Goal: Task Accomplishment & Management: Use online tool/utility

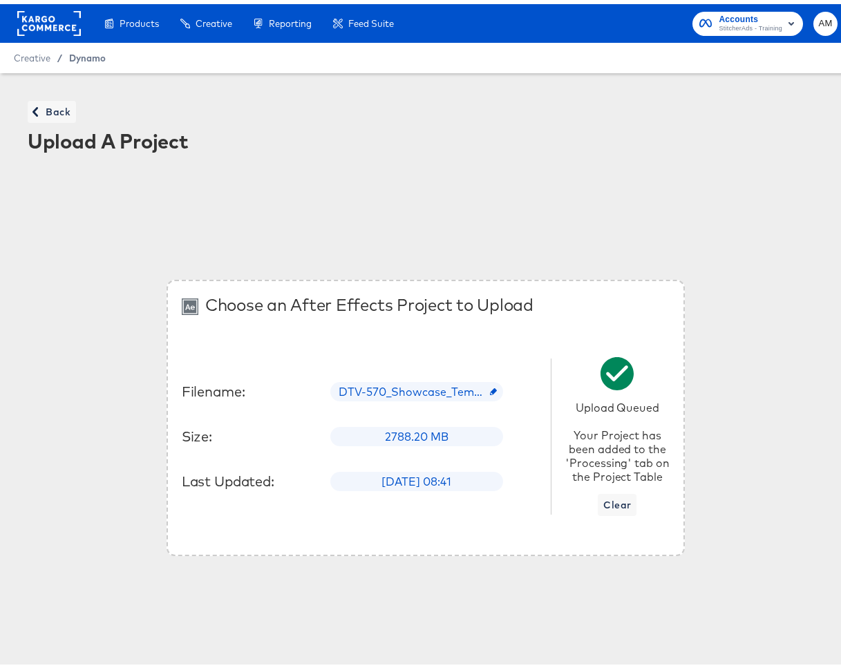
click at [93, 59] on span "Dynamo" at bounding box center [87, 53] width 37 height 11
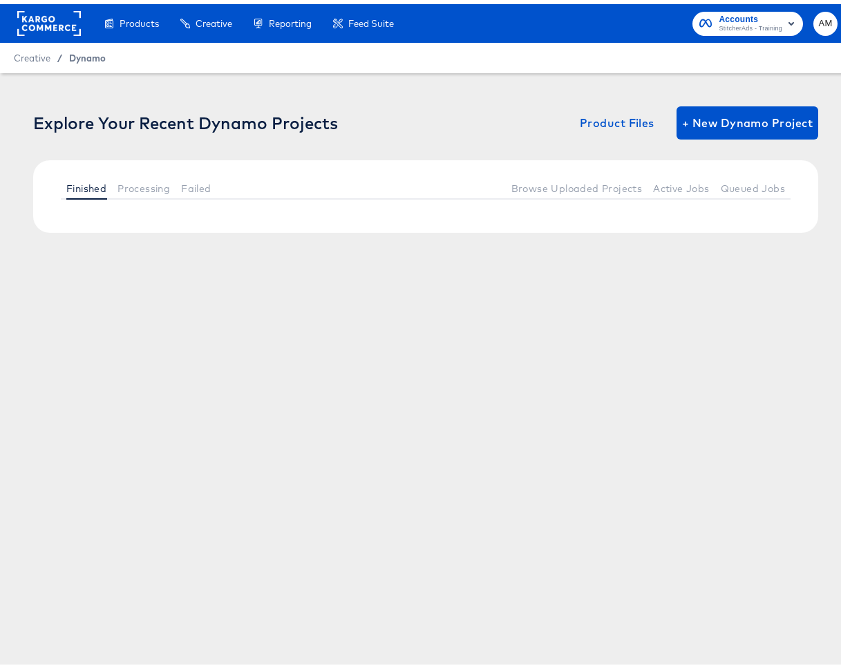
click at [94, 48] on span "Dynamo" at bounding box center [87, 53] width 37 height 11
click at [88, 58] on span "Dynamo" at bounding box center [87, 53] width 37 height 11
click at [131, 182] on span "Processing" at bounding box center [143, 184] width 53 height 11
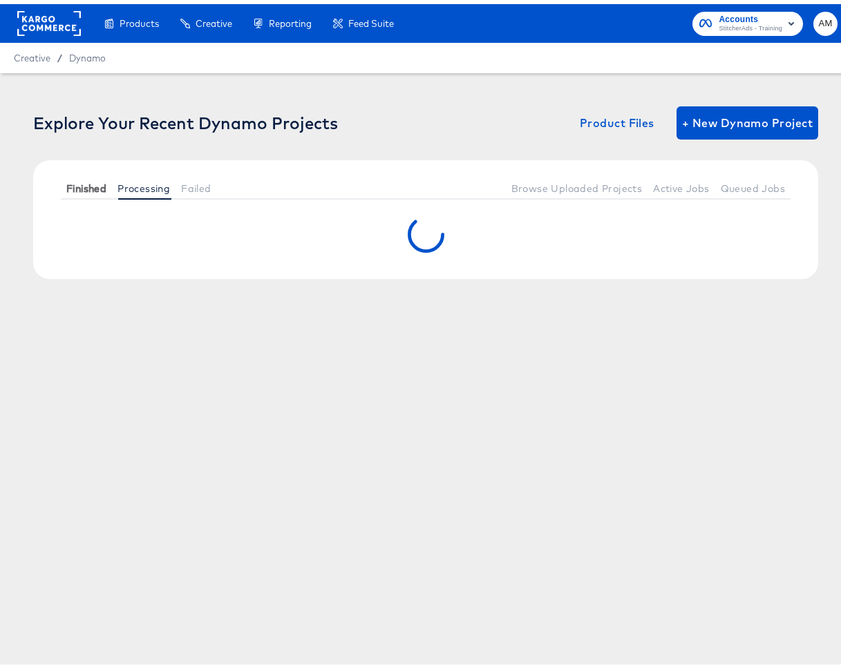
click at [82, 185] on span "Finished" at bounding box center [86, 184] width 40 height 11
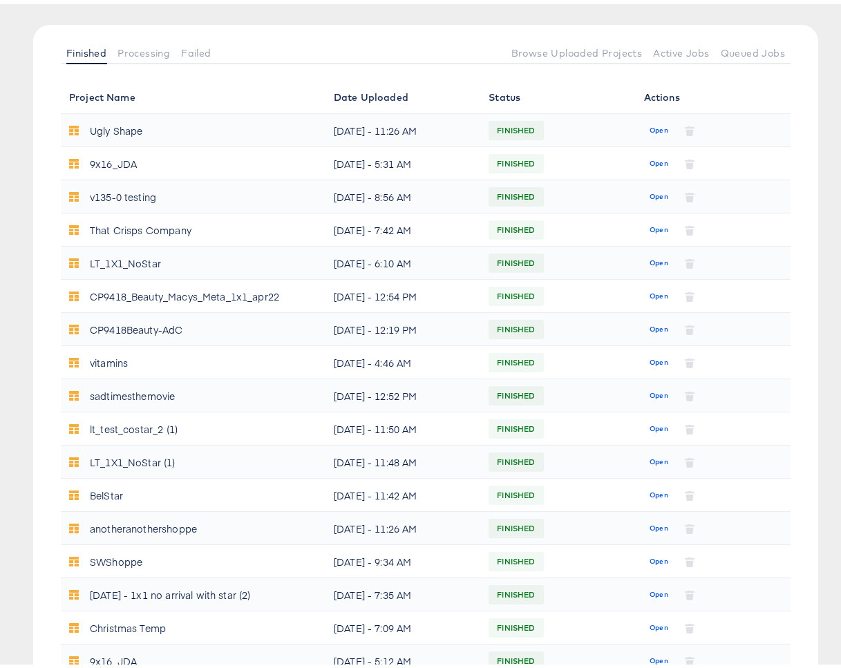
scroll to position [337, 0]
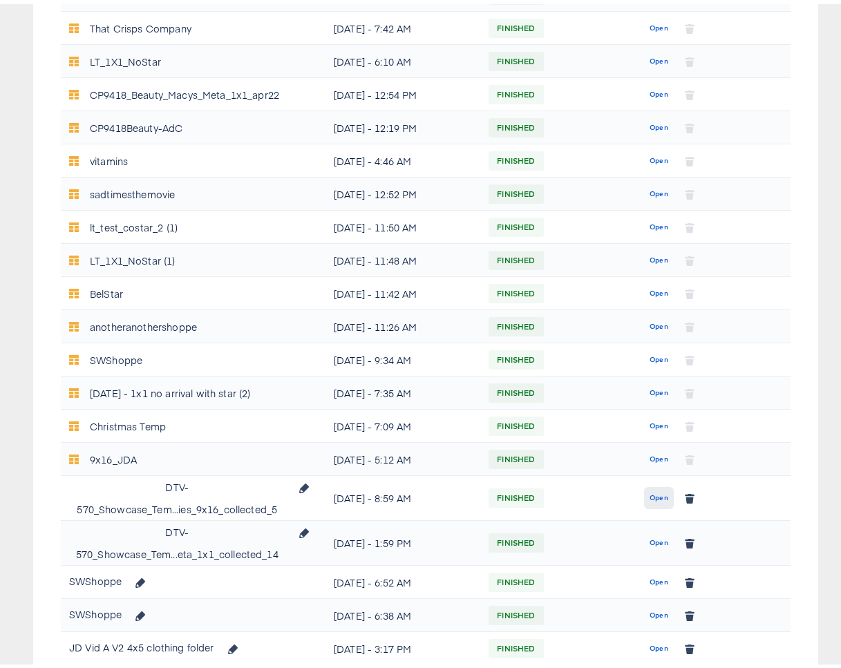
click at [650, 498] on span "Open" at bounding box center [659, 494] width 19 height 12
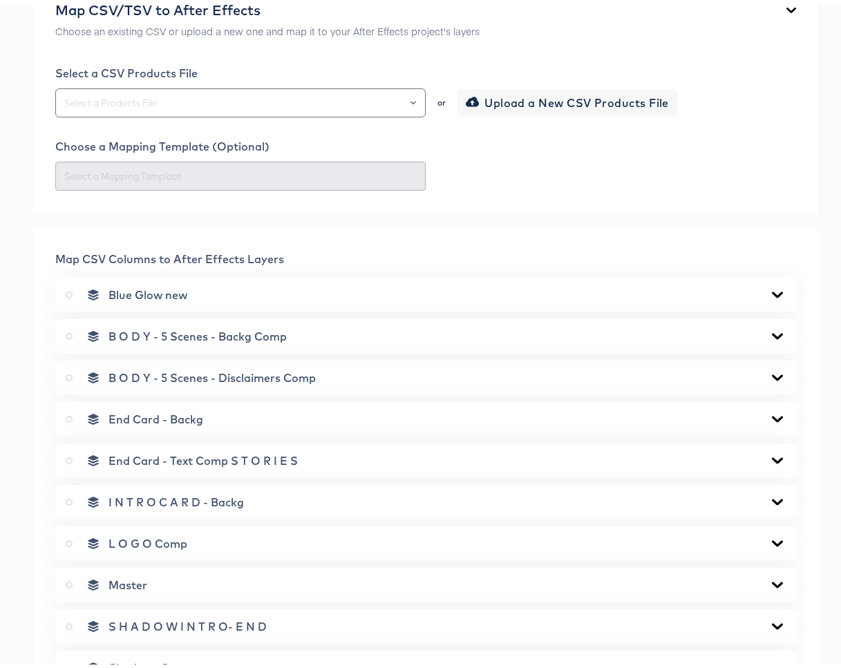
scroll to position [368, 0]
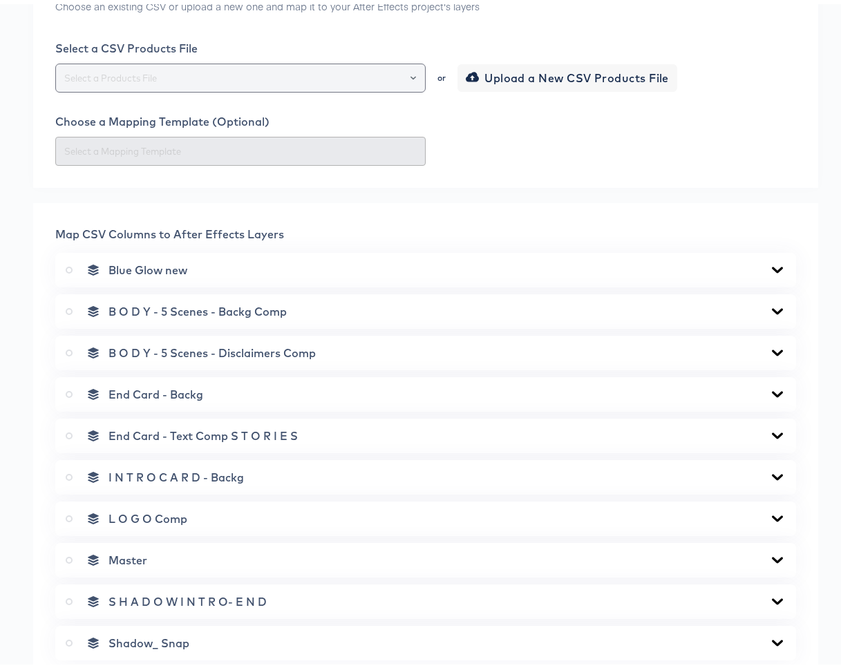
click at [411, 77] on icon "Open" at bounding box center [414, 74] width 6 height 6
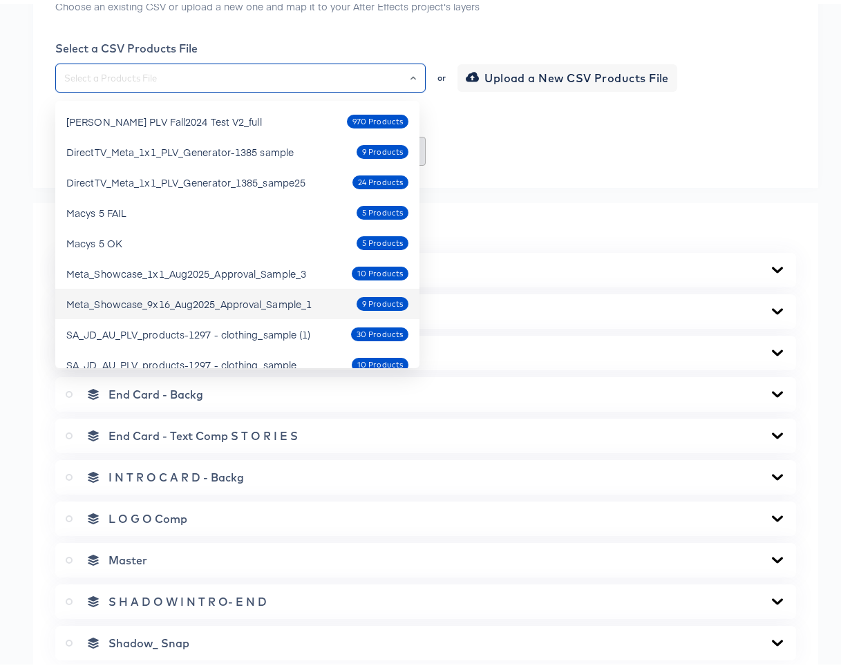
click at [308, 305] on div "Meta_Showcase_9x16_Aug2025_Approval_Sample_1" at bounding box center [188, 300] width 245 height 14
type input "Meta_Showcase_9x16_Aug2025_Approval_Sample_1"
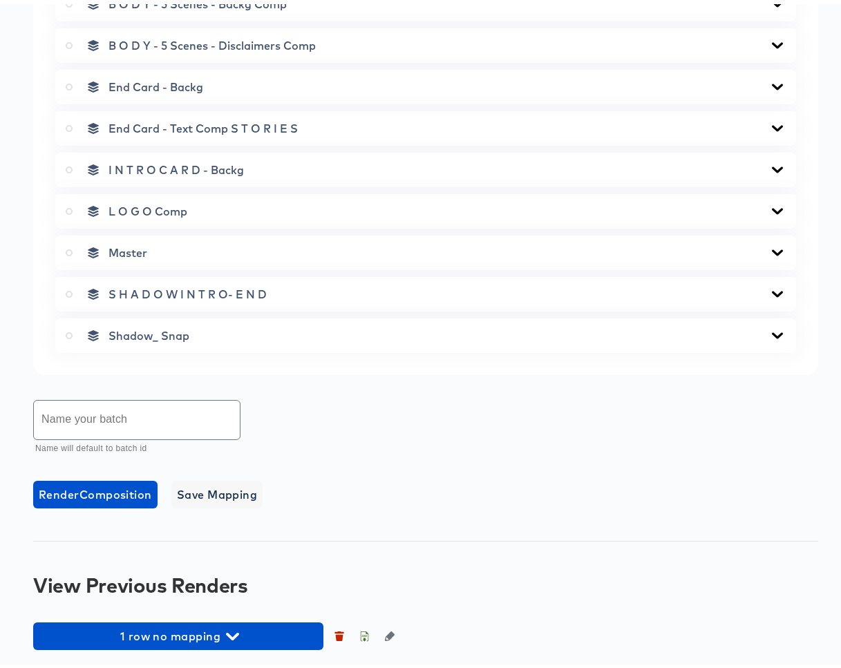
scroll to position [681, 0]
click at [68, 246] on icon at bounding box center [69, 248] width 7 height 7
click at [0, 0] on input "radio" at bounding box center [0, 0] width 0 height 0
click at [145, 420] on input "text" at bounding box center [137, 416] width 206 height 39
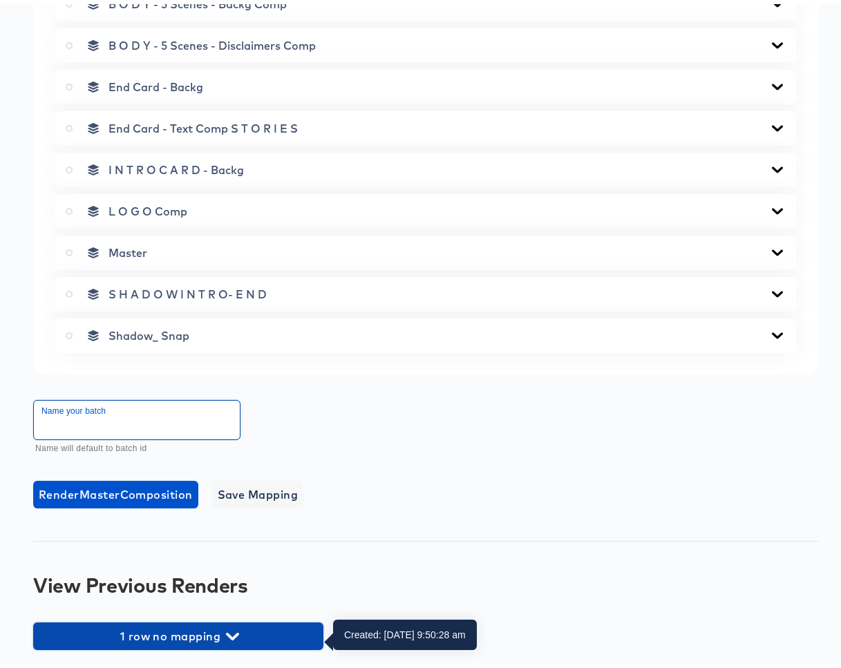
click at [236, 630] on icon "button" at bounding box center [232, 633] width 13 height 8
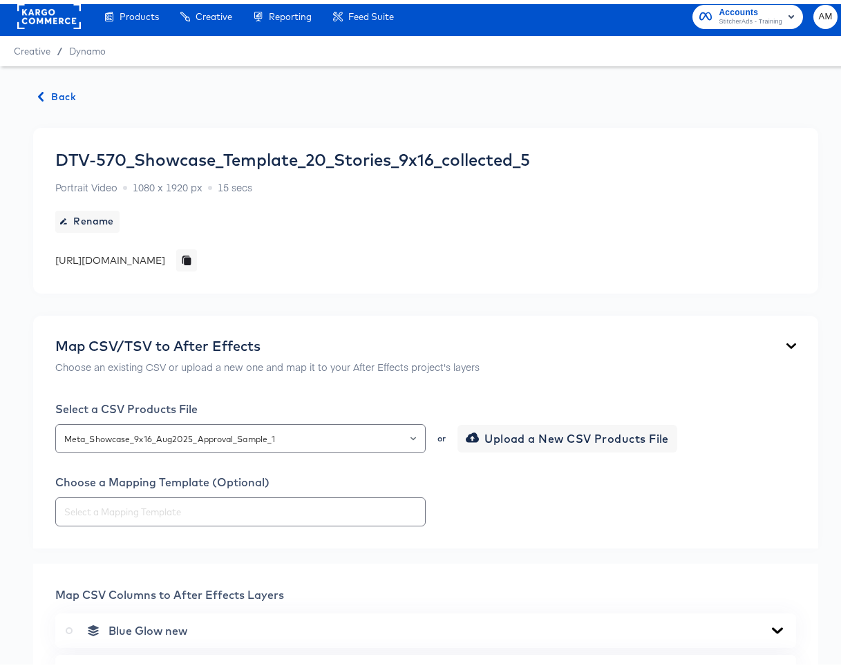
scroll to position [17, 0]
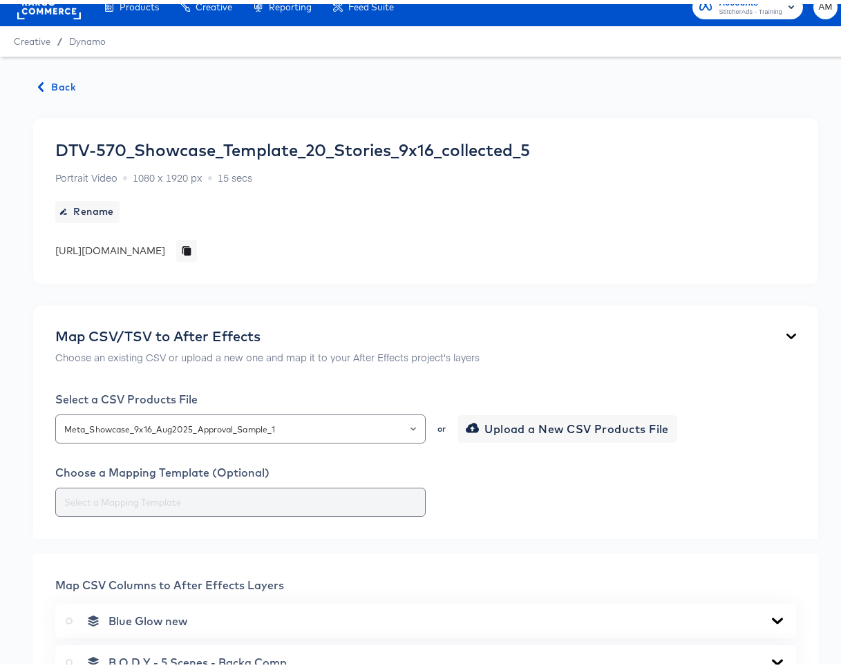
click at [303, 502] on input "text" at bounding box center [241, 499] width 358 height 16
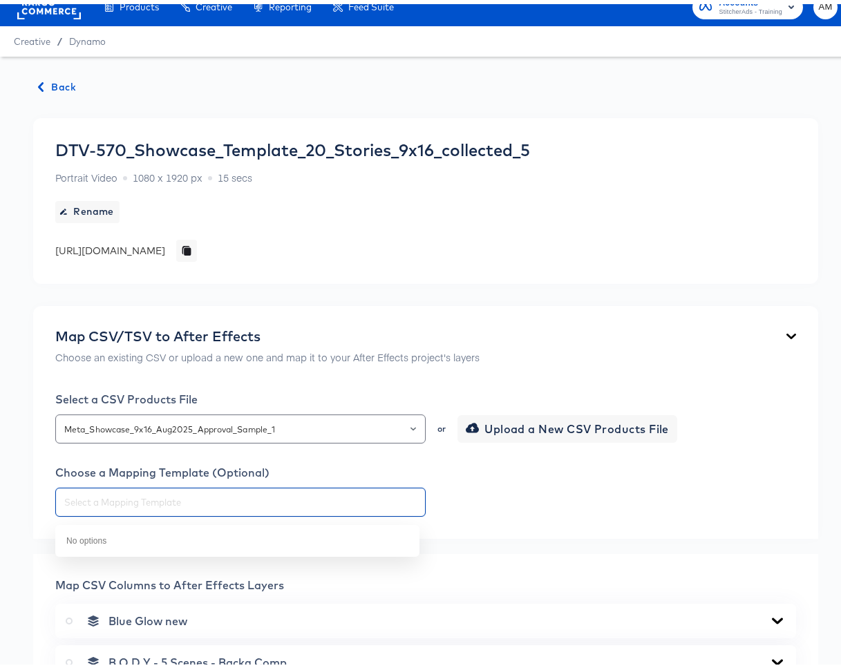
click at [516, 484] on div "Choose a Mapping Template (Optional)" at bounding box center [425, 487] width 741 height 51
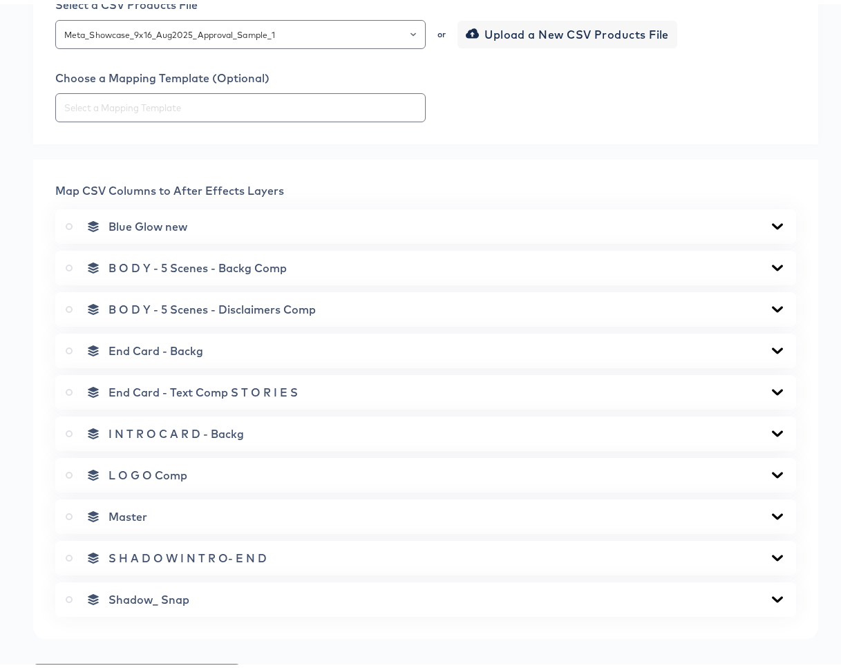
scroll to position [411, 0]
click at [772, 267] on icon at bounding box center [777, 264] width 11 height 6
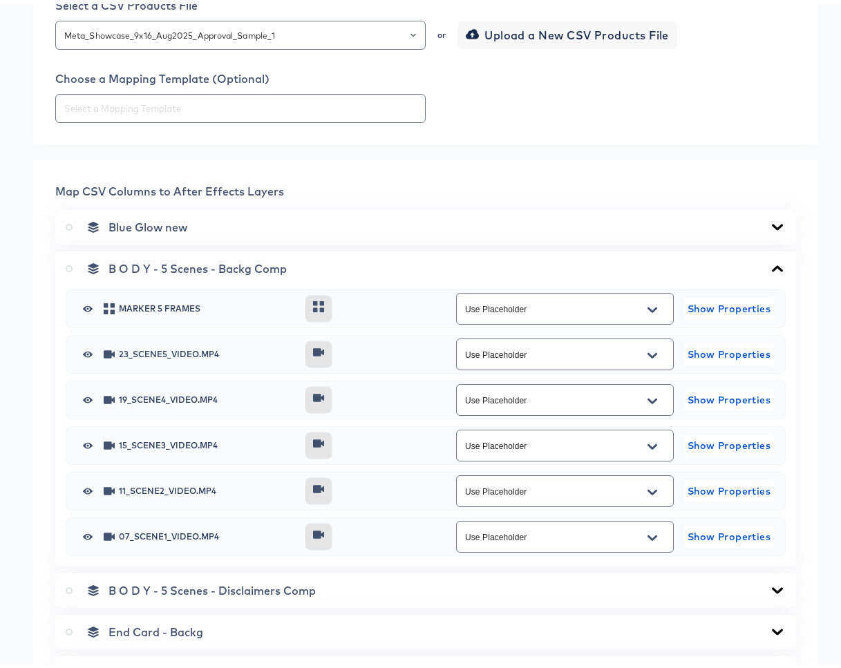
click at [648, 355] on icon "Open" at bounding box center [653, 352] width 10 height 6
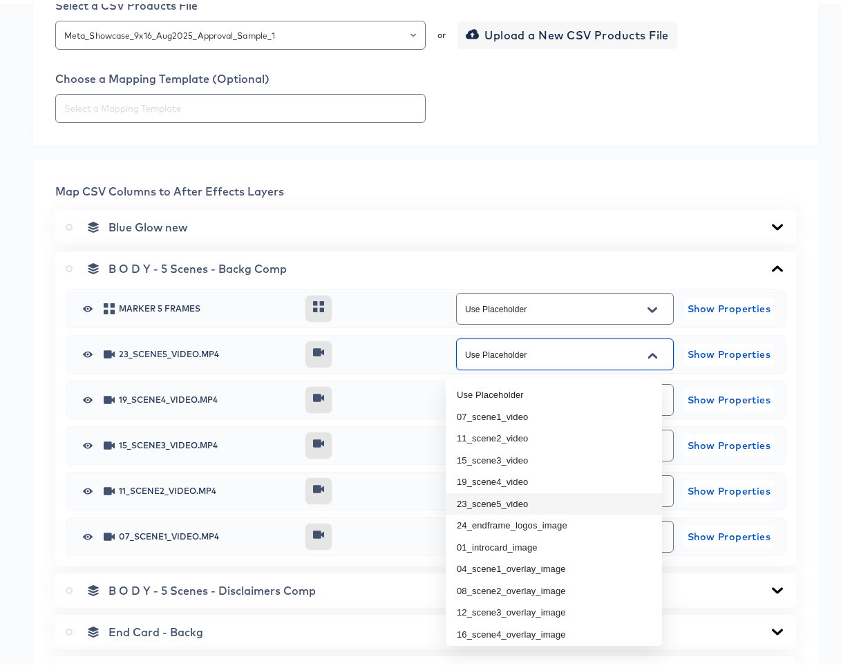
click at [477, 498] on li "23_scene5_video" at bounding box center [554, 500] width 216 height 22
type input "23_scene5_video"
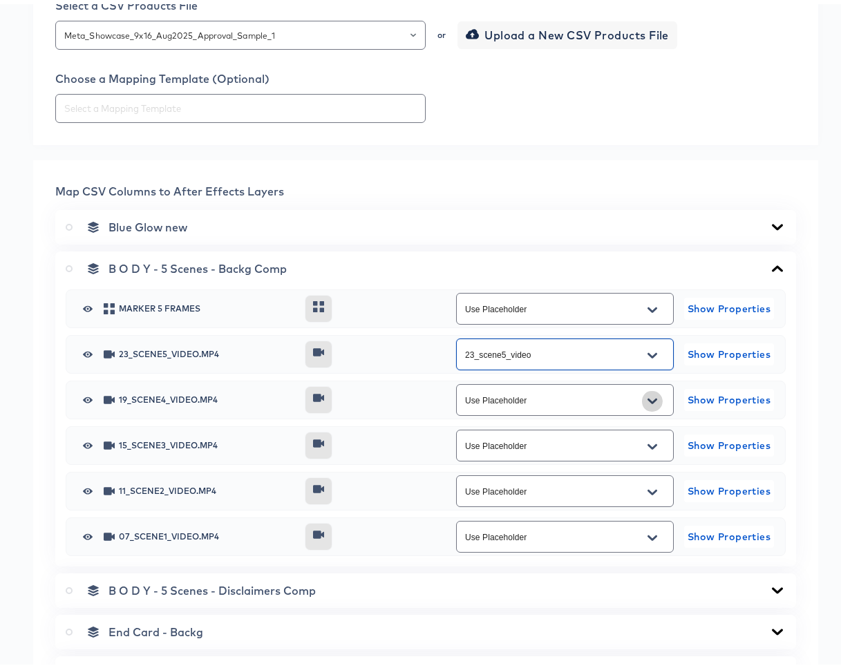
click at [648, 401] on icon "Open" at bounding box center [653, 397] width 10 height 11
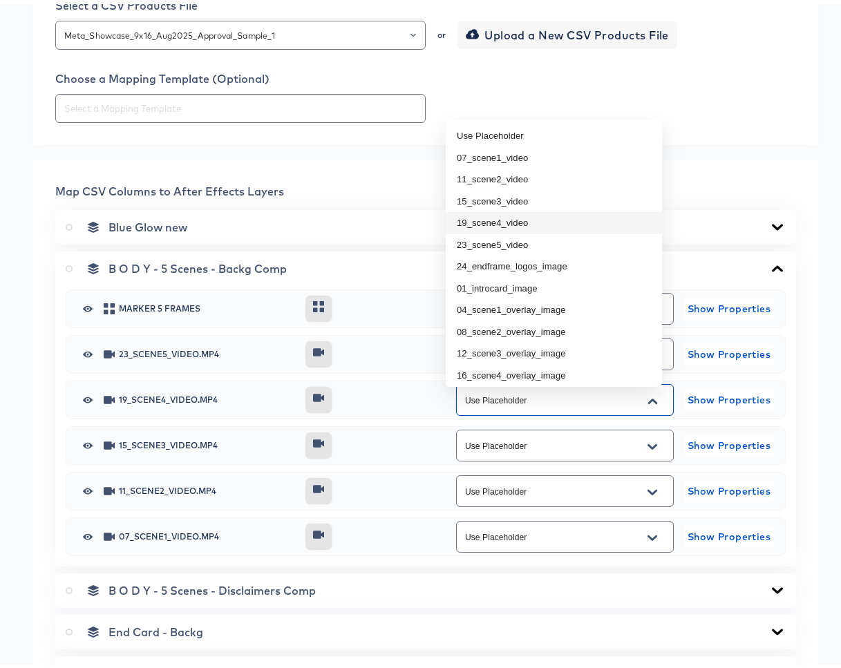
click at [544, 217] on li "19_scene4_video" at bounding box center [554, 219] width 216 height 22
type input "19_scene4_video"
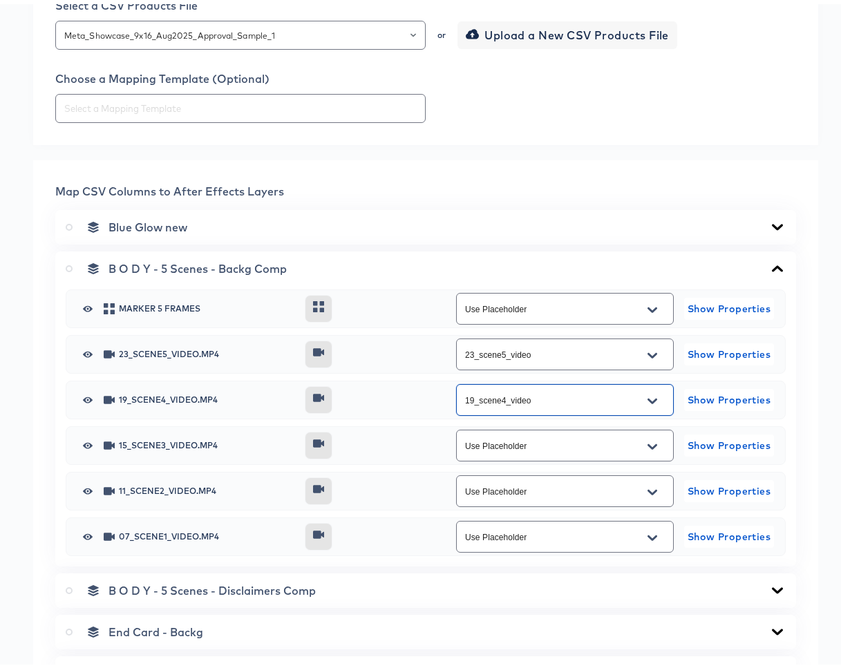
click at [648, 444] on icon "Open" at bounding box center [653, 442] width 10 height 11
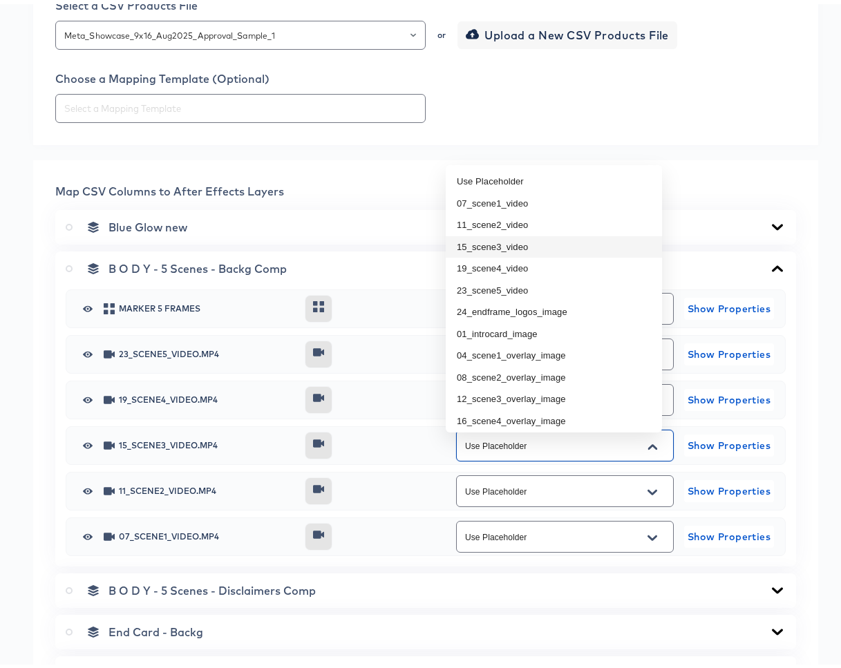
click at [569, 240] on li "15_scene3_video" at bounding box center [554, 243] width 216 height 22
type input "15_scene3_video"
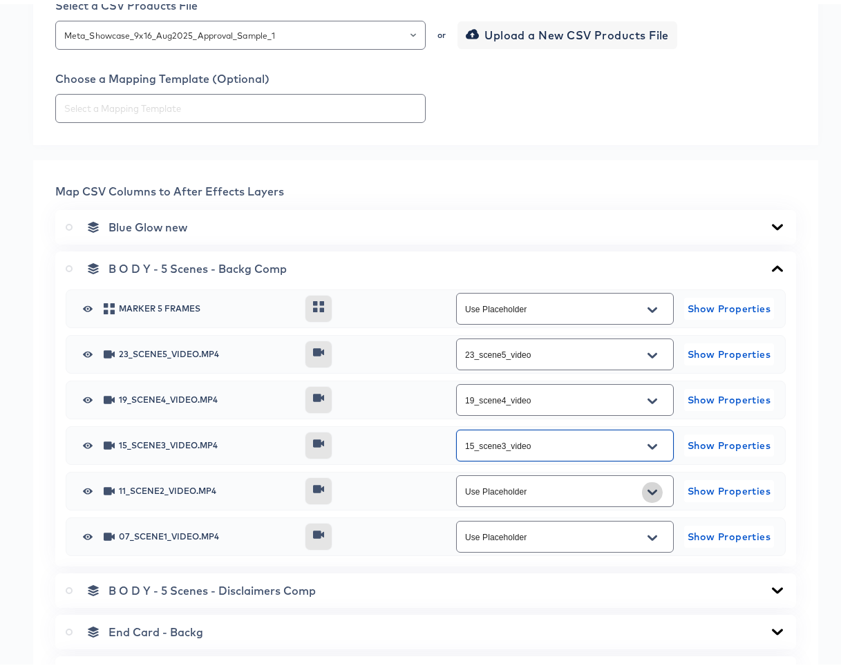
drag, startPoint x: 648, startPoint y: 500, endPoint x: 639, endPoint y: 484, distance: 18.6
click at [648, 500] on button "Open" at bounding box center [652, 489] width 21 height 22
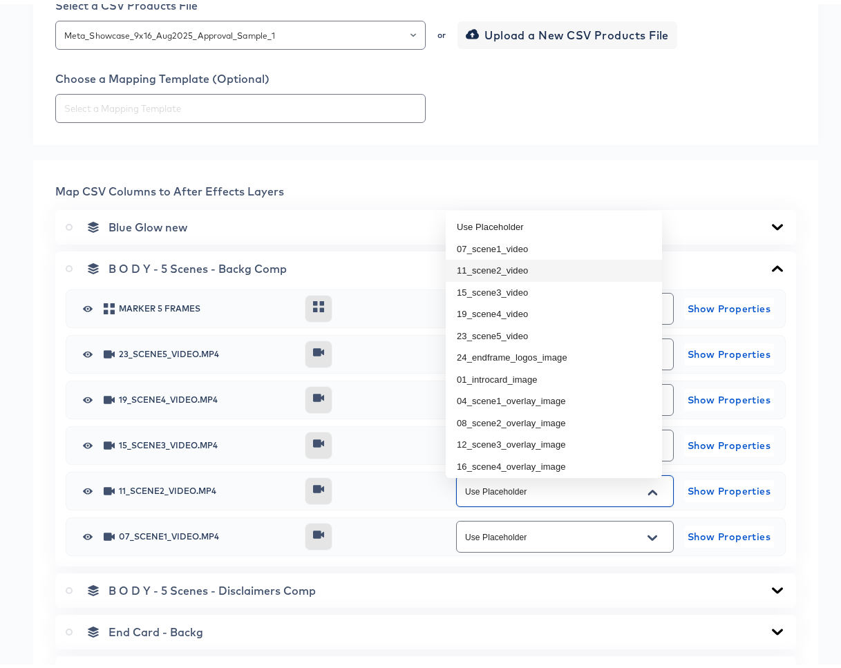
click at [511, 265] on li "11_scene2_video" at bounding box center [554, 267] width 216 height 22
type input "11_scene2_video"
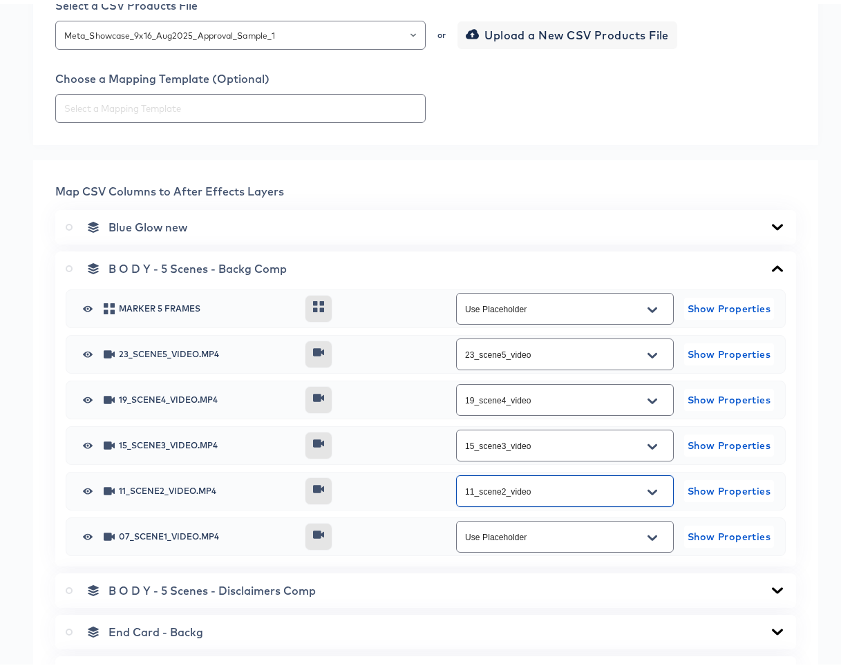
click at [648, 537] on icon "Open" at bounding box center [653, 534] width 10 height 11
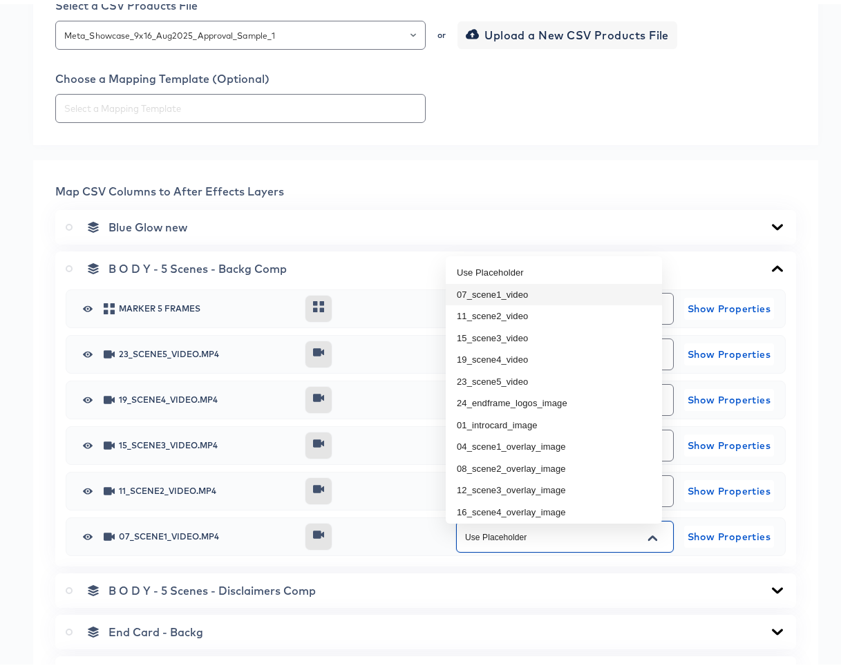
click at [511, 292] on li "07_scene1_video" at bounding box center [554, 291] width 216 height 22
type input "07_scene1_video"
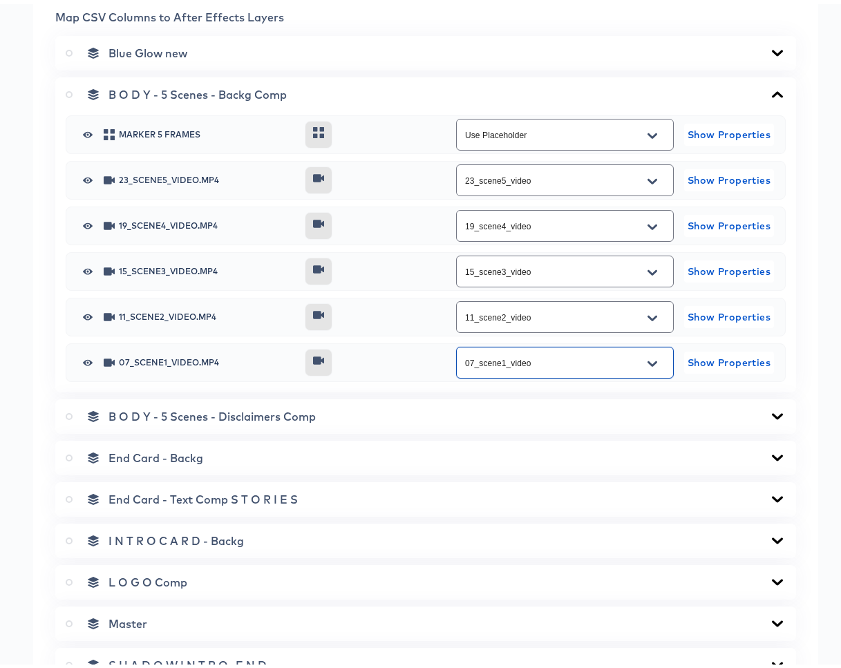
scroll to position [596, 0]
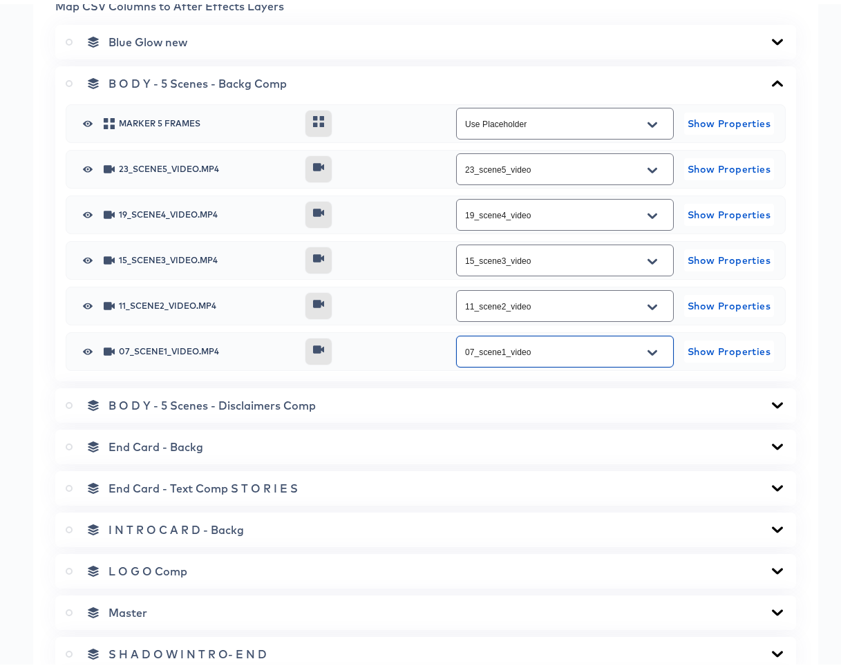
click at [769, 402] on icon at bounding box center [777, 401] width 17 height 11
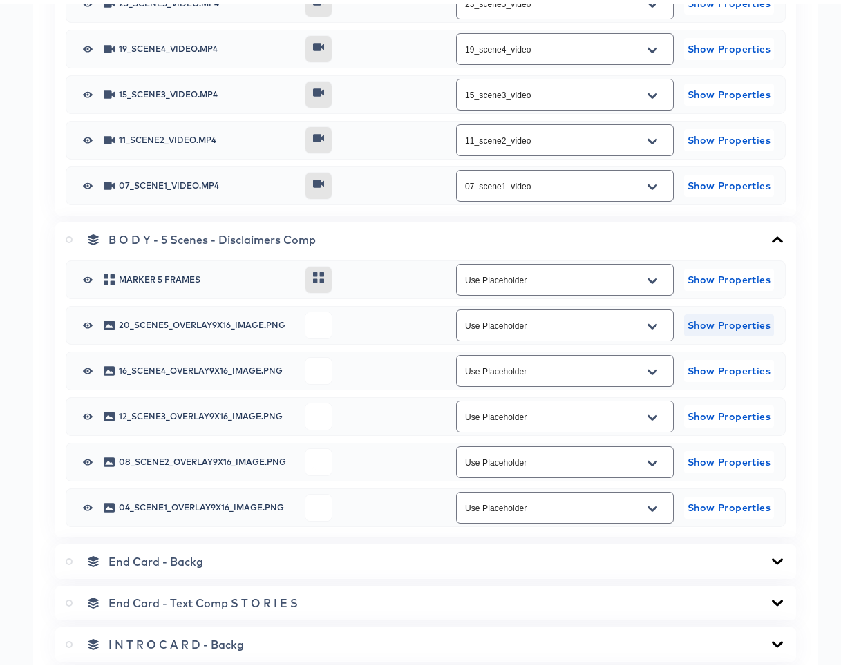
scroll to position [757, 0]
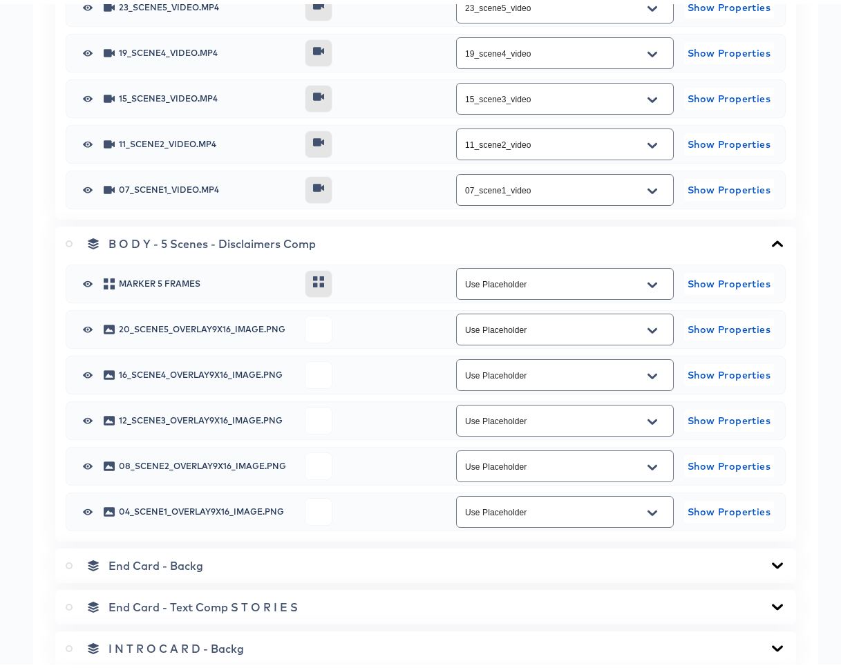
click at [648, 332] on icon "Open" at bounding box center [653, 326] width 10 height 11
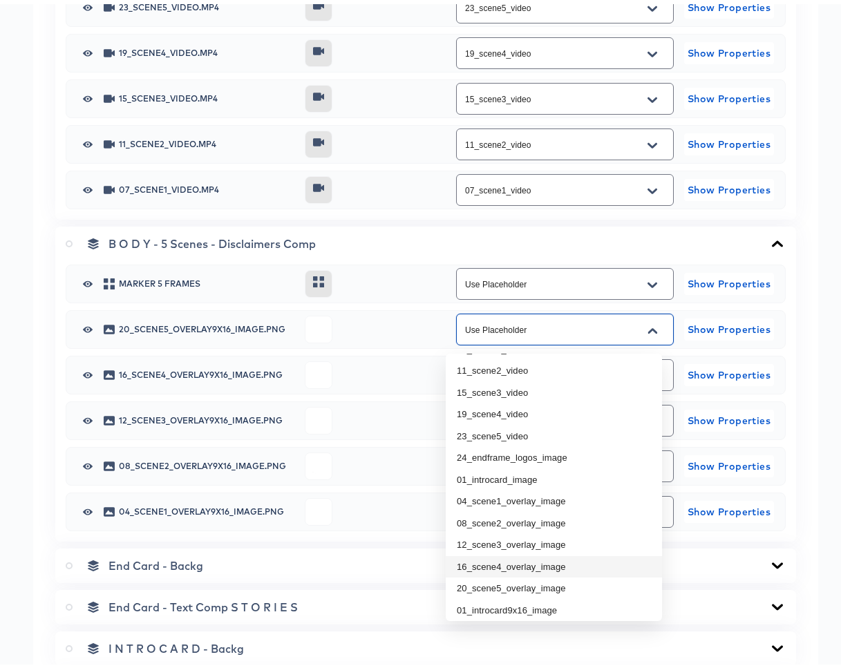
scroll to position [157, 0]
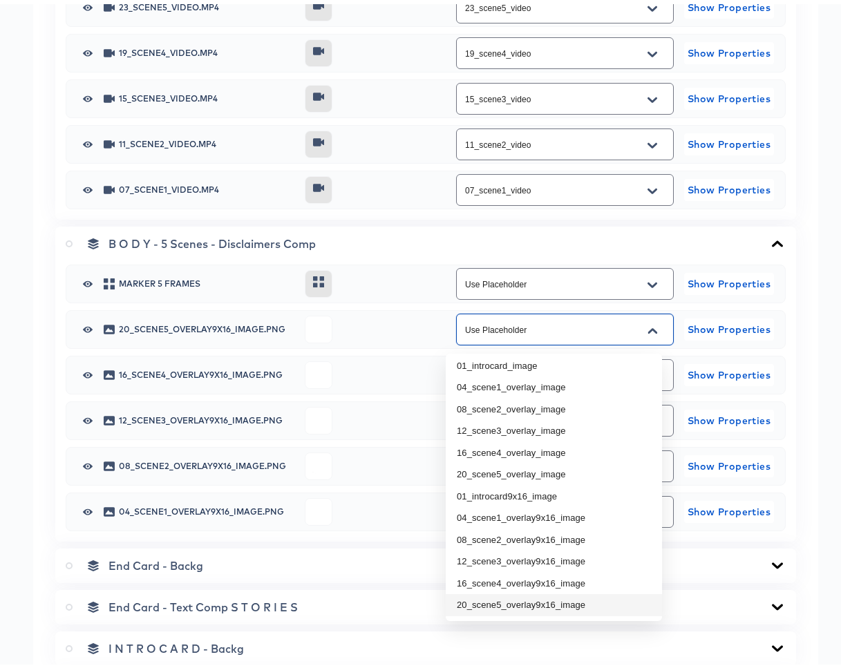
click at [531, 596] on li "20_scene5_overlay9x16_image" at bounding box center [554, 601] width 216 height 22
type input "20_scene5_overlay9x16_image"
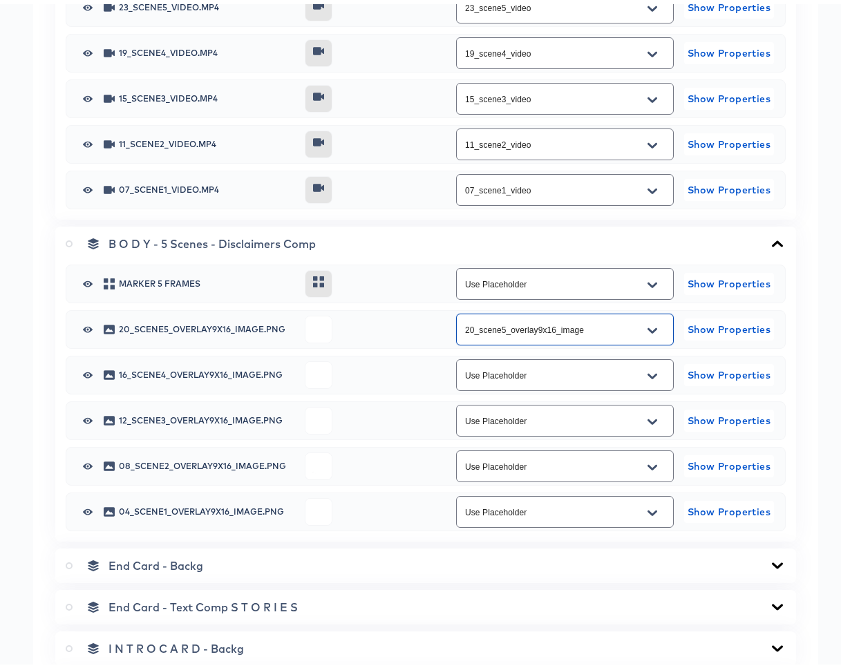
click at [647, 377] on button "Open" at bounding box center [652, 372] width 21 height 22
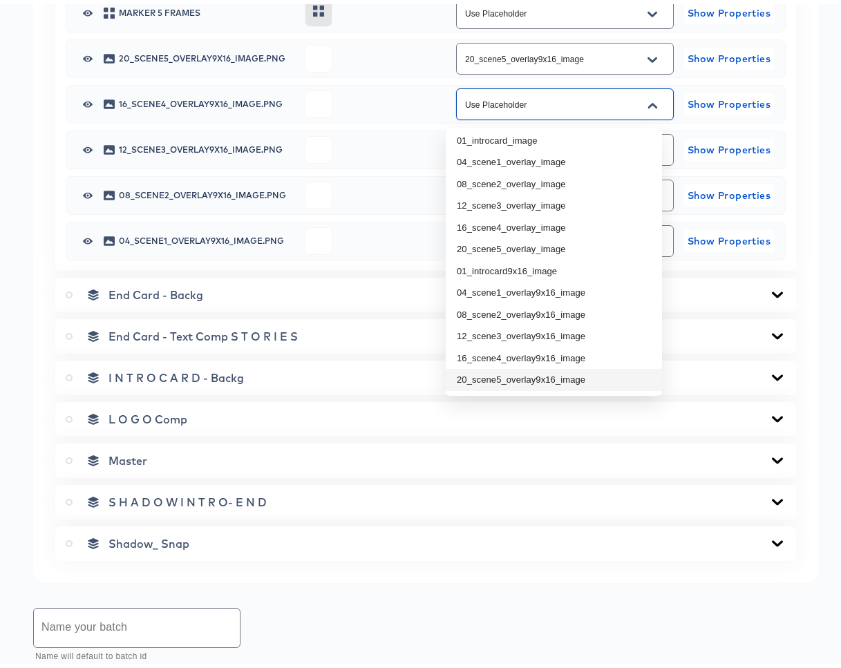
scroll to position [1059, 0]
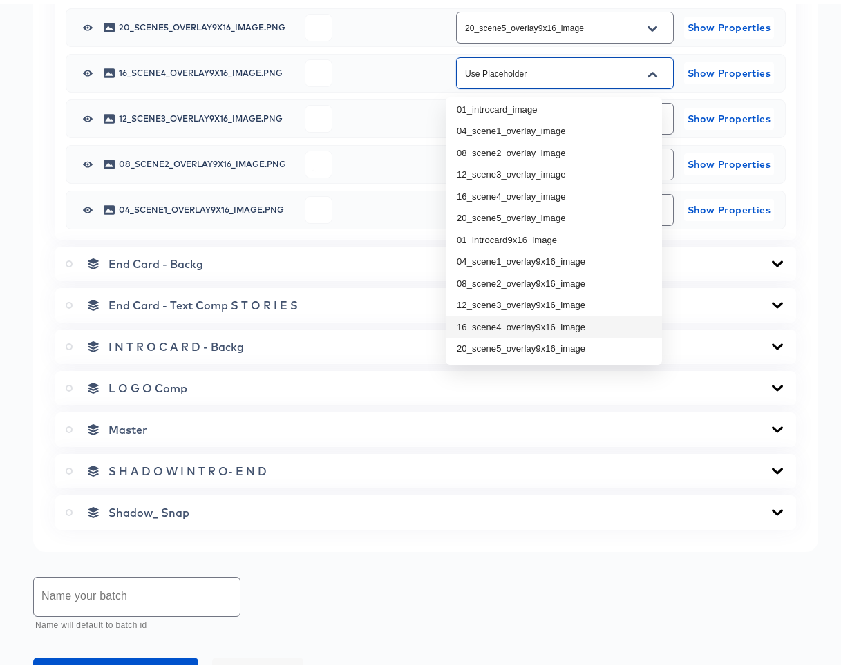
click at [513, 323] on li "16_scene4_overlay9x16_image" at bounding box center [554, 323] width 216 height 22
type input "16_scene4_overlay9x16_image"
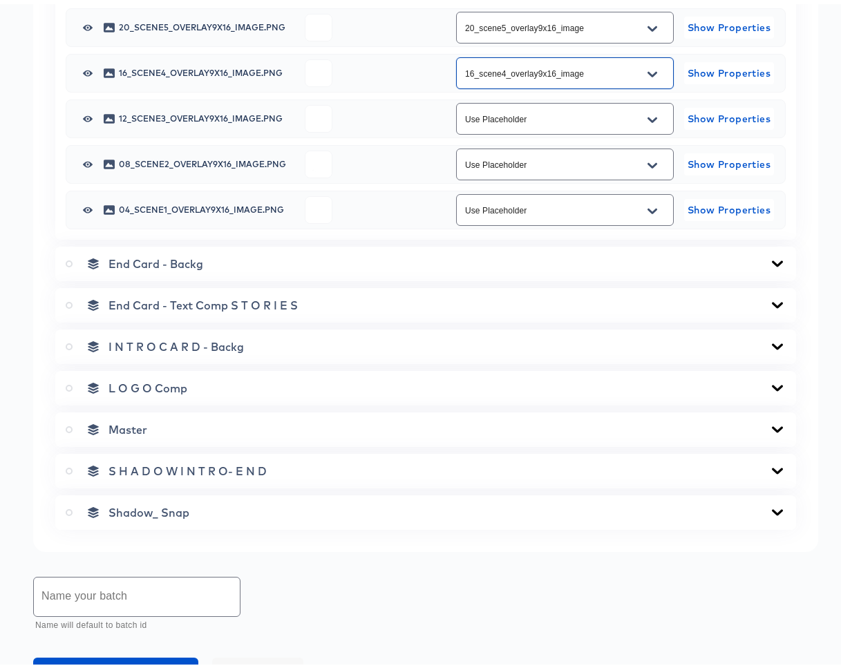
click at [648, 122] on icon "Open" at bounding box center [653, 116] width 10 height 11
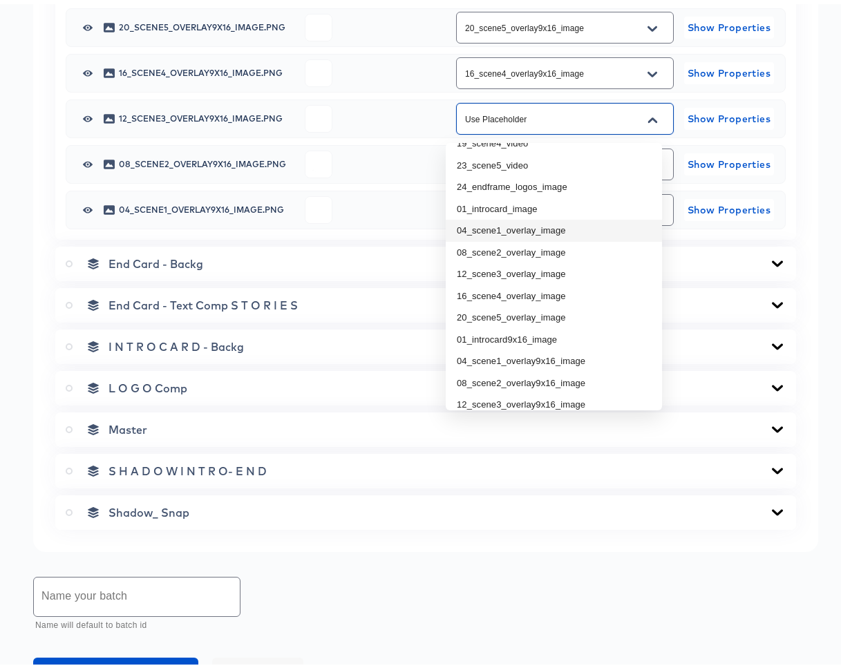
scroll to position [153, 0]
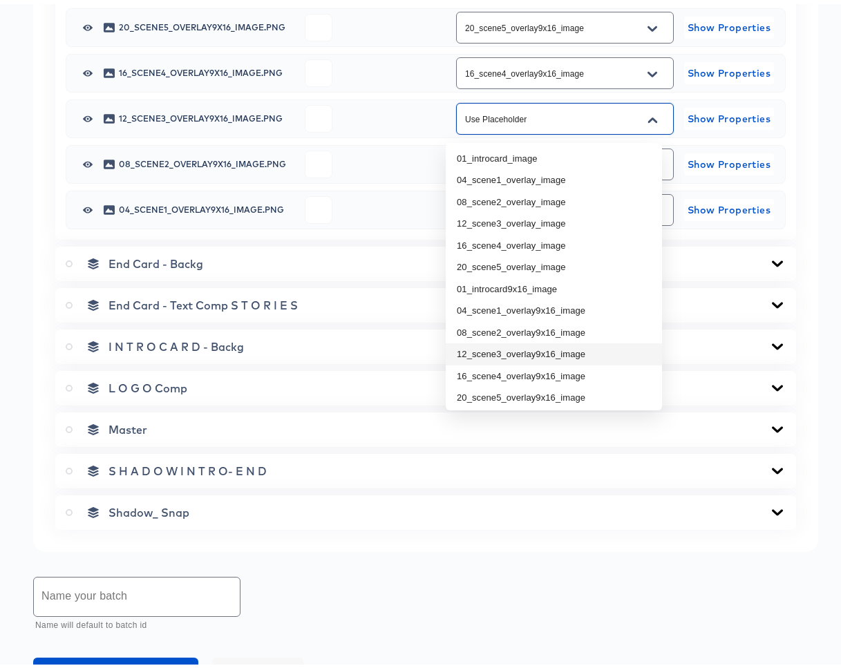
click at [531, 348] on li "12_scene3_overlay9x16_image" at bounding box center [554, 350] width 216 height 22
type input "12_scene3_overlay9x16_image"
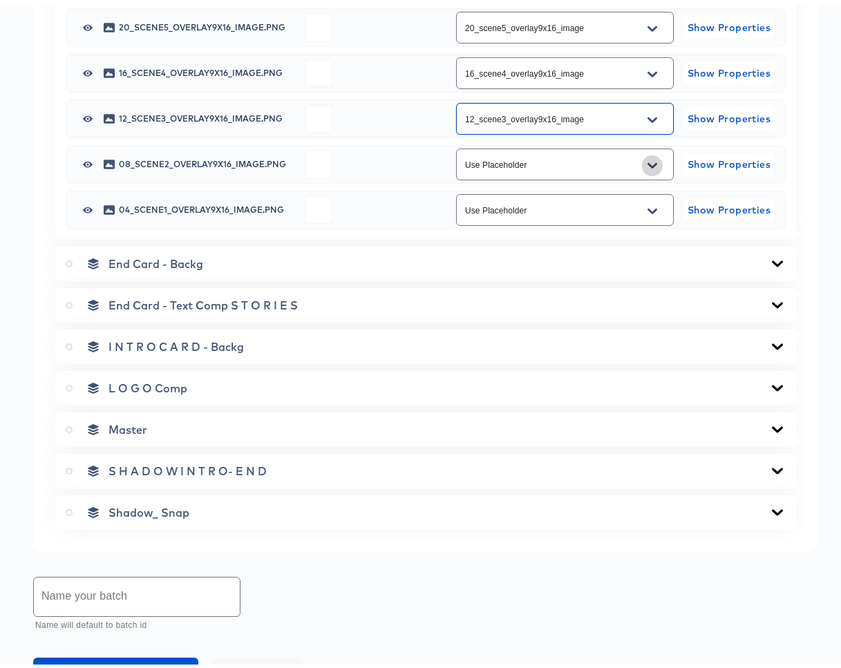
click at [648, 164] on icon "Open" at bounding box center [653, 162] width 10 height 6
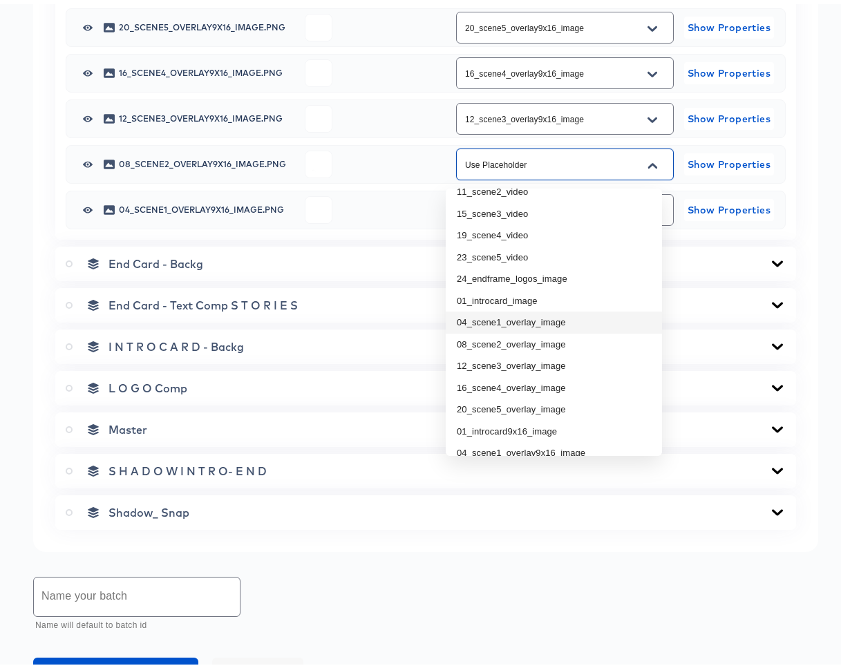
scroll to position [157, 0]
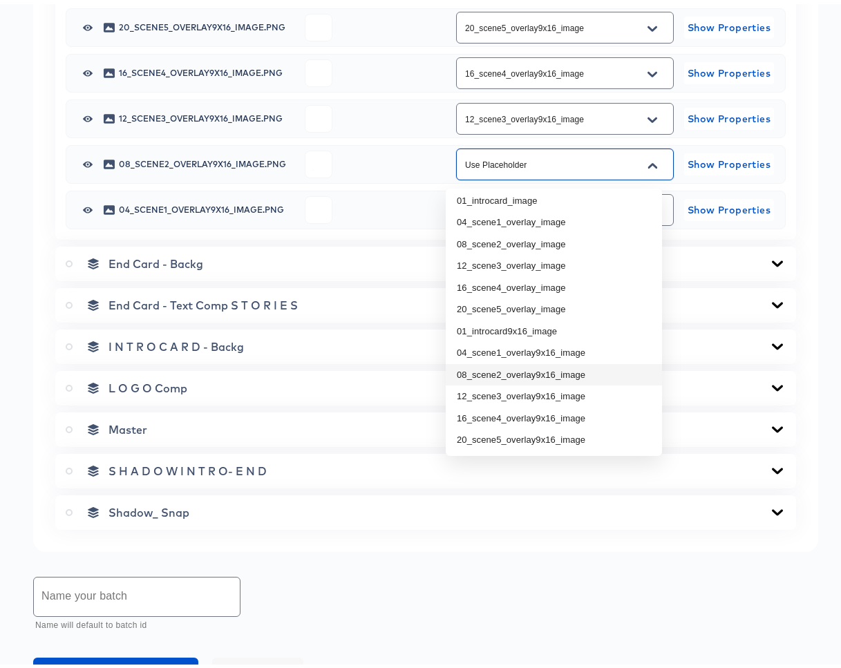
click at [508, 368] on li "08_scene2_overlay9x16_image" at bounding box center [554, 371] width 216 height 22
type input "08_scene2_overlay9x16_image"
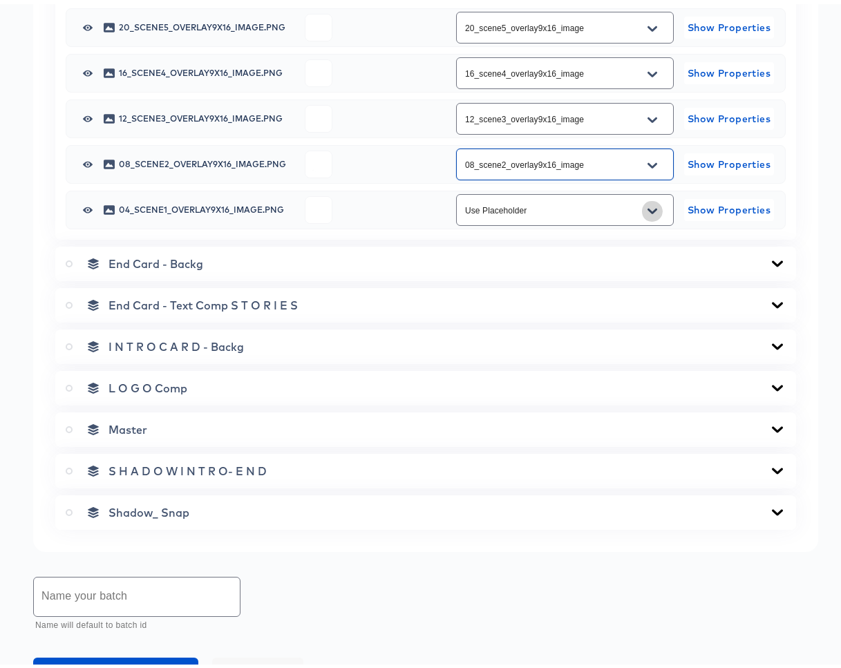
click at [648, 213] on icon "Open" at bounding box center [653, 207] width 10 height 11
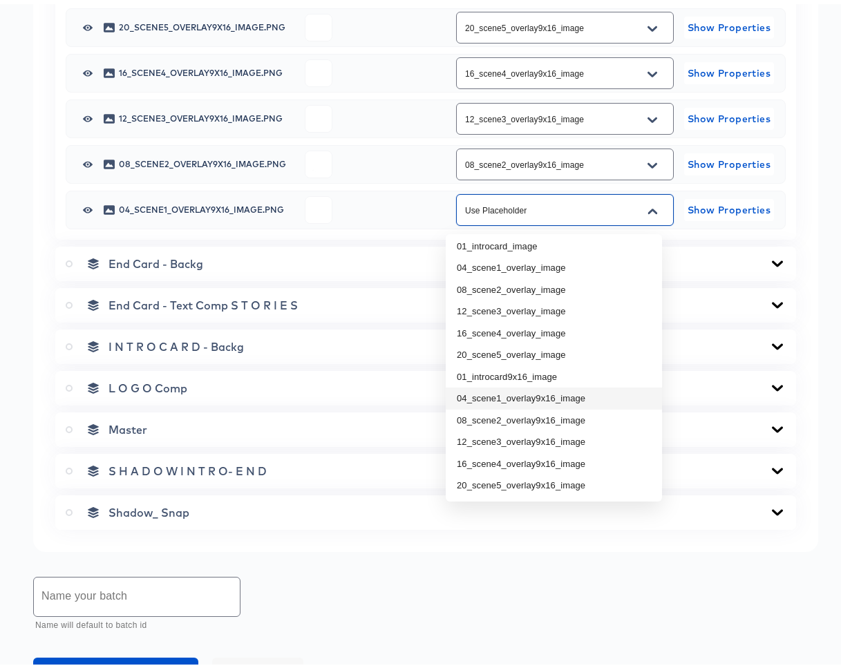
click at [507, 397] on li "04_scene1_overlay9x16_image" at bounding box center [554, 395] width 216 height 22
type input "04_scene1_overlay9x16_image"
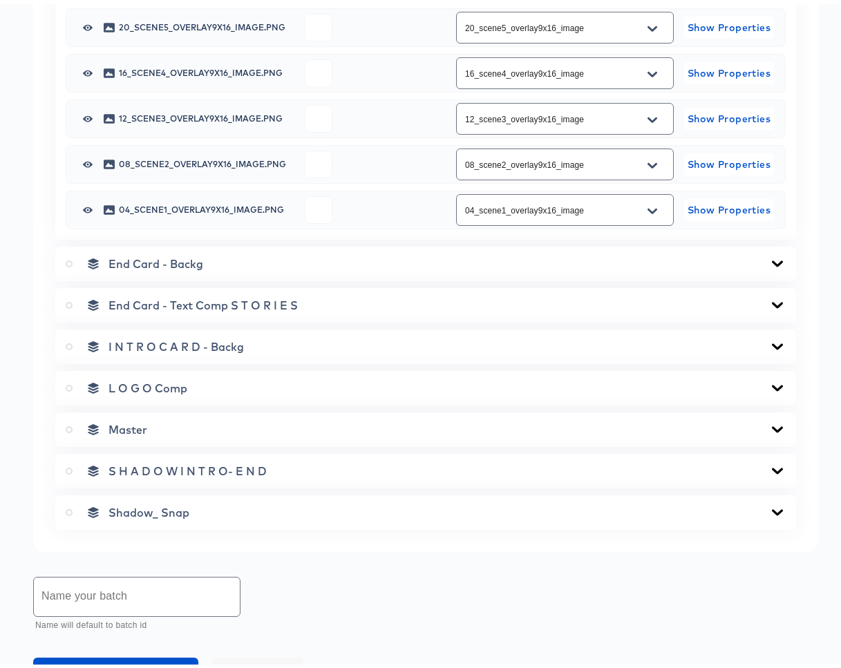
click at [769, 263] on icon at bounding box center [777, 259] width 17 height 11
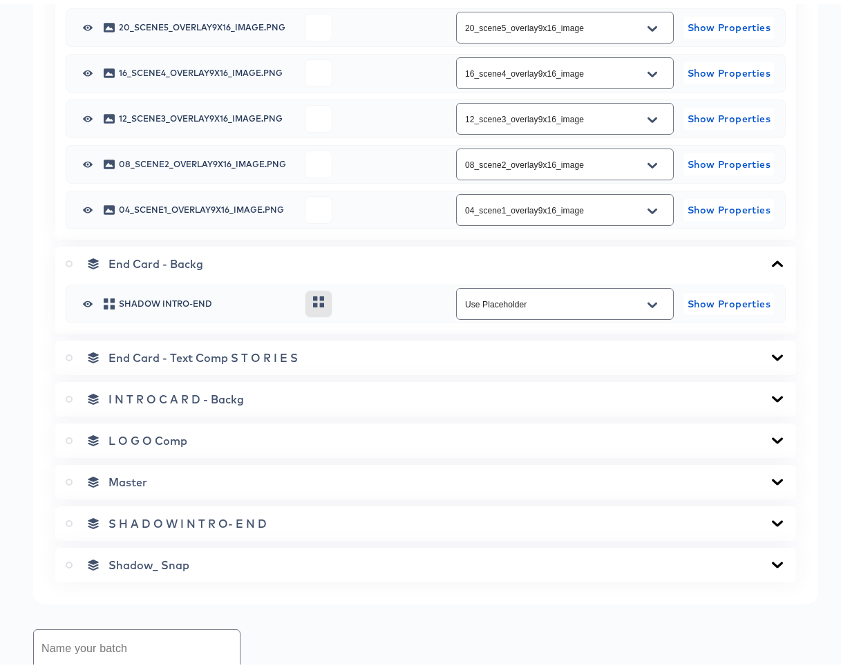
click at [769, 359] on icon at bounding box center [777, 353] width 17 height 11
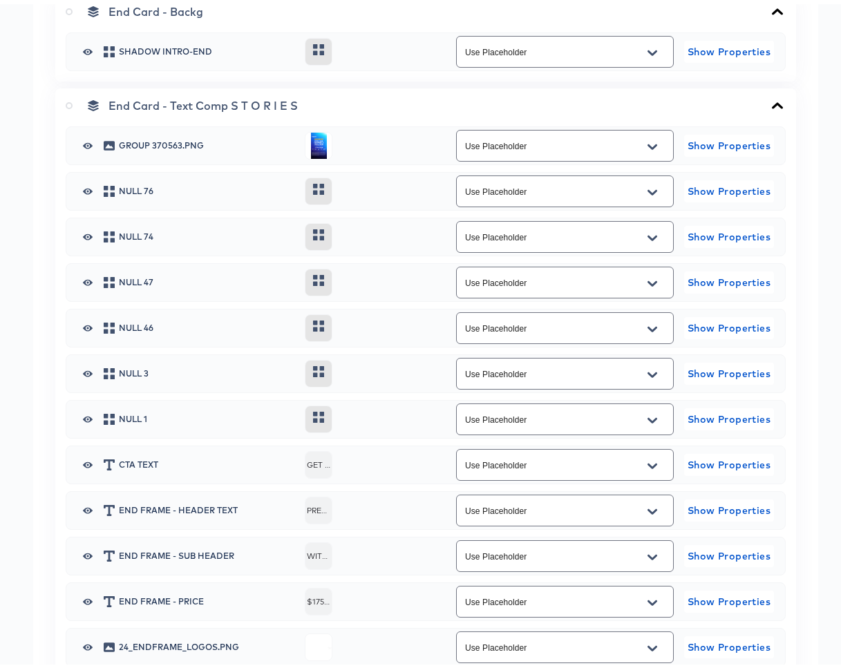
scroll to position [1506, 0]
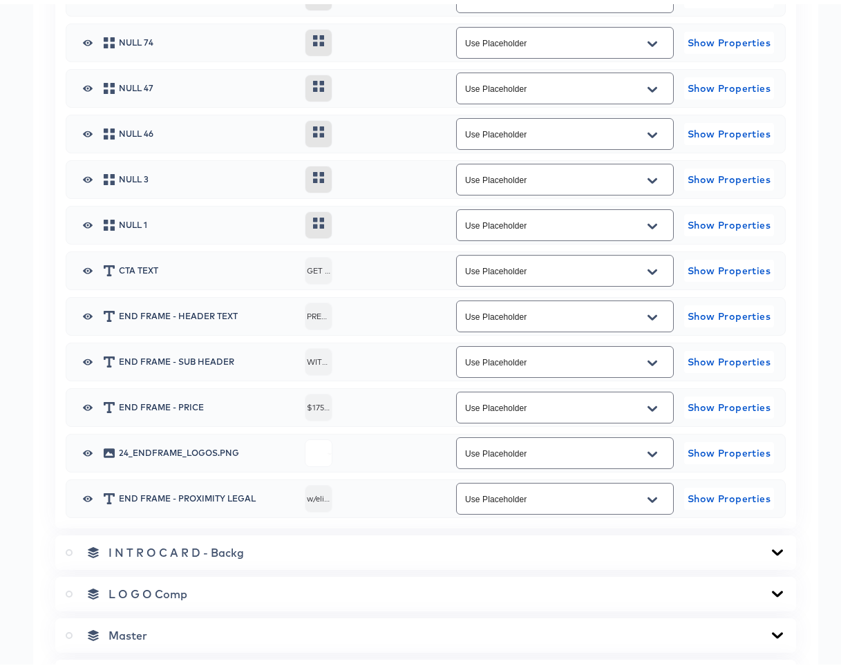
click at [648, 453] on icon "Open" at bounding box center [653, 451] width 10 height 6
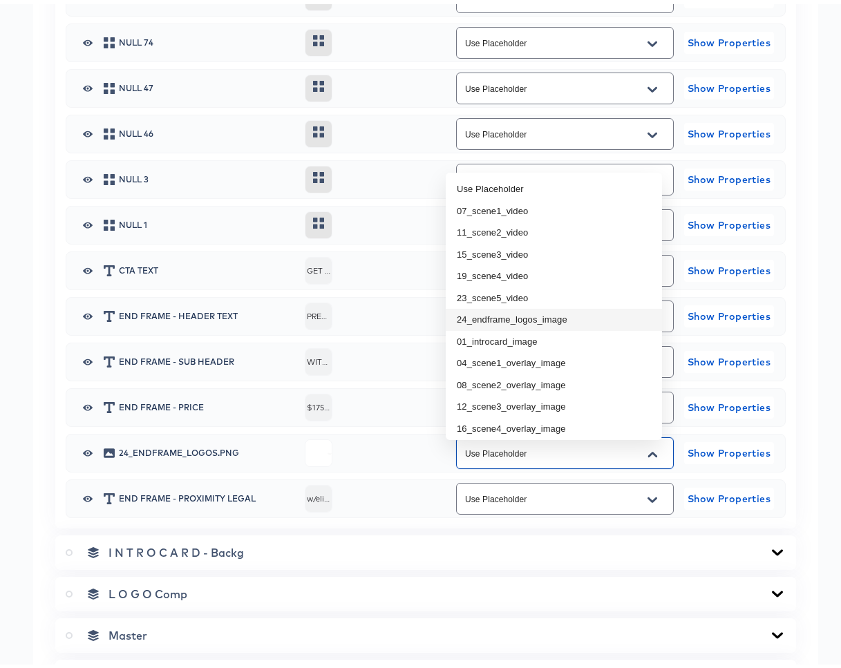
click at [575, 319] on li "24_endframe_logos_image" at bounding box center [554, 316] width 216 height 22
type input "24_endframe_logos_image"
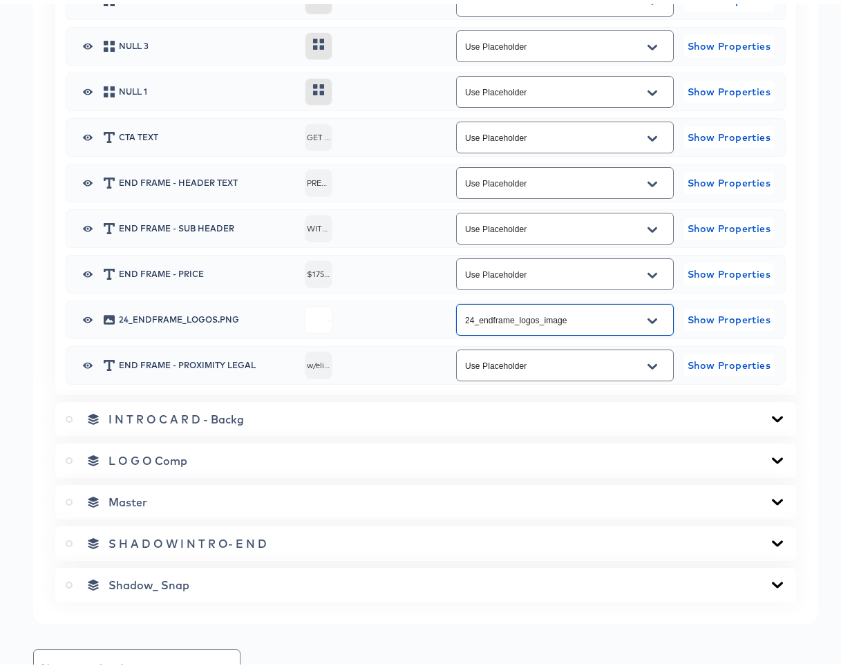
scroll to position [1642, 0]
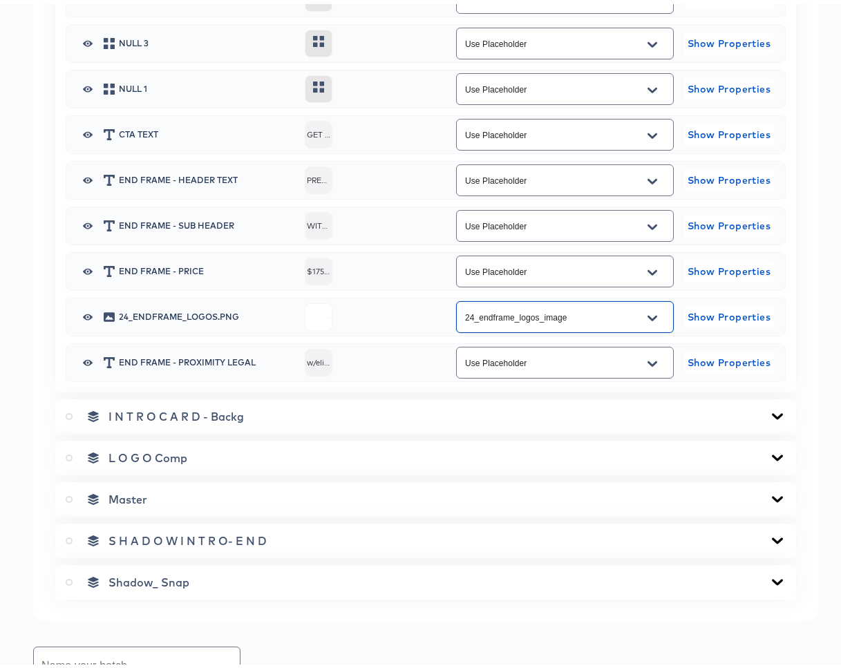
click at [772, 415] on icon at bounding box center [777, 412] width 11 height 6
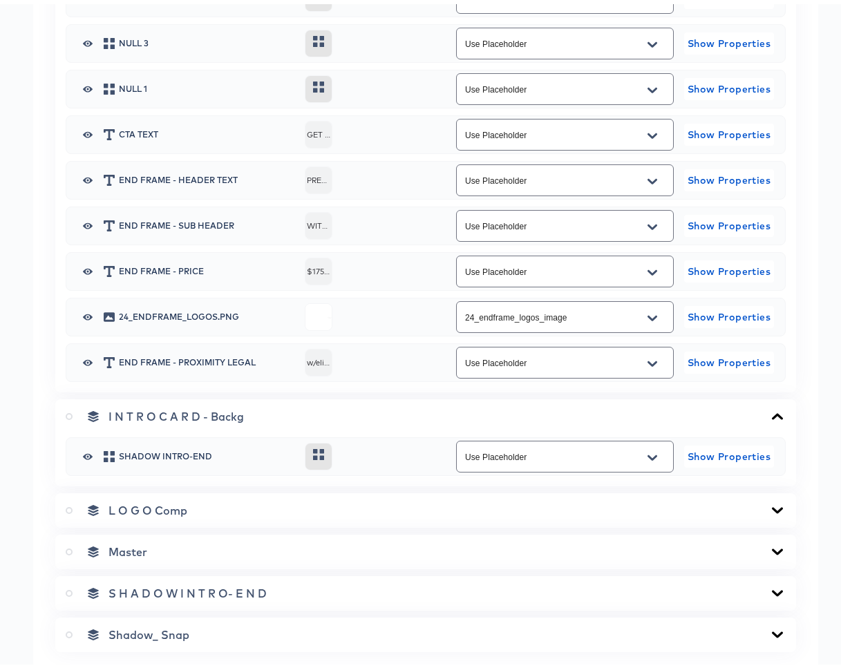
click at [772, 509] on icon at bounding box center [777, 506] width 11 height 6
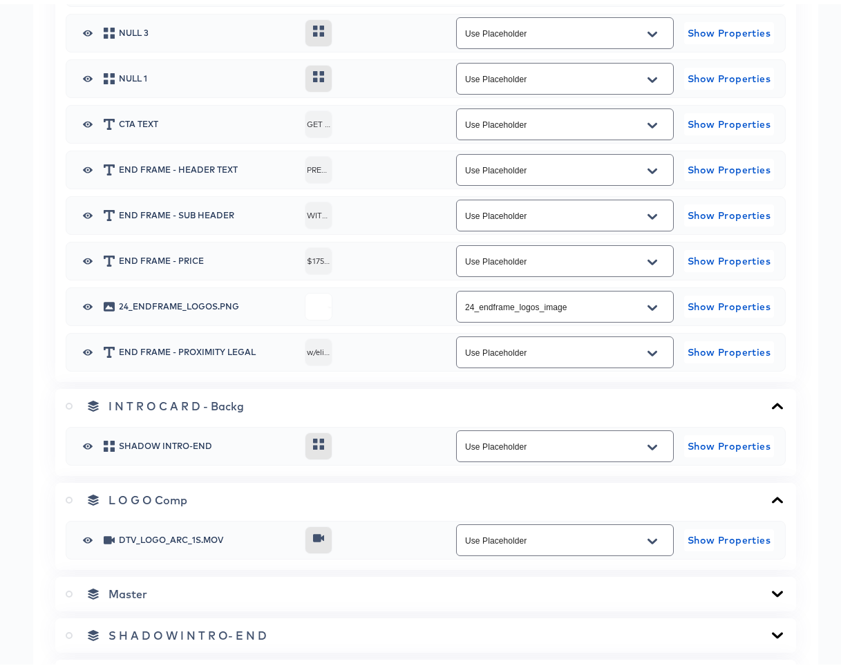
scroll to position [1817, 0]
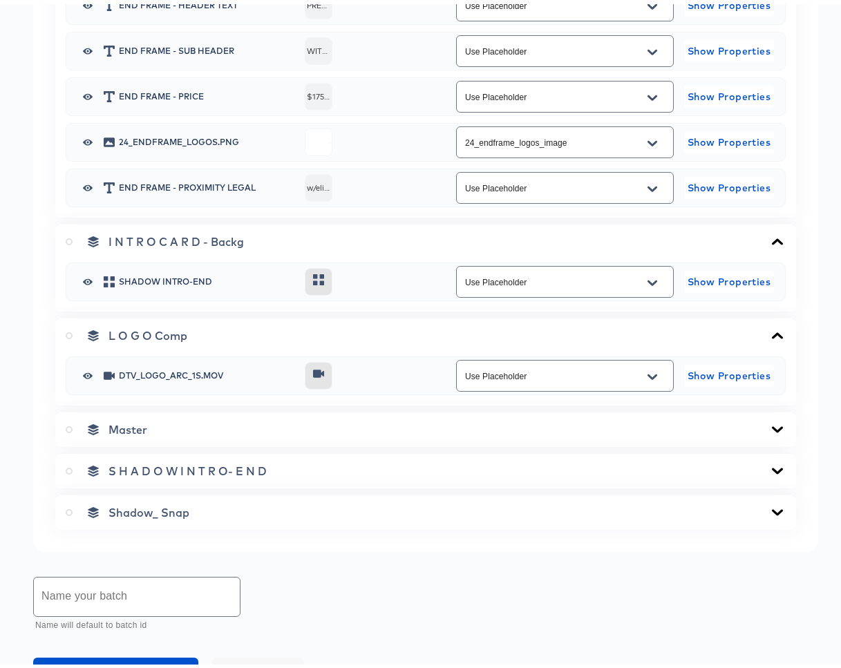
click at [769, 431] on icon at bounding box center [777, 425] width 17 height 11
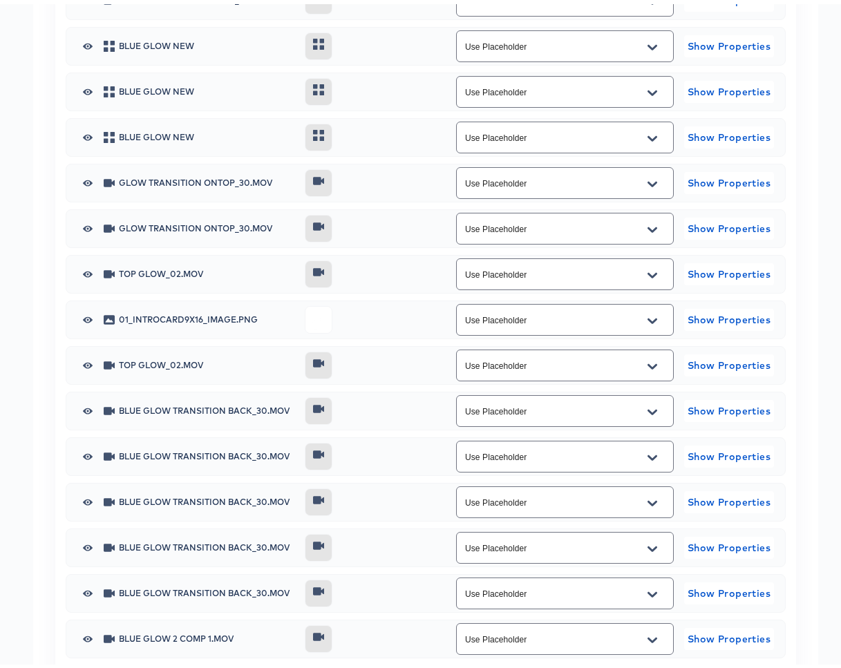
scroll to position [2438, 0]
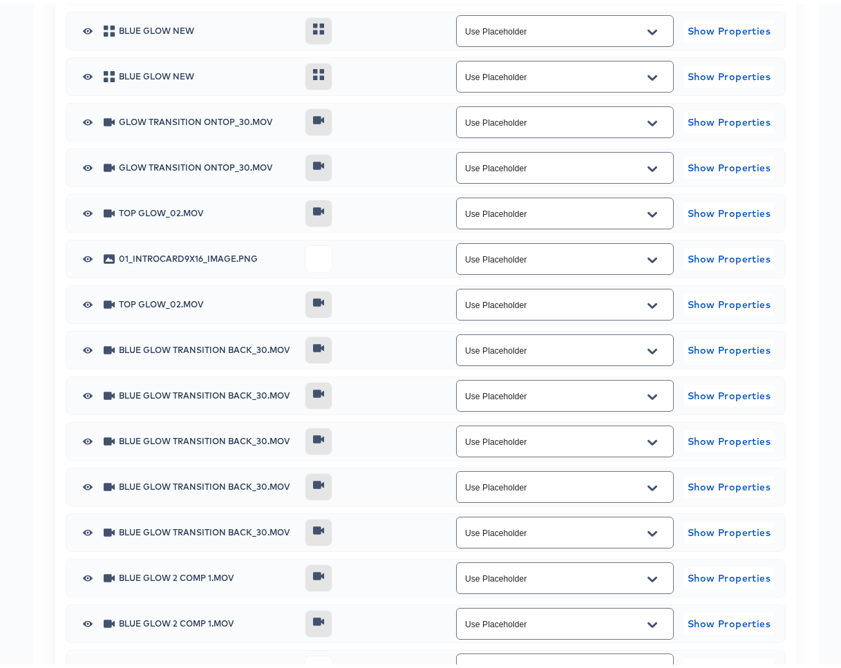
click at [648, 259] on icon "Open" at bounding box center [653, 257] width 10 height 6
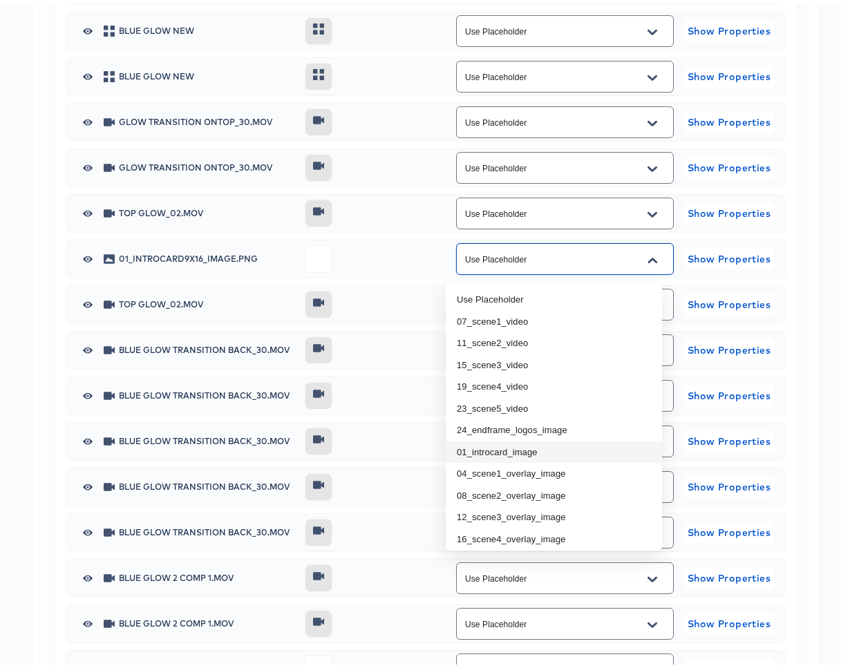
click at [550, 446] on li "01_introcard_image" at bounding box center [554, 448] width 216 height 22
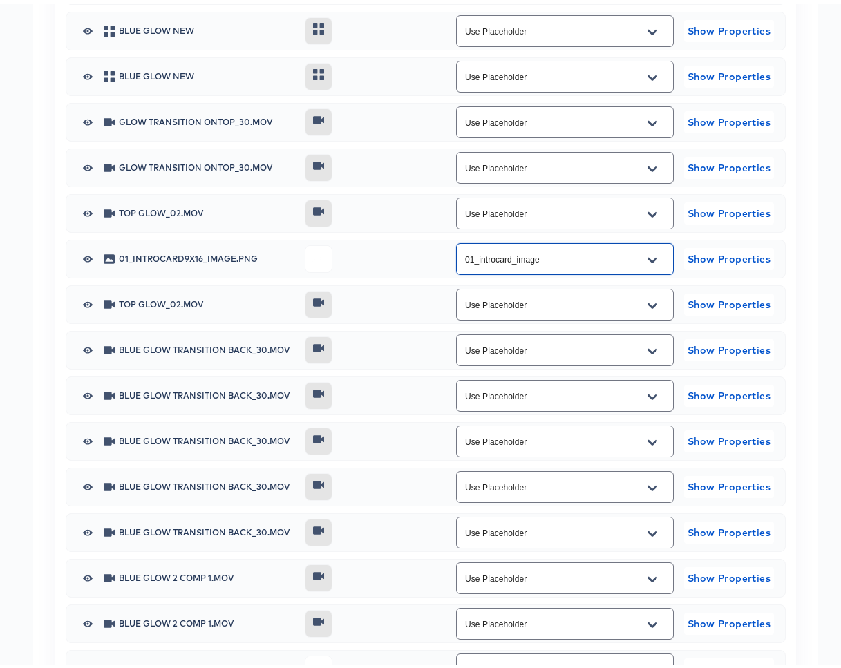
click at [648, 259] on icon "Open" at bounding box center [653, 257] width 10 height 6
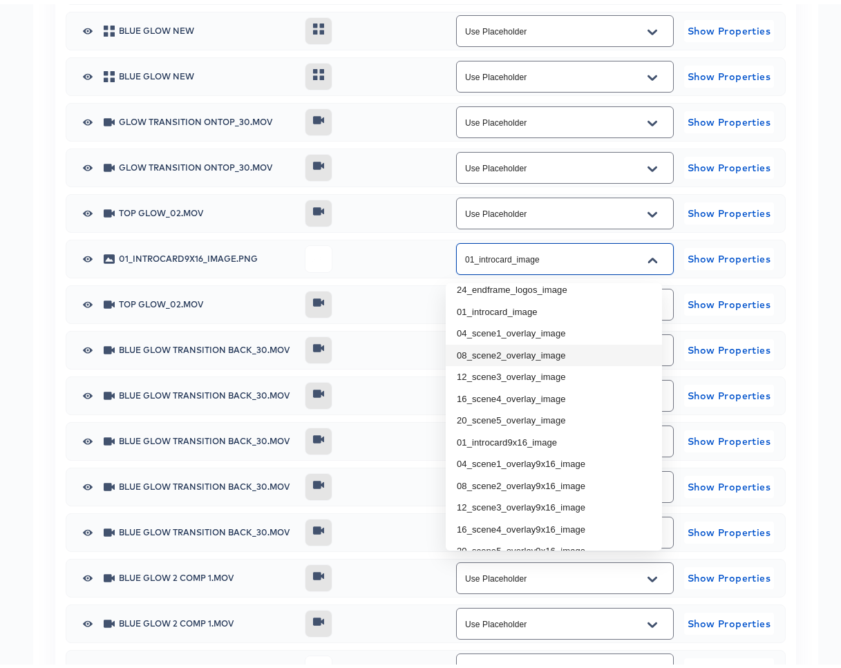
scroll to position [157, 0]
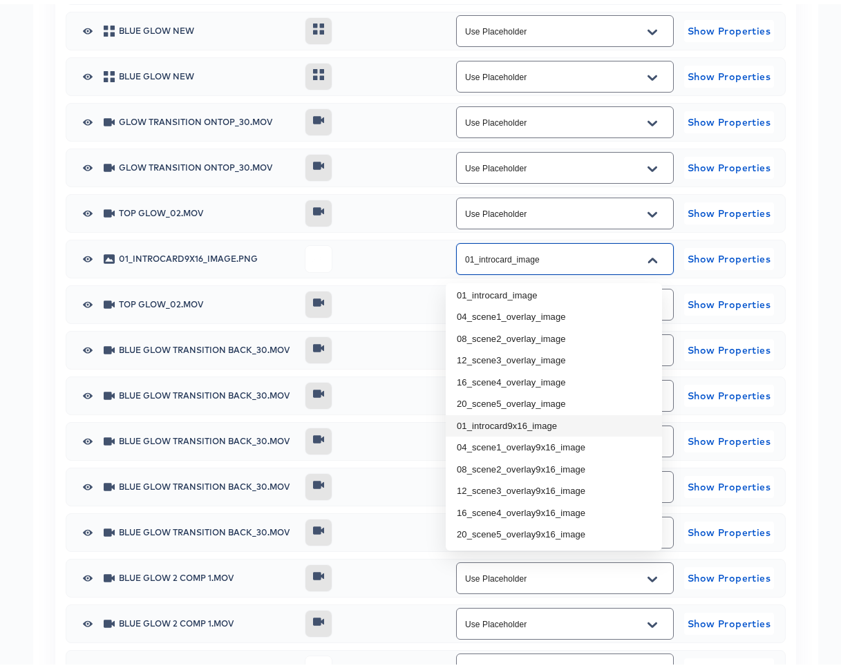
click at [566, 422] on li "01_introcard9x16_image" at bounding box center [554, 422] width 216 height 22
type input "01_introcard9x16_image"
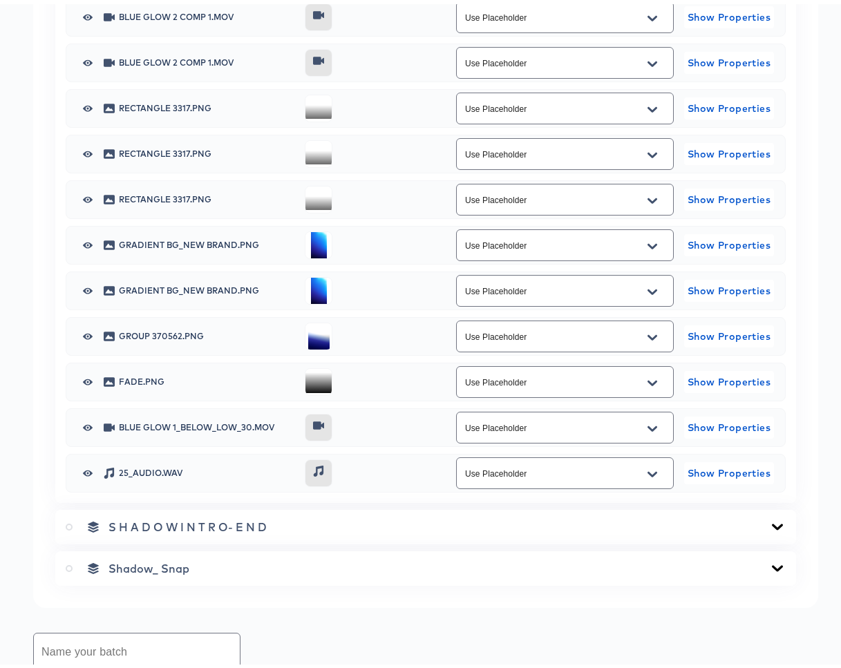
scroll to position [3006, 0]
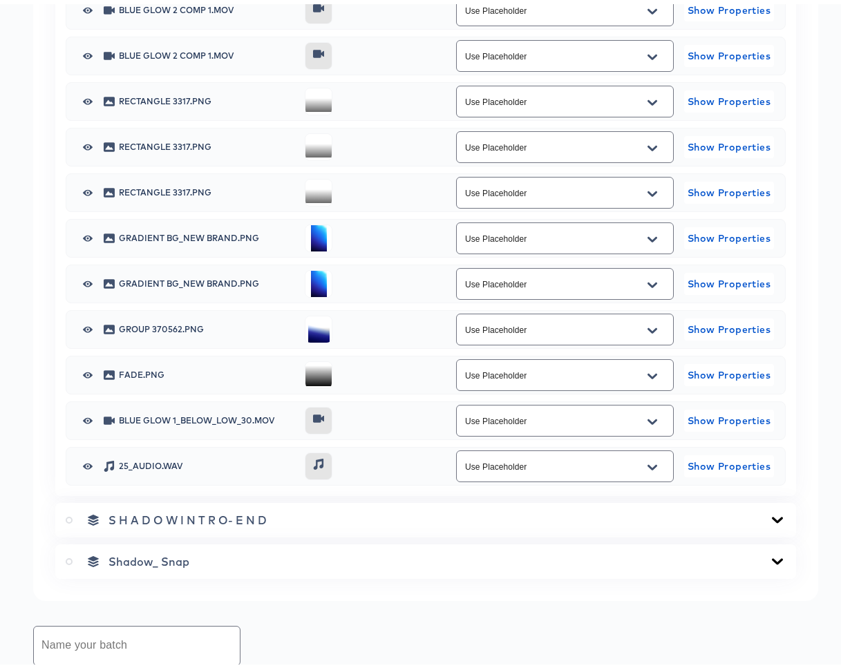
click at [648, 466] on icon "Open" at bounding box center [653, 464] width 10 height 6
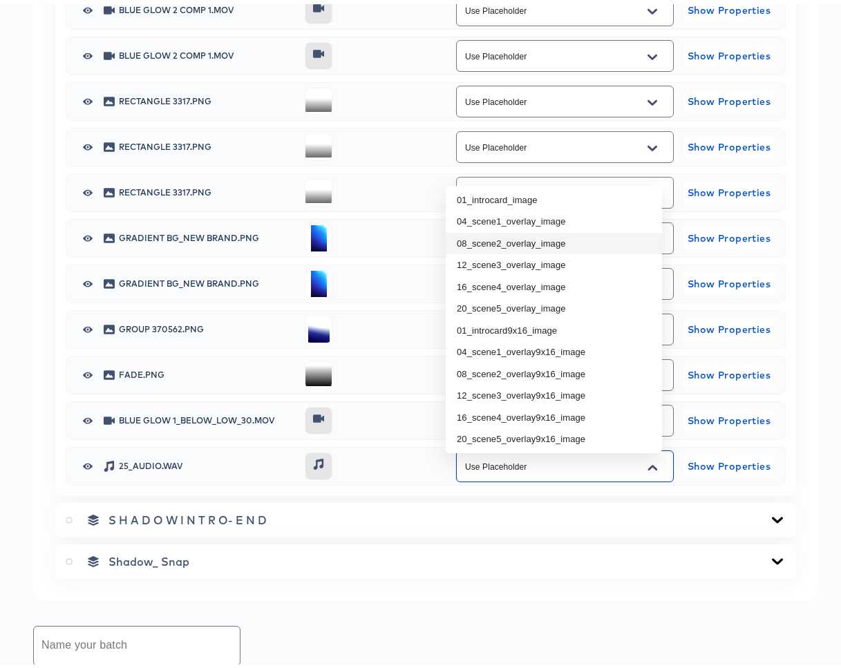
scroll to position [157, 0]
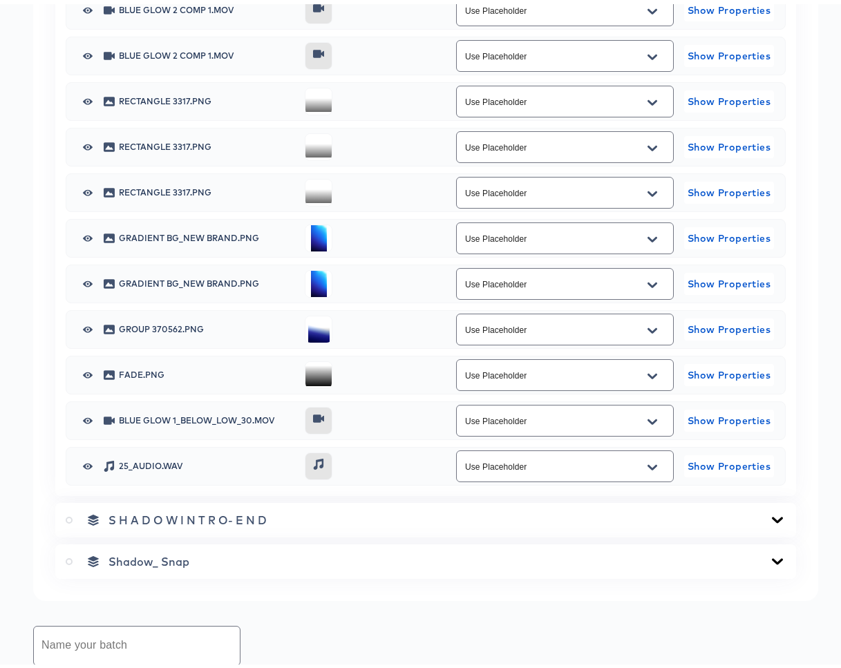
click at [599, 554] on div "Shadow_ Snap" at bounding box center [425, 557] width 741 height 35
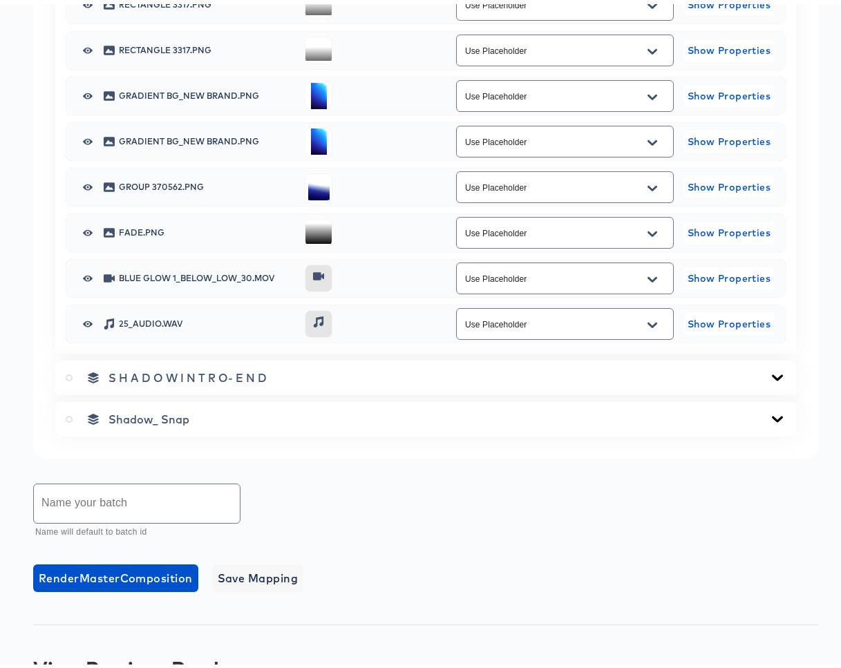
scroll to position [3183, 0]
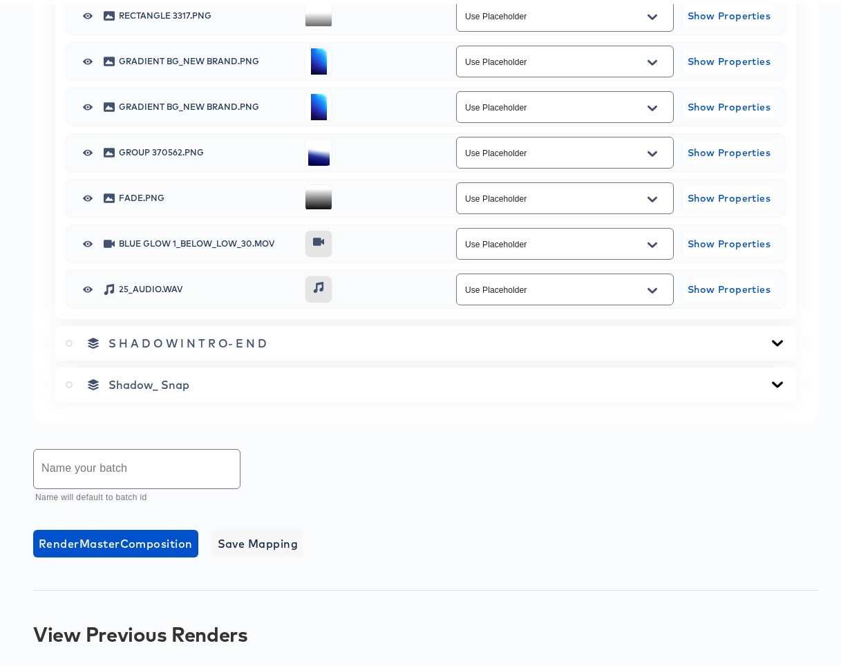
click at [67, 475] on input "text" at bounding box center [137, 465] width 206 height 39
click at [39, 479] on input "Sample 1" at bounding box center [137, 465] width 206 height 39
type input "9x16 Sample 1"
click at [255, 545] on span "Save Mapping" at bounding box center [258, 539] width 81 height 19
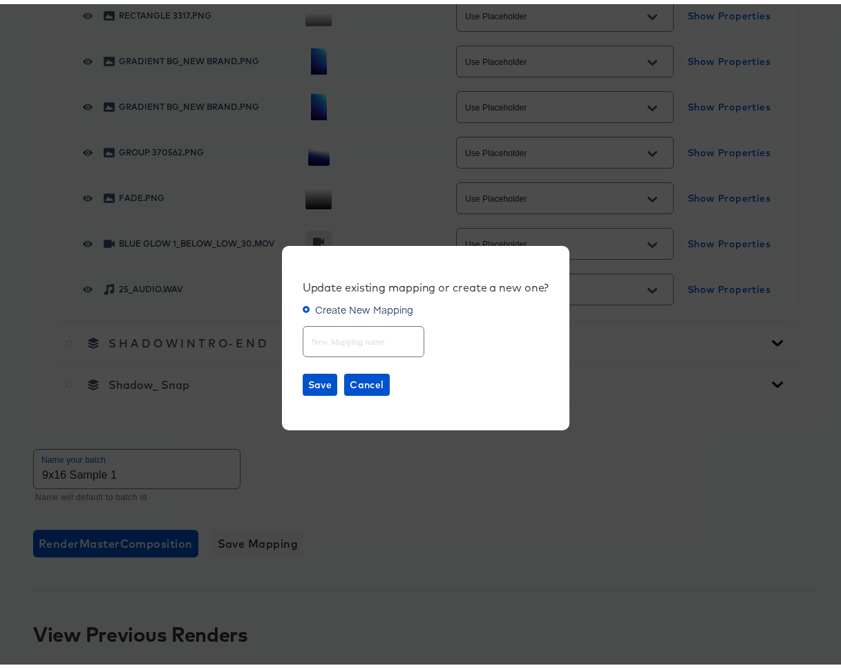
click at [330, 325] on input "text" at bounding box center [363, 332] width 120 height 30
type input "9x16"
click at [316, 385] on span "Save" at bounding box center [320, 380] width 24 height 17
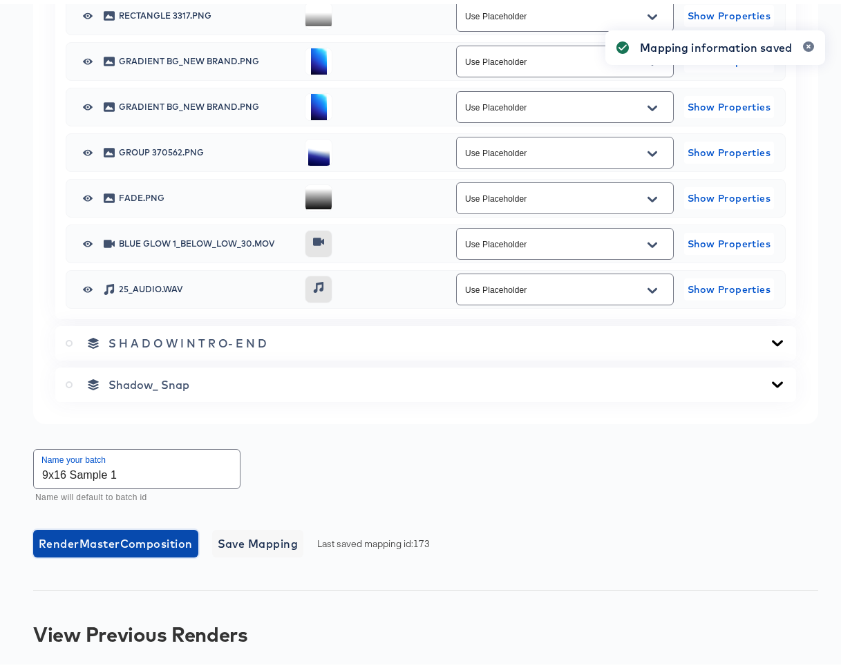
click at [105, 547] on span "Render Master Composition" at bounding box center [116, 539] width 154 height 19
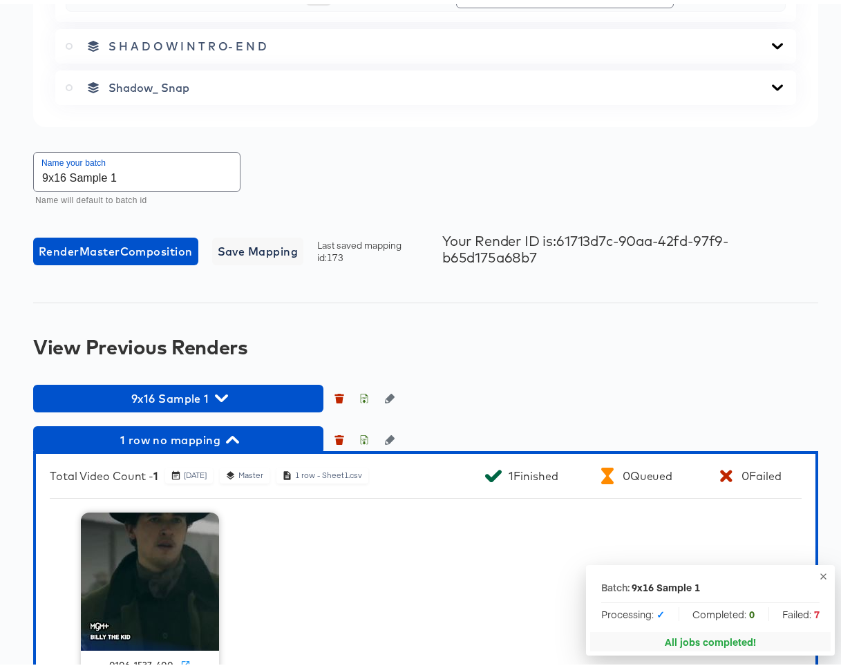
scroll to position [3558, 0]
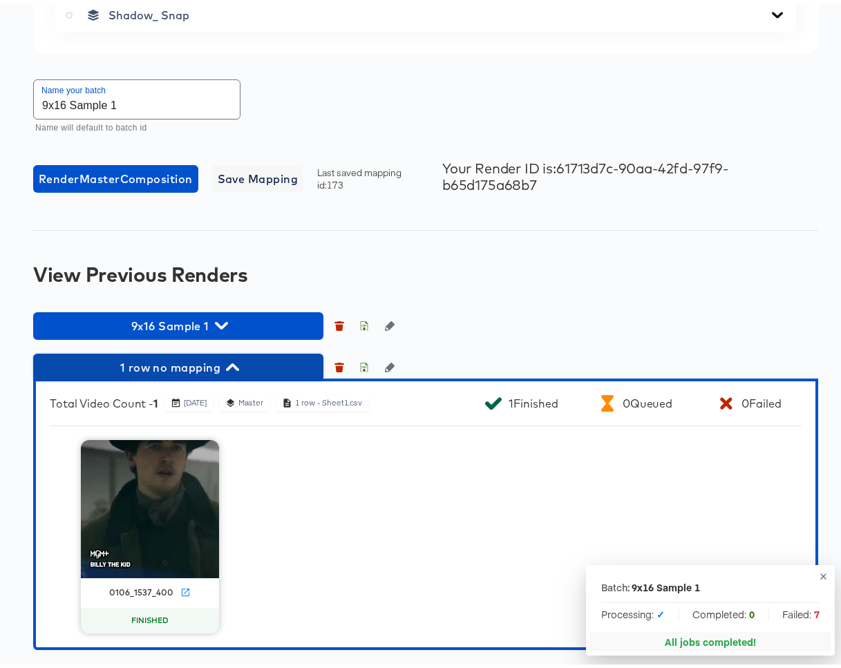
click at [231, 365] on icon "button" at bounding box center [232, 363] width 13 height 13
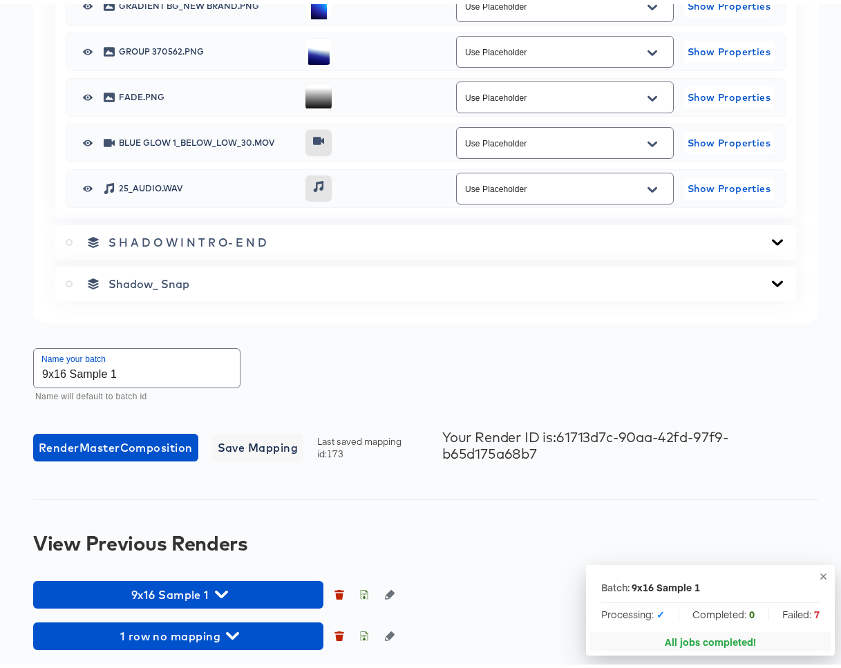
scroll to position [3290, 0]
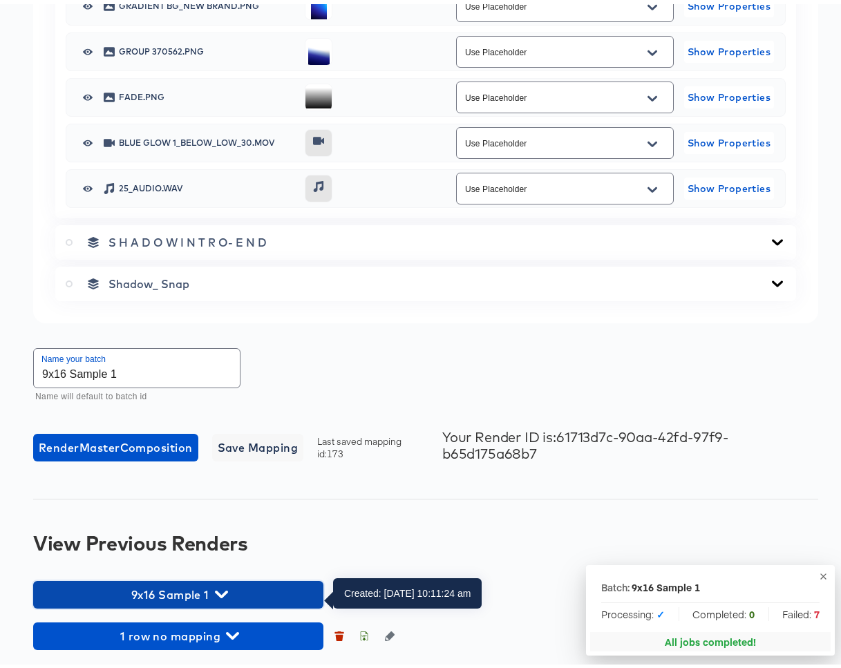
click at [219, 587] on icon "button" at bounding box center [221, 590] width 13 height 13
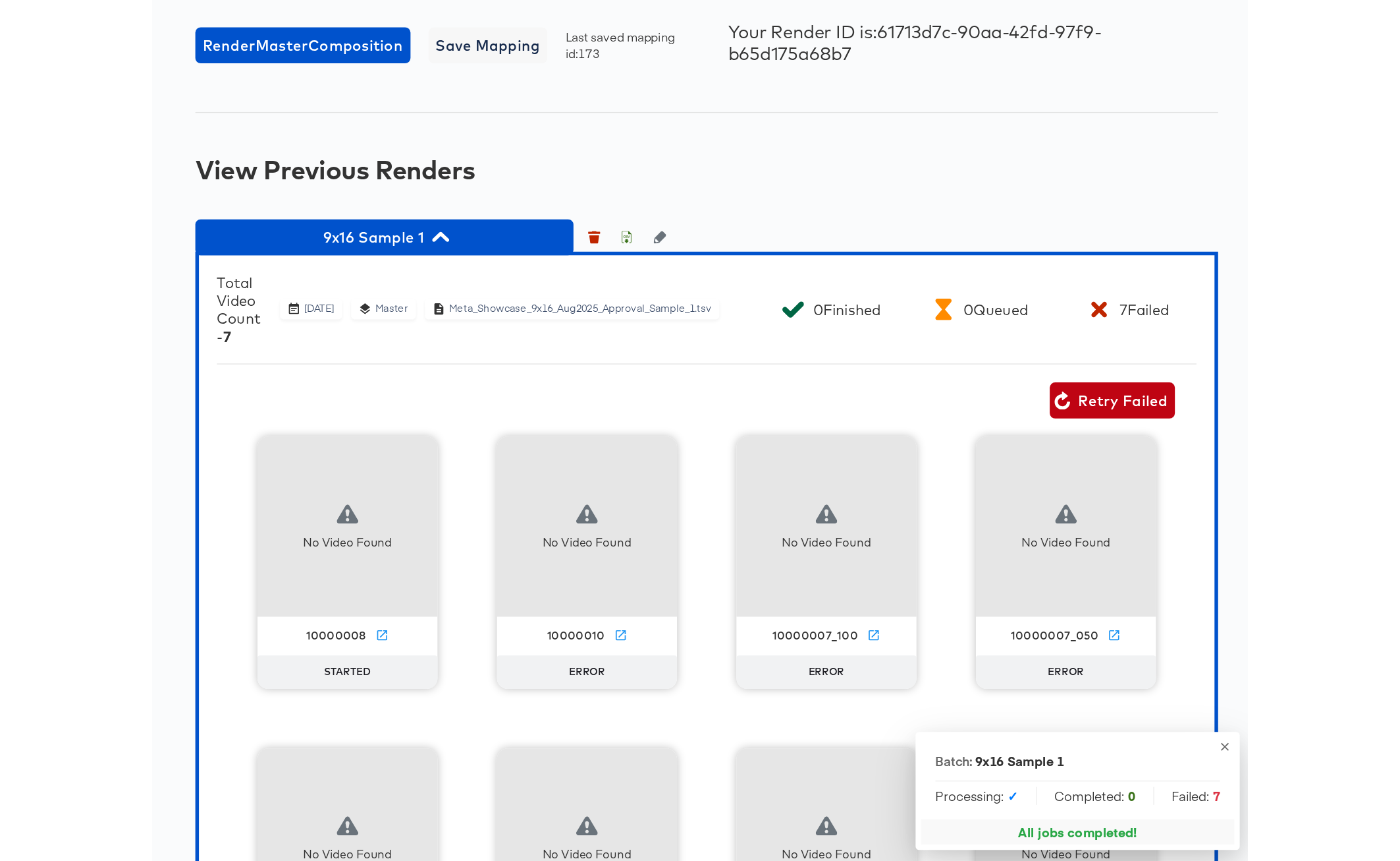
scroll to position [3422, 0]
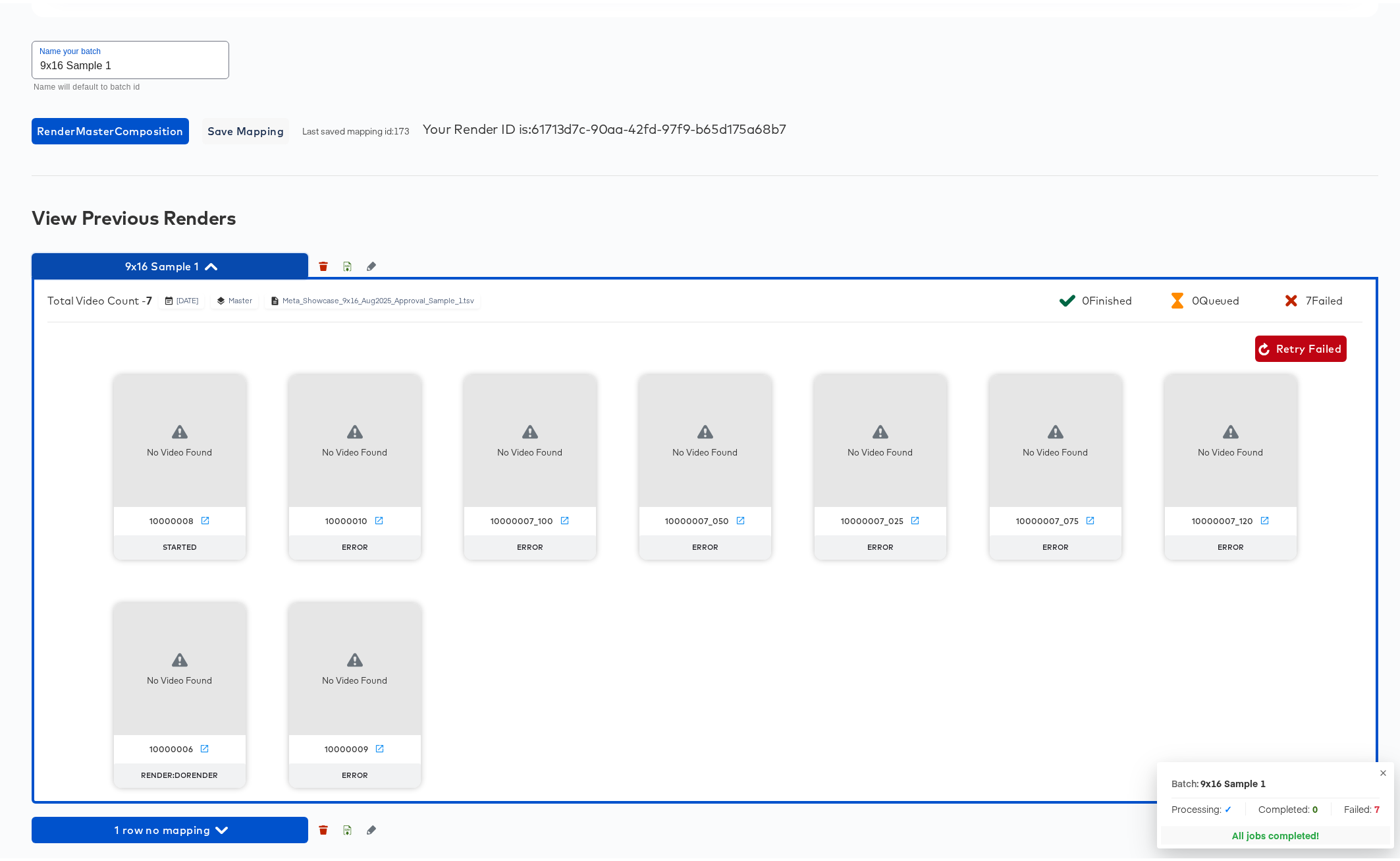
click at [216, 267] on icon "button" at bounding box center [211, 263] width 12 height 12
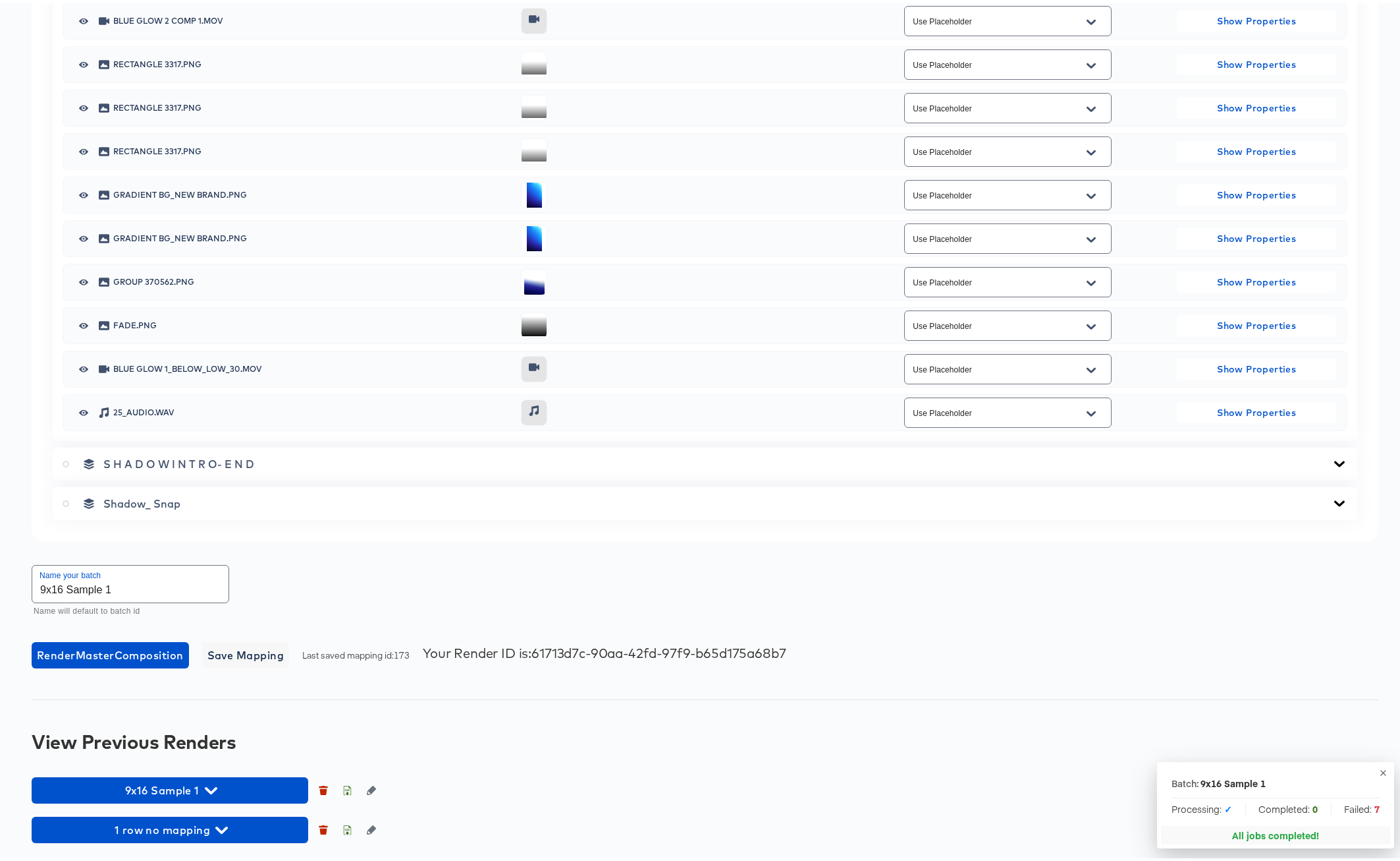
scroll to position [2898, 0]
click at [213, 637] on icon "button" at bounding box center [211, 788] width 12 height 8
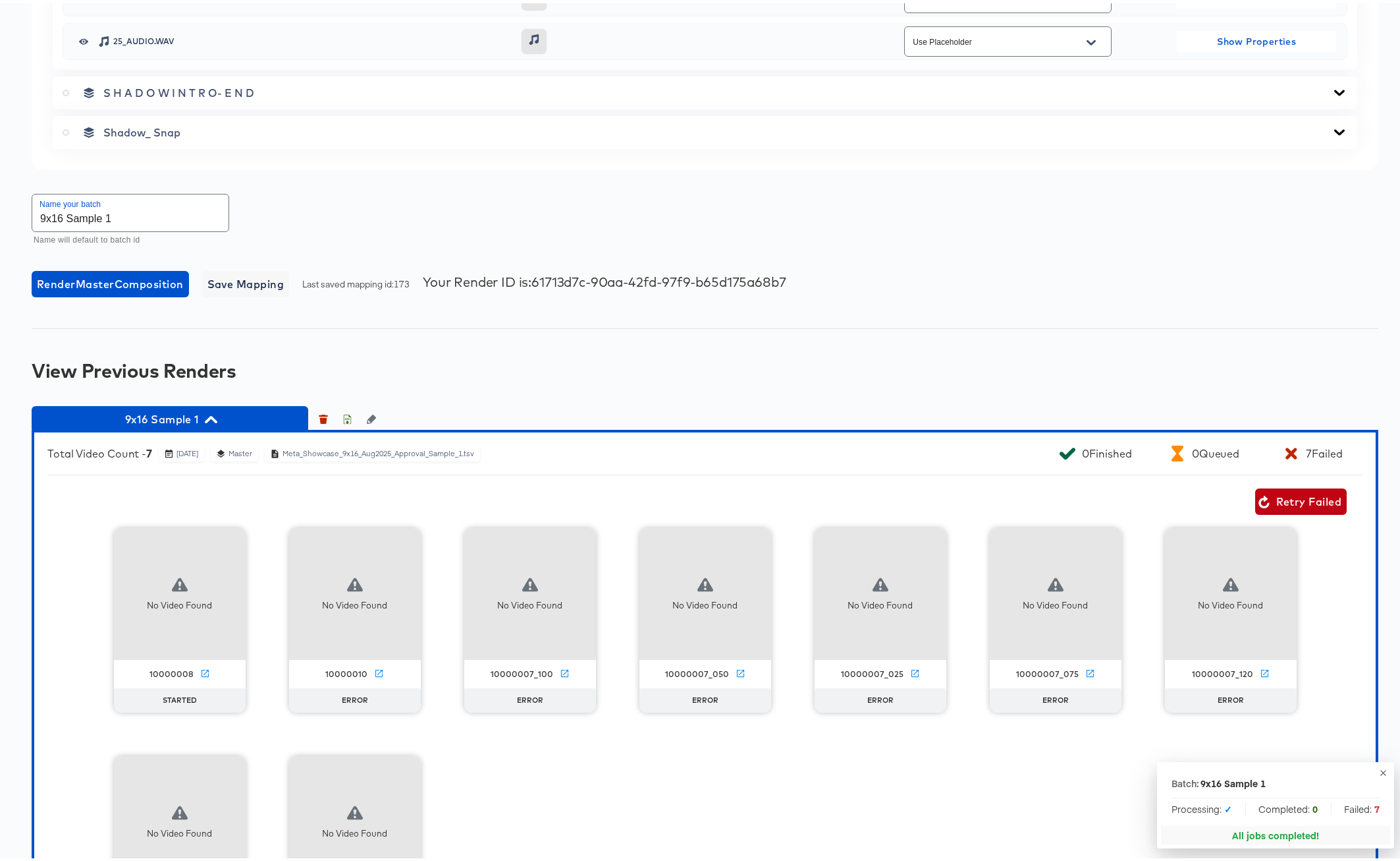
scroll to position [3376, 0]
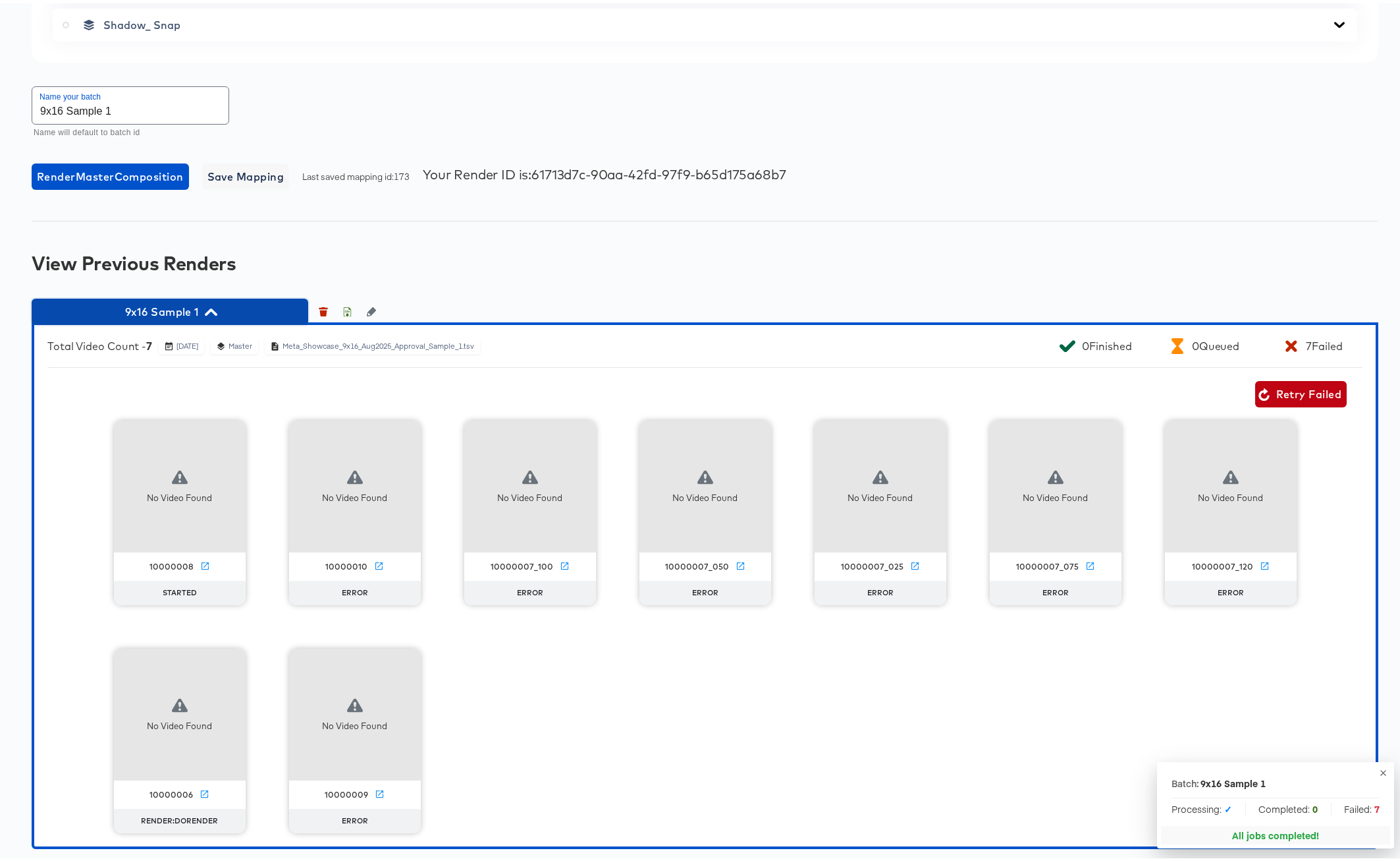
click at [211, 308] on icon "button" at bounding box center [211, 309] width 12 height 8
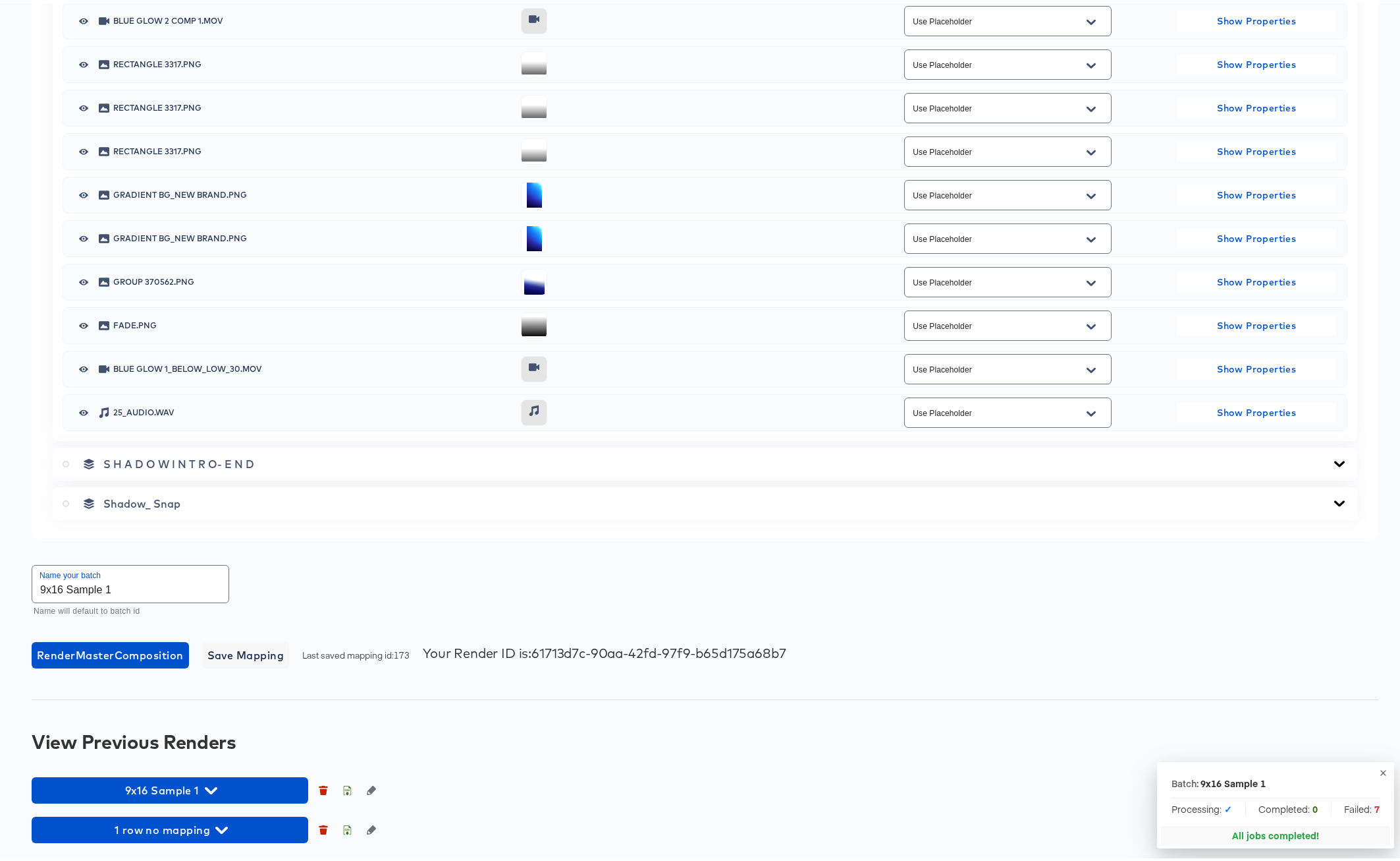
scroll to position [2898, 0]
click at [201, 637] on span "9x16 Sample 1" at bounding box center [170, 786] width 263 height 18
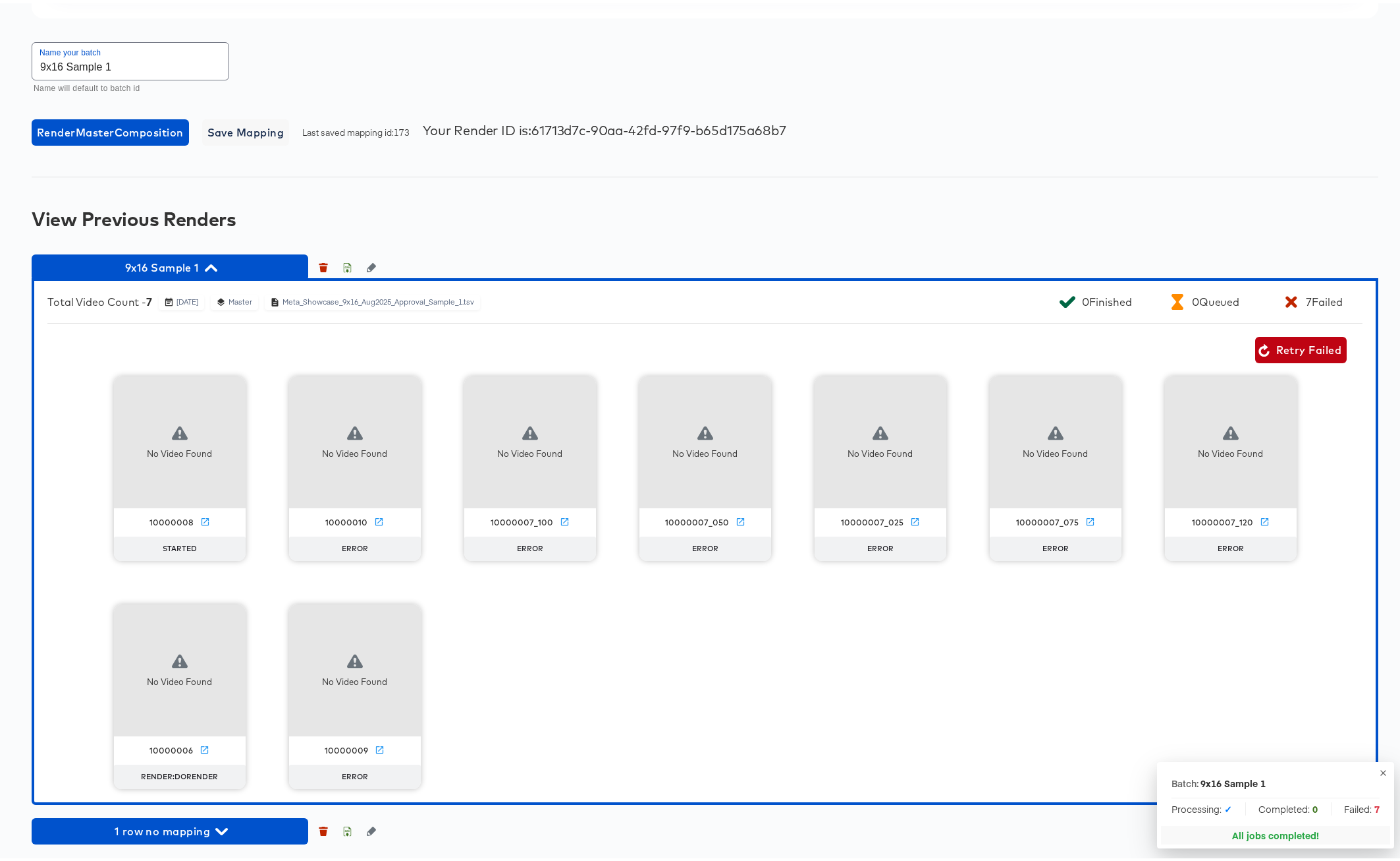
scroll to position [3422, 0]
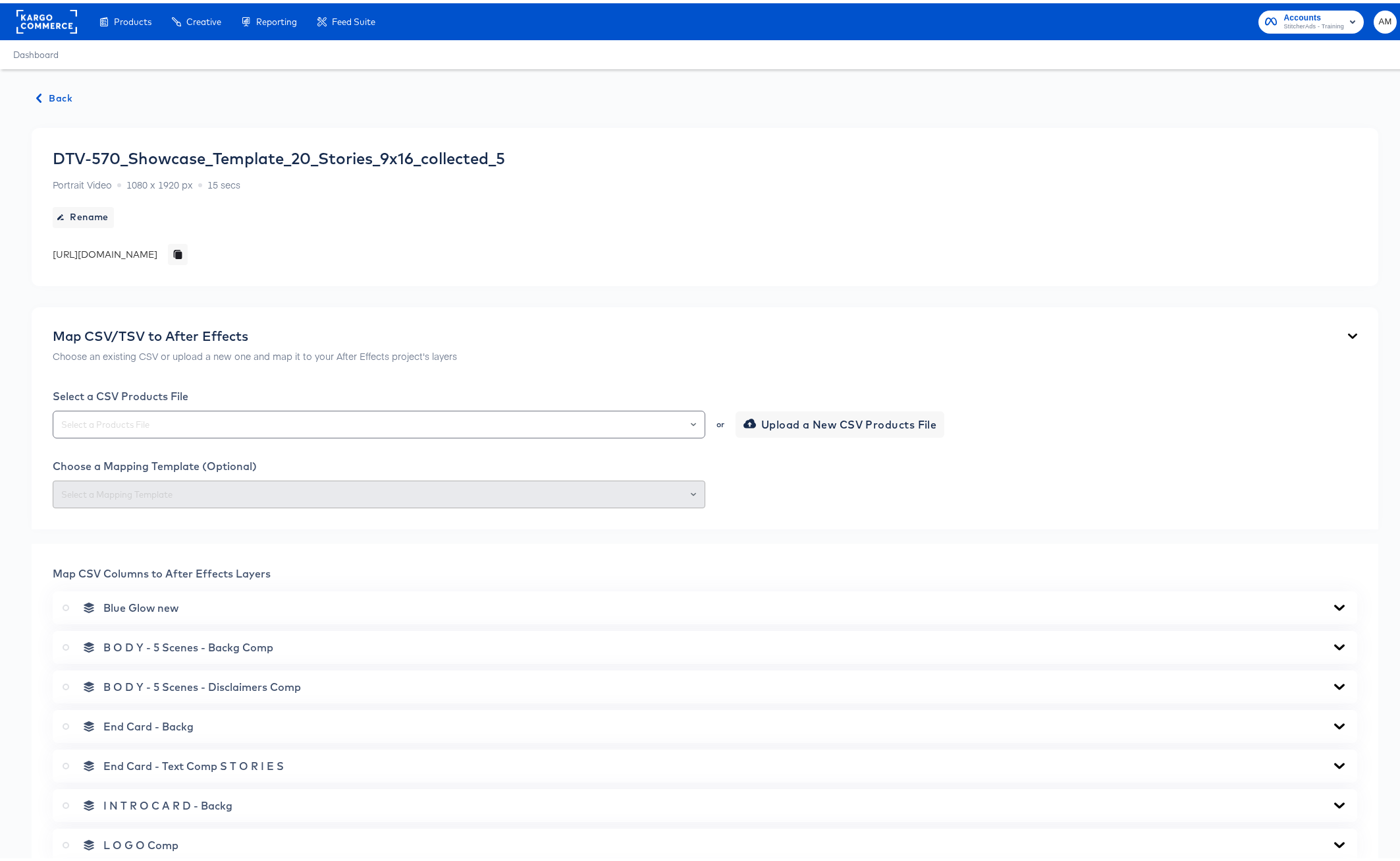
click at [42, 84] on div "Back DTV-570_Showcase_Template_20_Stories_9x16_collected_5 Portrait Video 1080 …" at bounding box center [705, 693] width 1410 height 1255
click at [42, 92] on icon "button" at bounding box center [39, 95] width 10 height 10
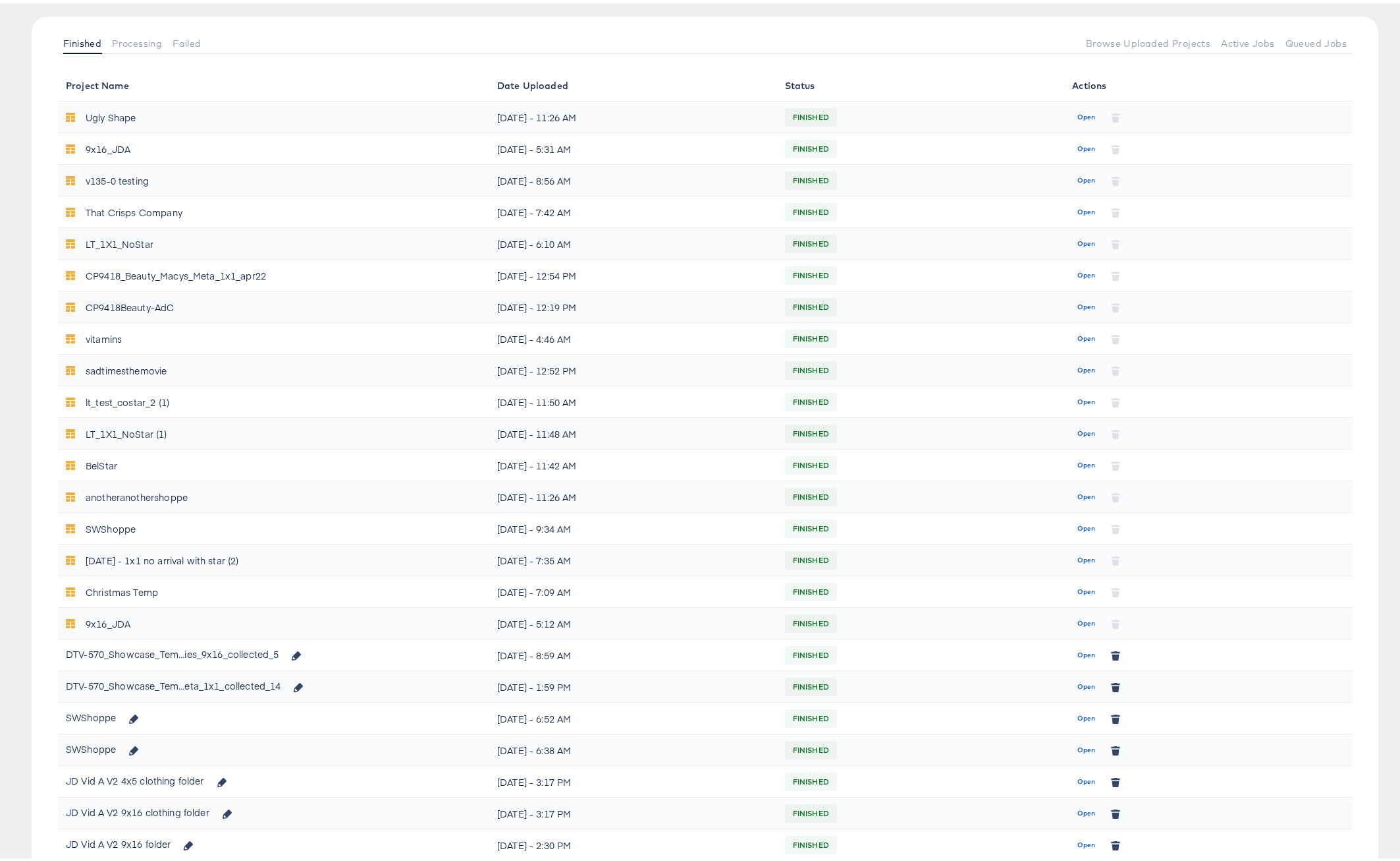
scroll to position [389, 0]
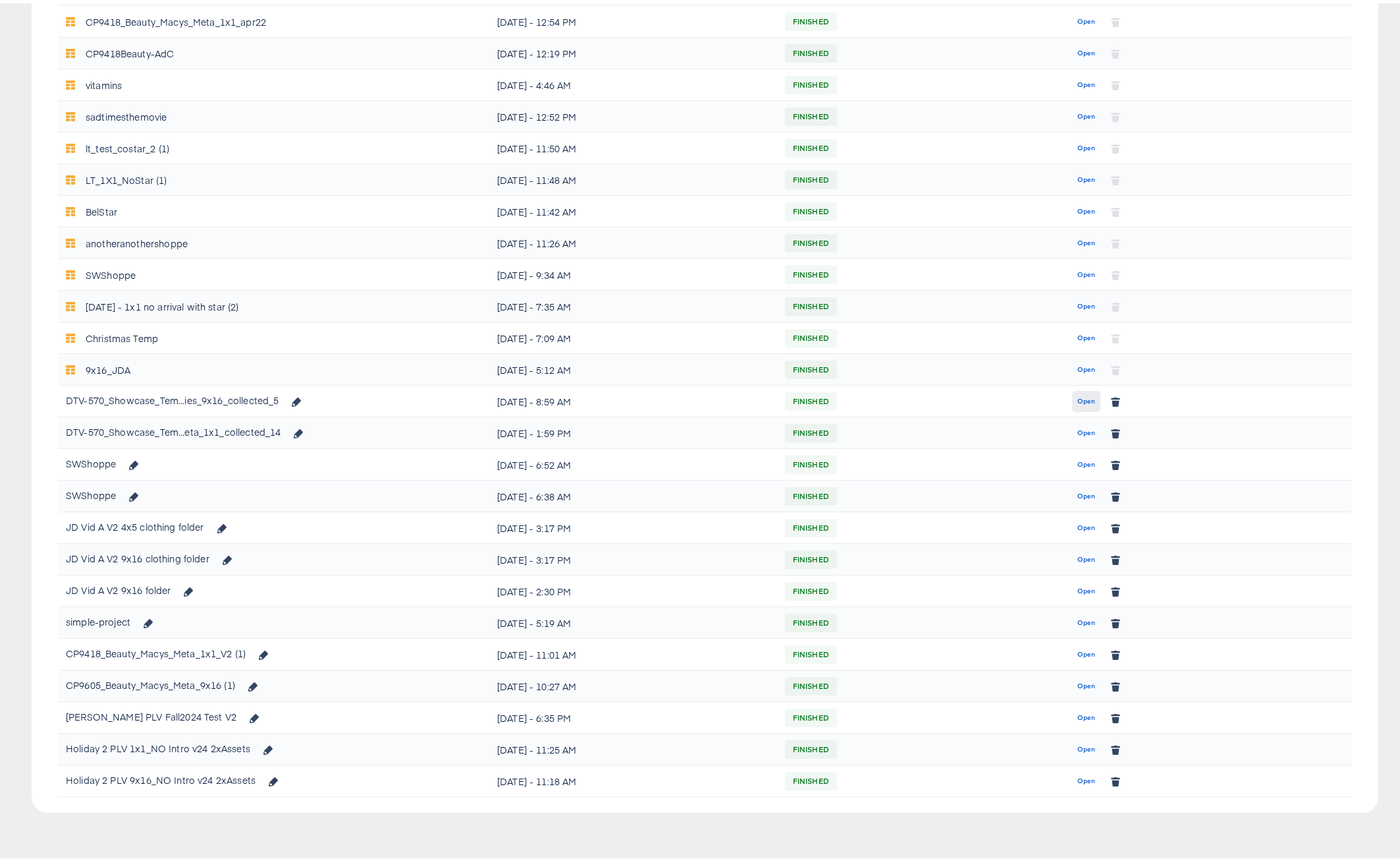
click at [1080, 399] on span "Open" at bounding box center [1086, 398] width 18 height 11
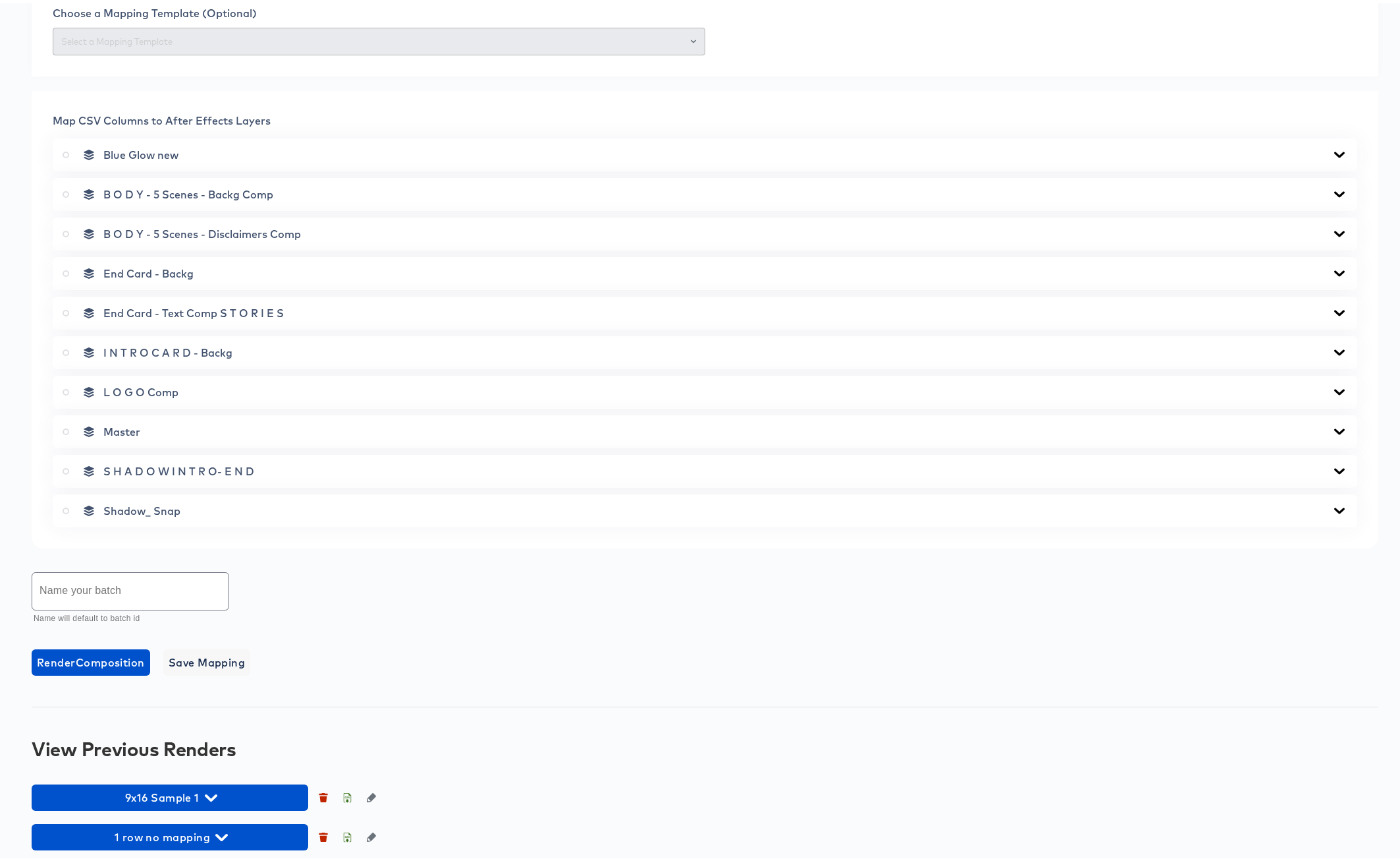
scroll to position [460, 0]
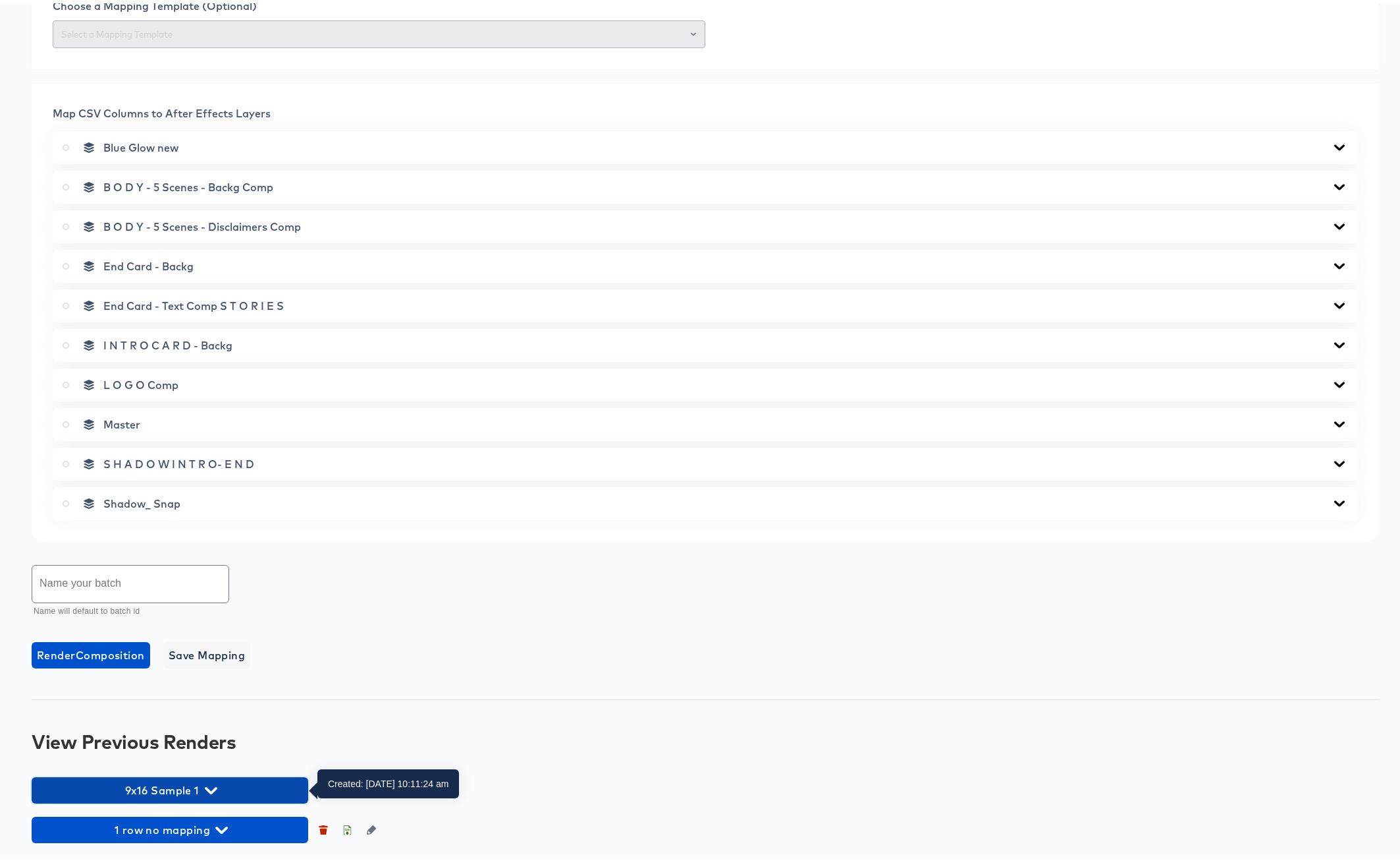
click at [213, 786] on icon "button" at bounding box center [211, 788] width 12 height 8
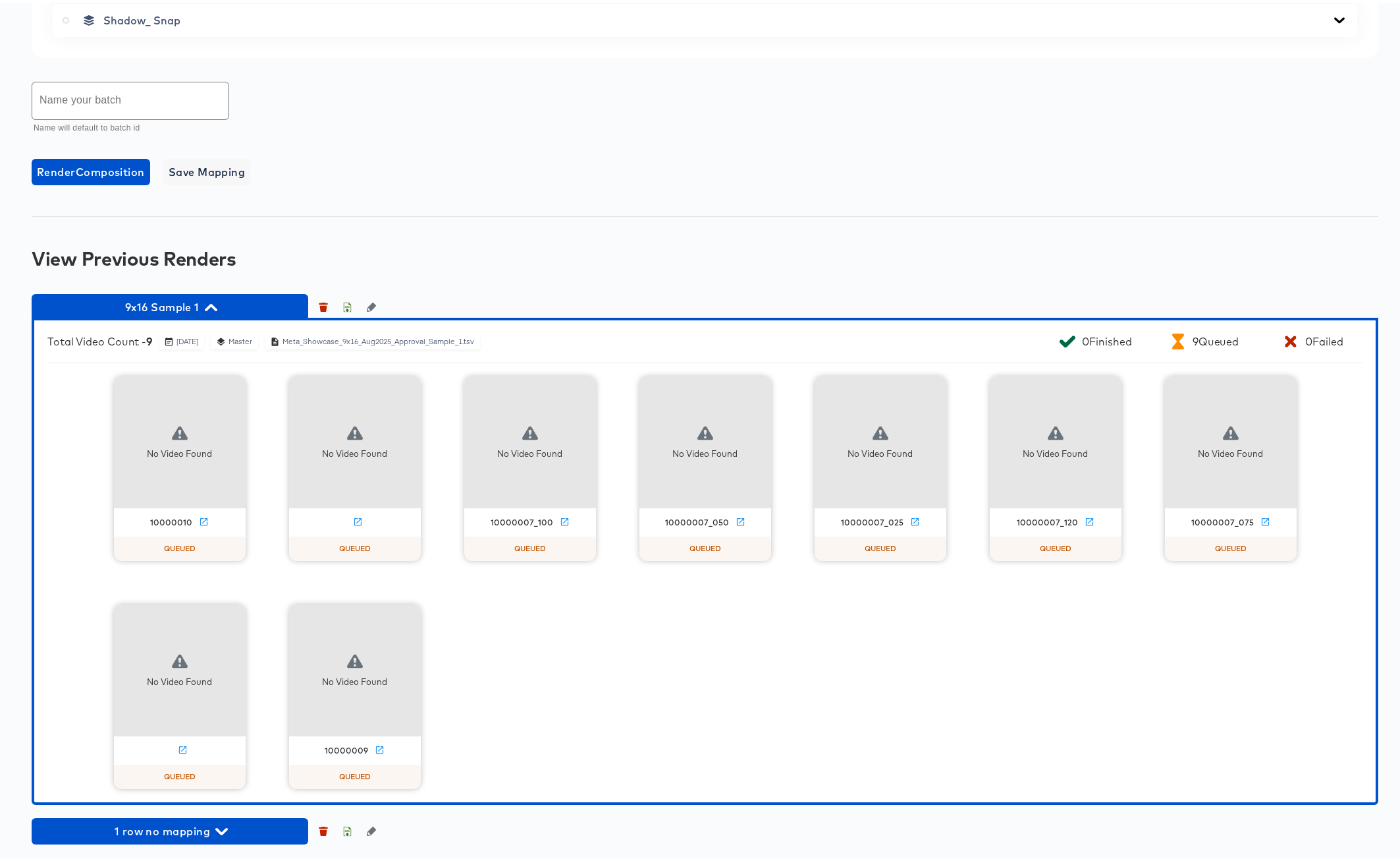
scroll to position [944, 0]
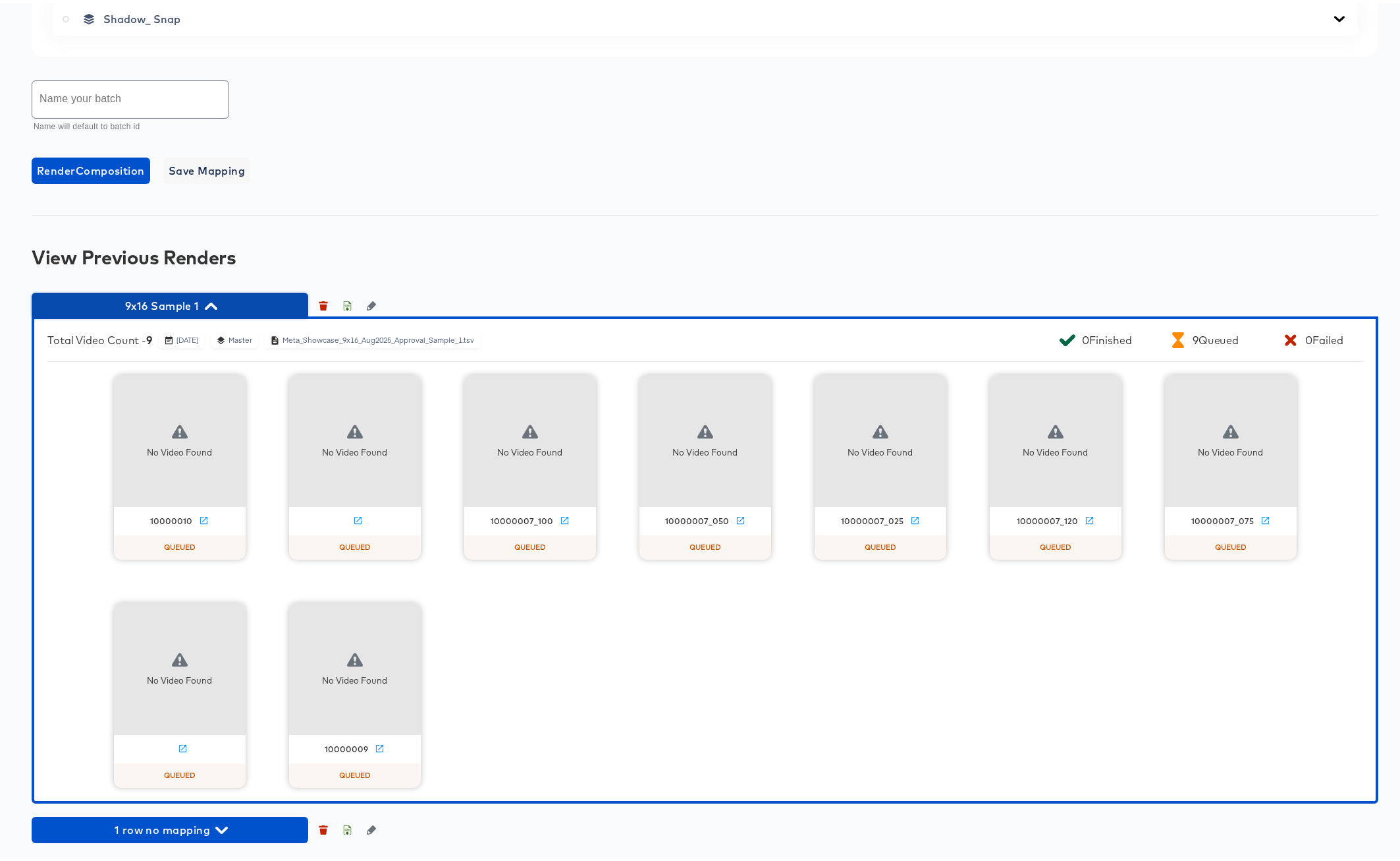
click at [215, 296] on span "9x16 Sample 1" at bounding box center [170, 302] width 263 height 18
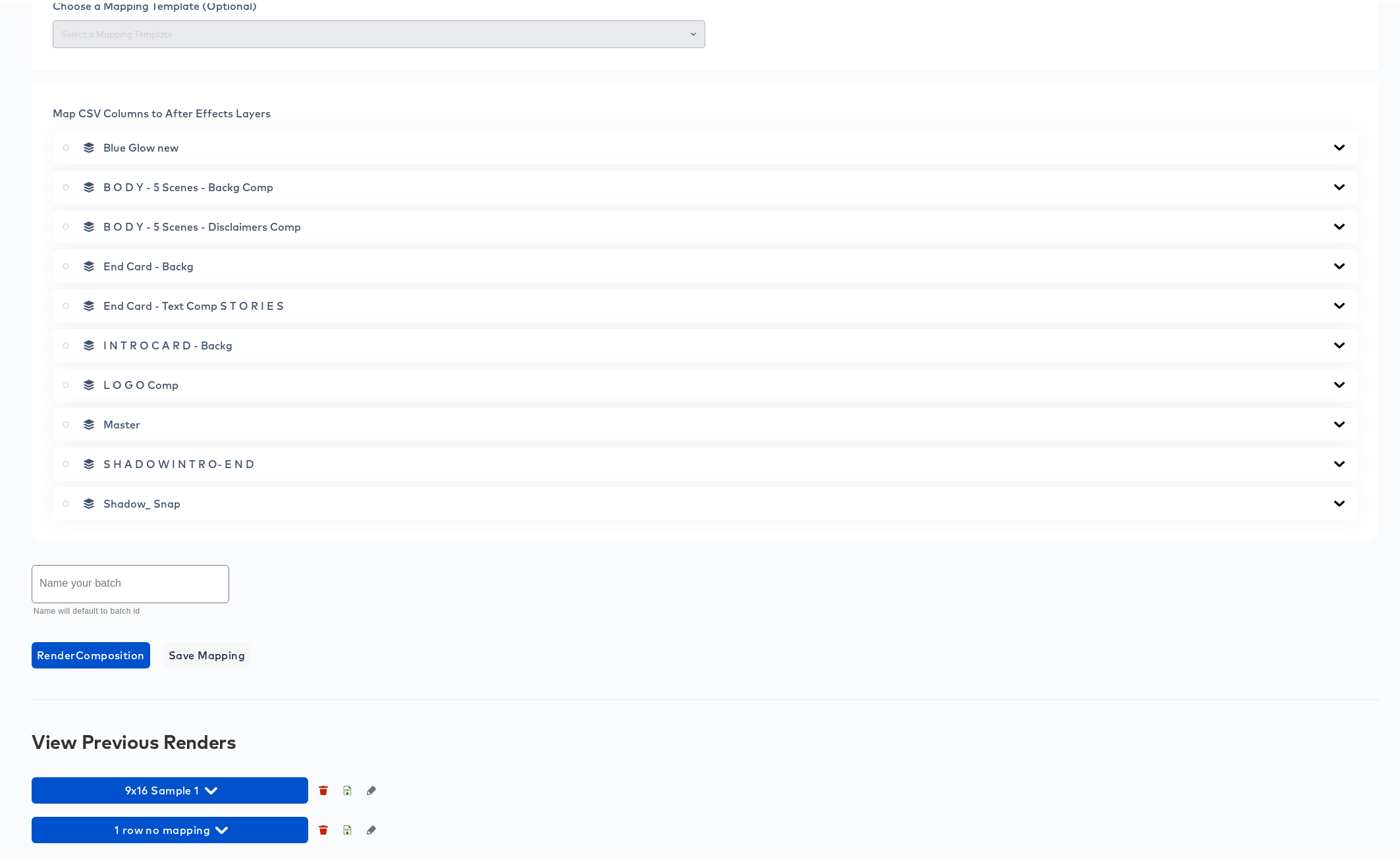
scroll to position [460, 0]
click at [213, 786] on icon "button" at bounding box center [211, 788] width 12 height 8
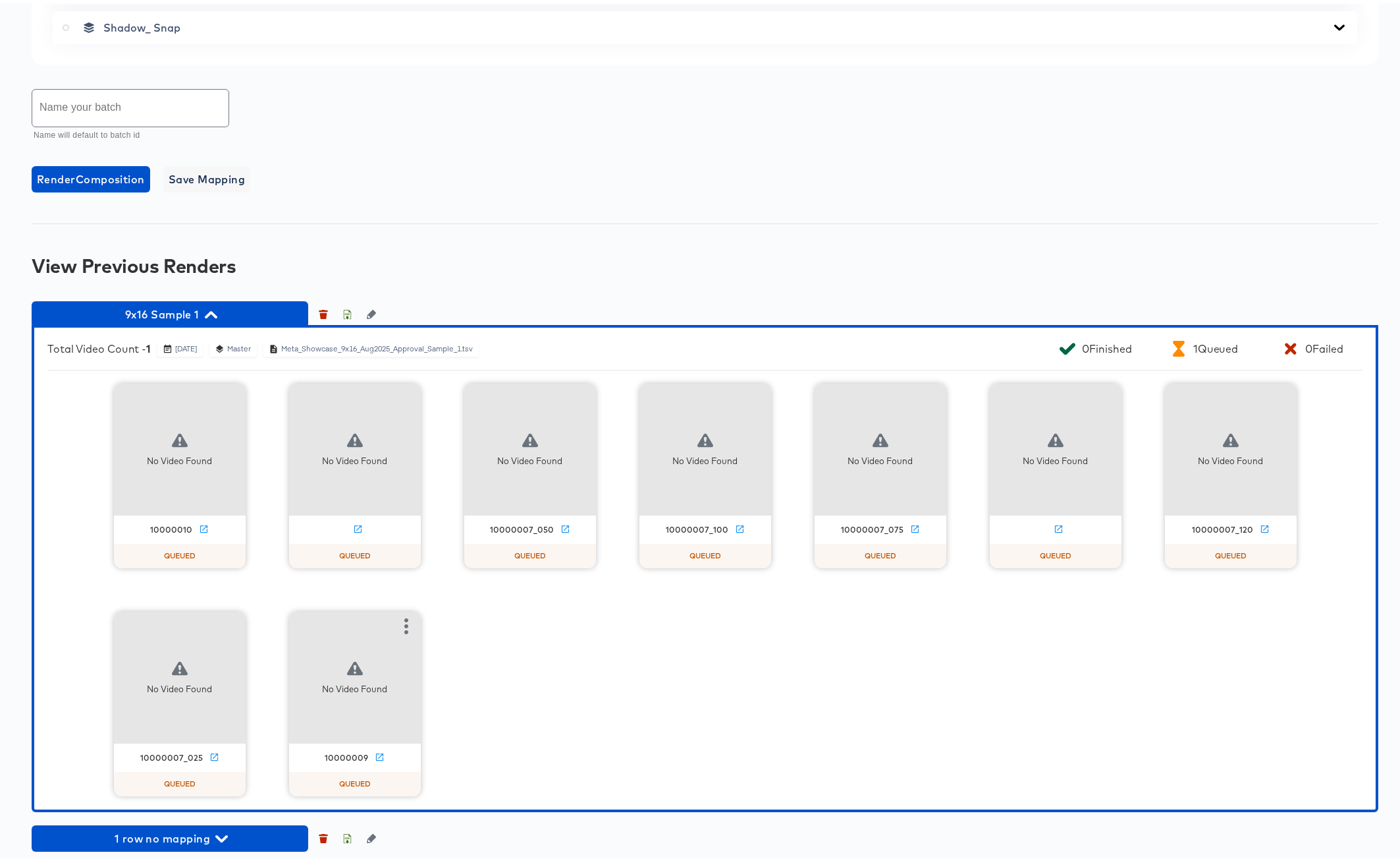
scroll to position [944, 0]
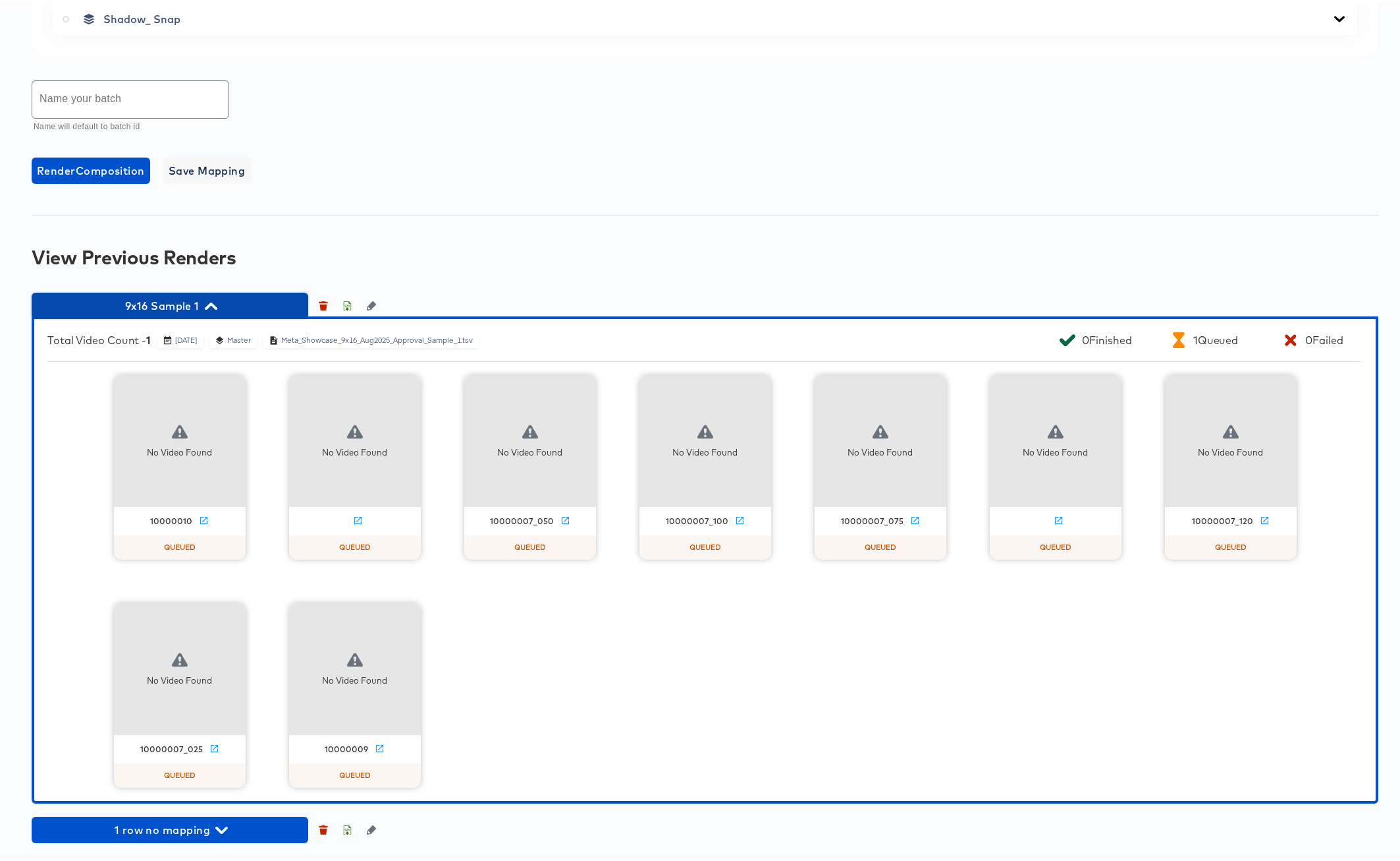
click at [212, 302] on icon "button" at bounding box center [211, 302] width 12 height 12
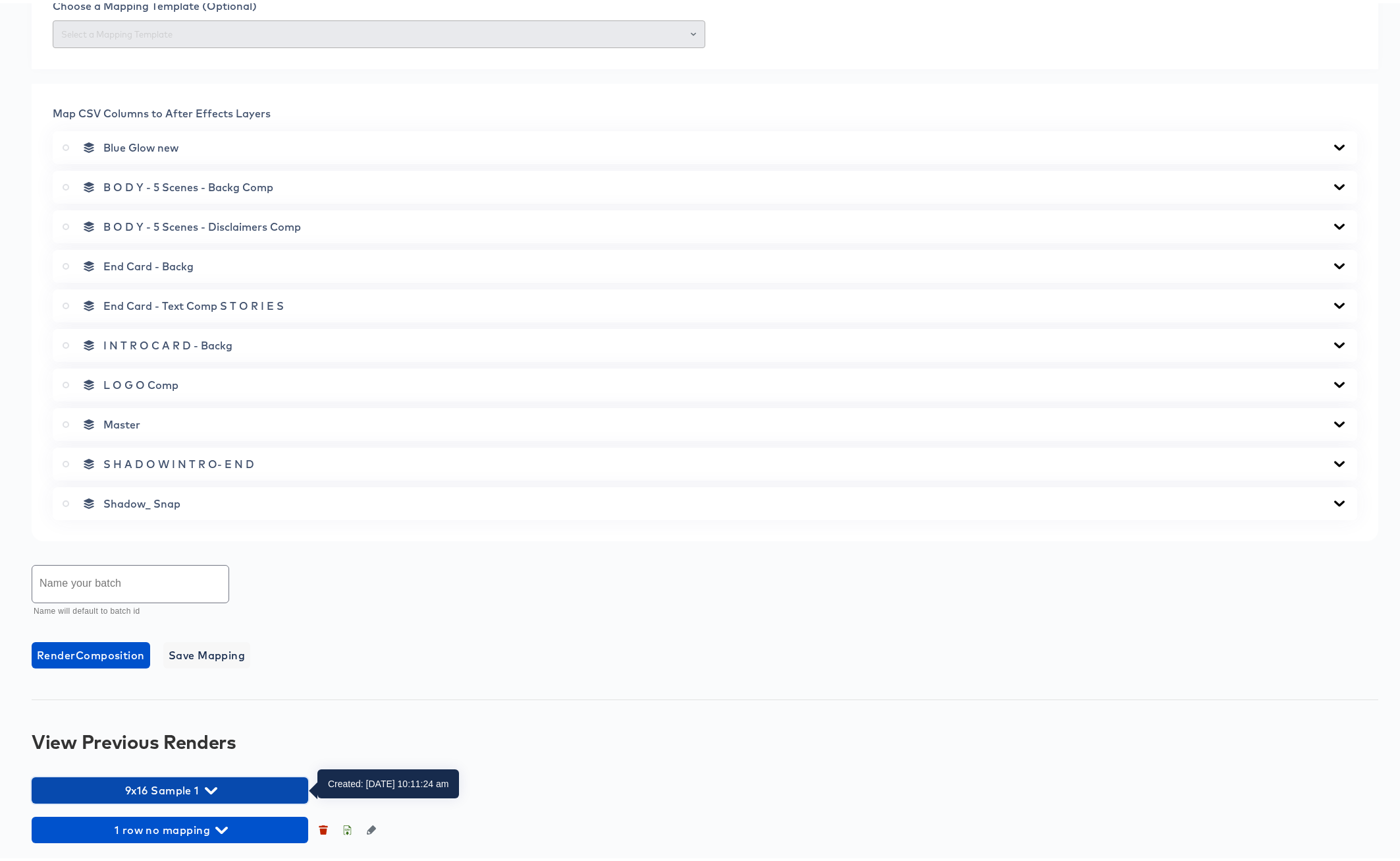
click at [215, 784] on icon "button" at bounding box center [211, 788] width 12 height 8
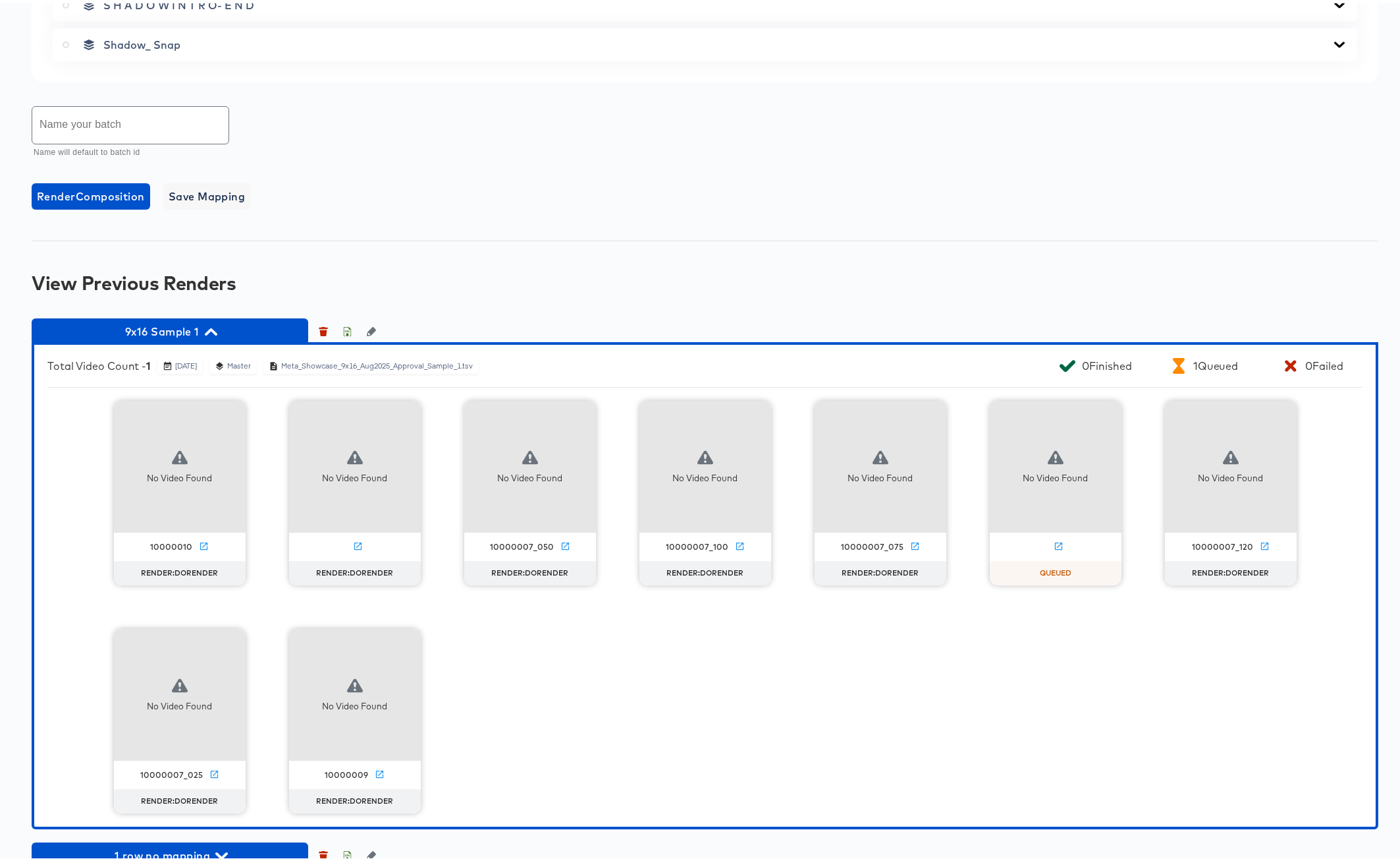
scroll to position [944, 0]
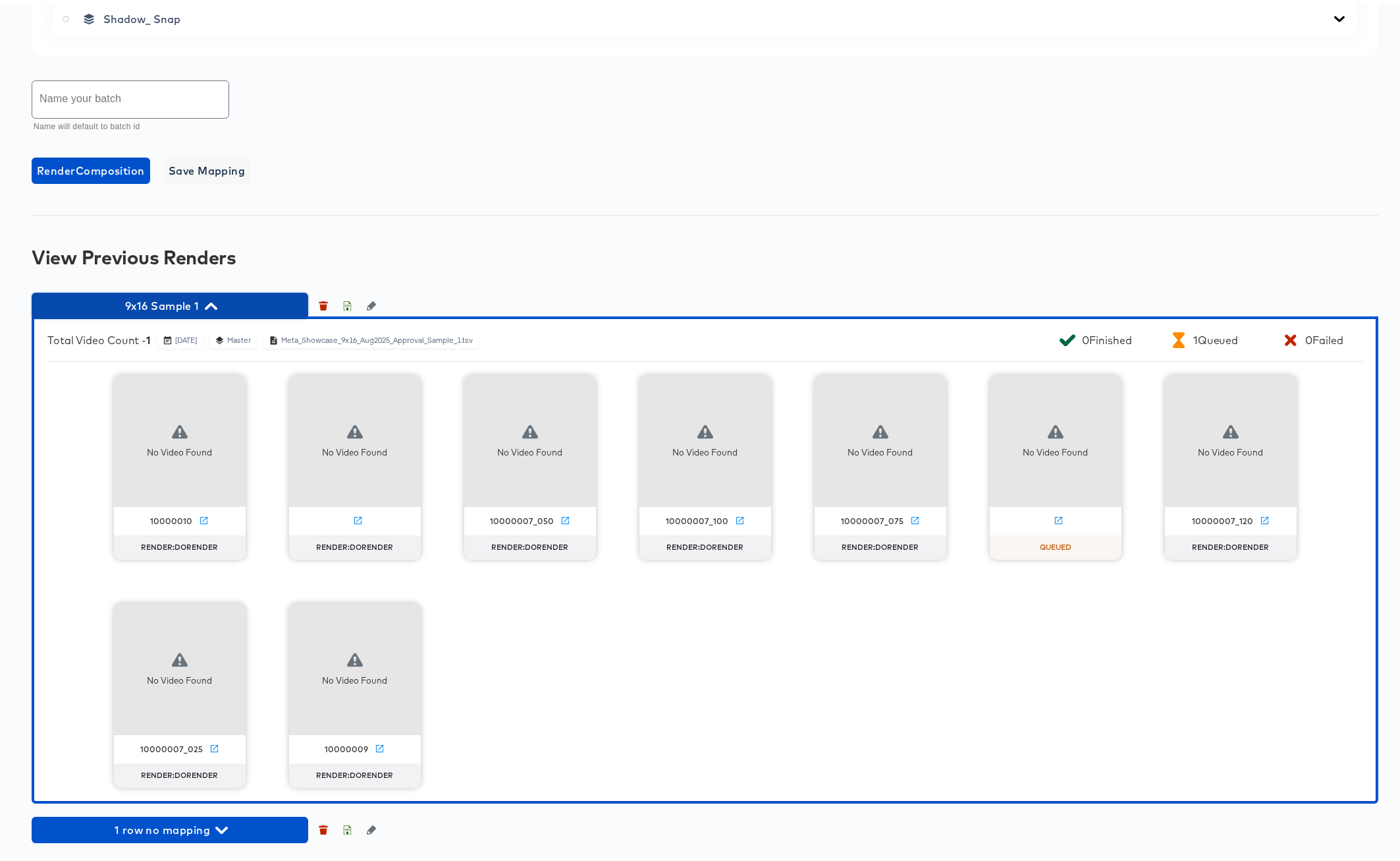
click at [212, 301] on icon "button" at bounding box center [211, 303] width 12 height 8
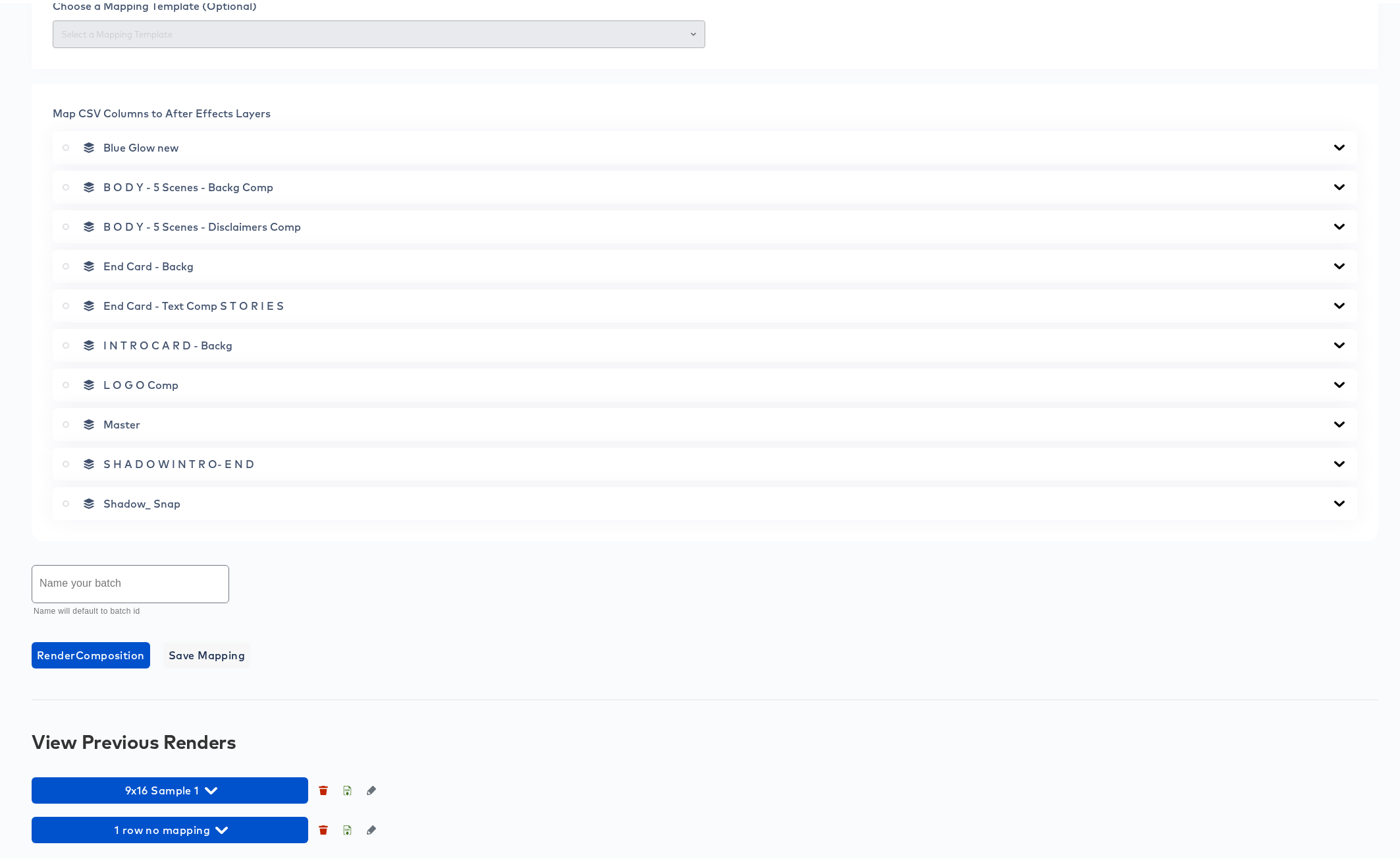
scroll to position [460, 0]
click at [210, 787] on icon "button" at bounding box center [211, 788] width 12 height 8
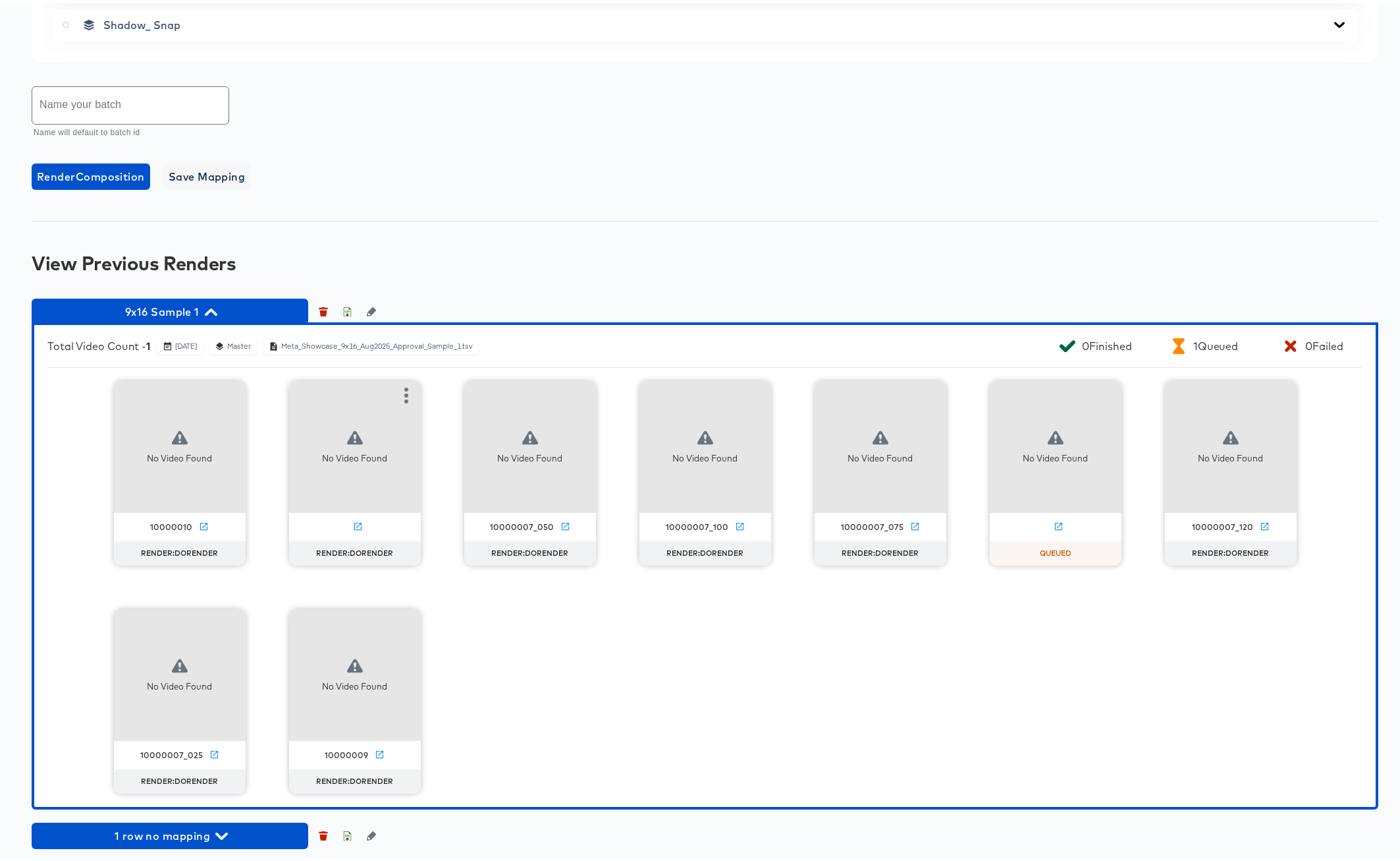
scroll to position [944, 0]
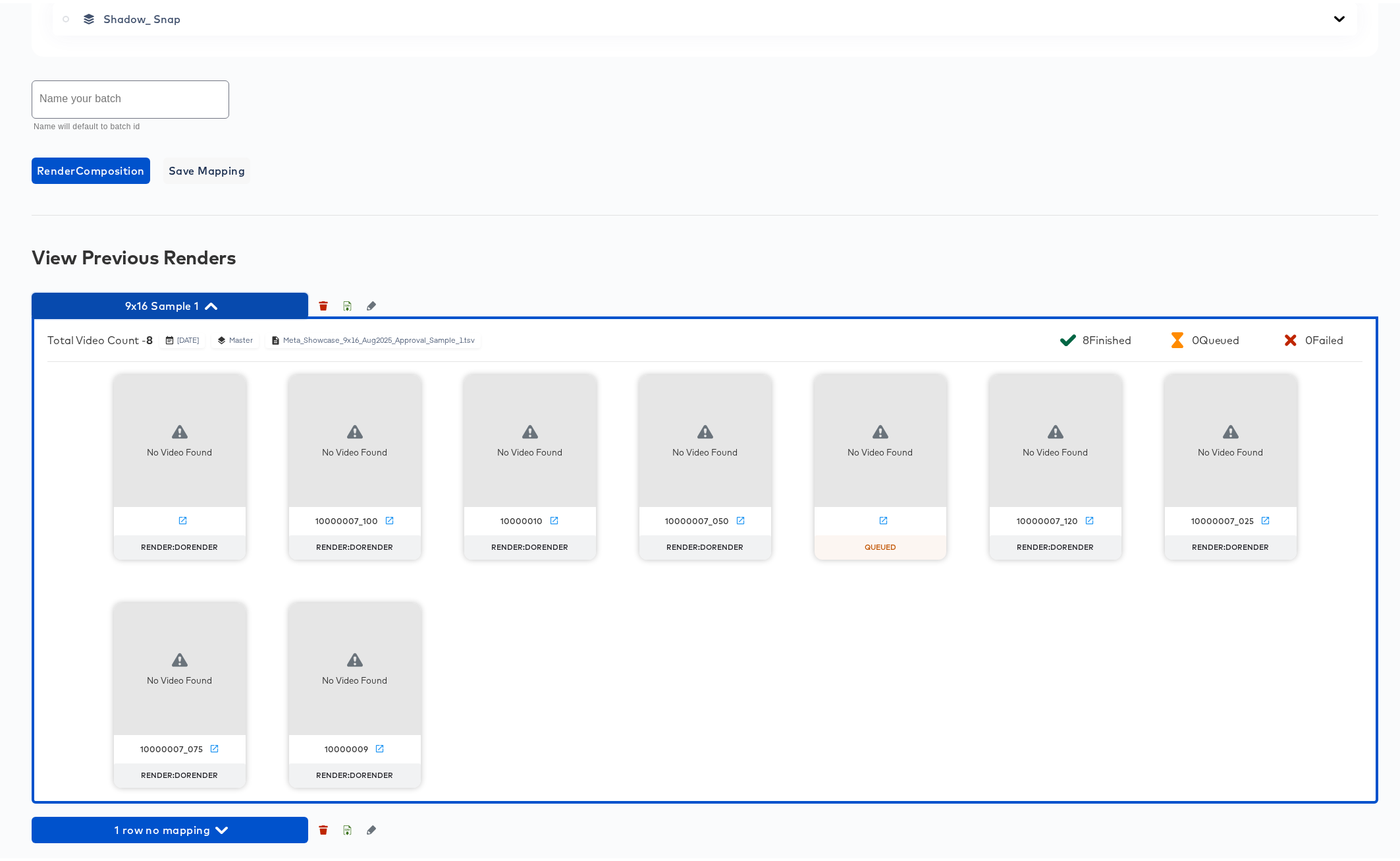
click at [209, 302] on icon "button" at bounding box center [211, 303] width 12 height 8
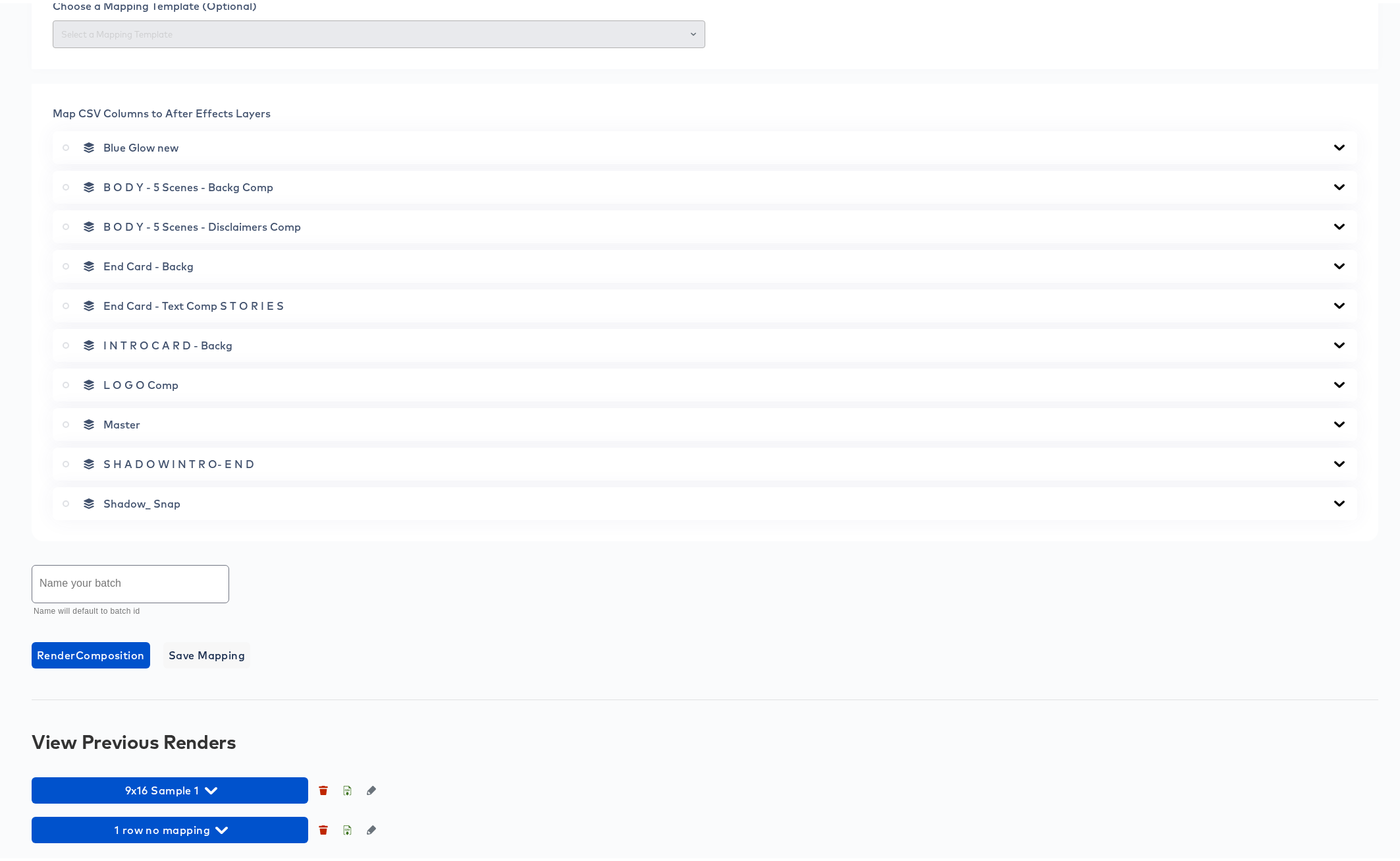
scroll to position [460, 0]
click at [213, 788] on icon "button" at bounding box center [211, 788] width 12 height 8
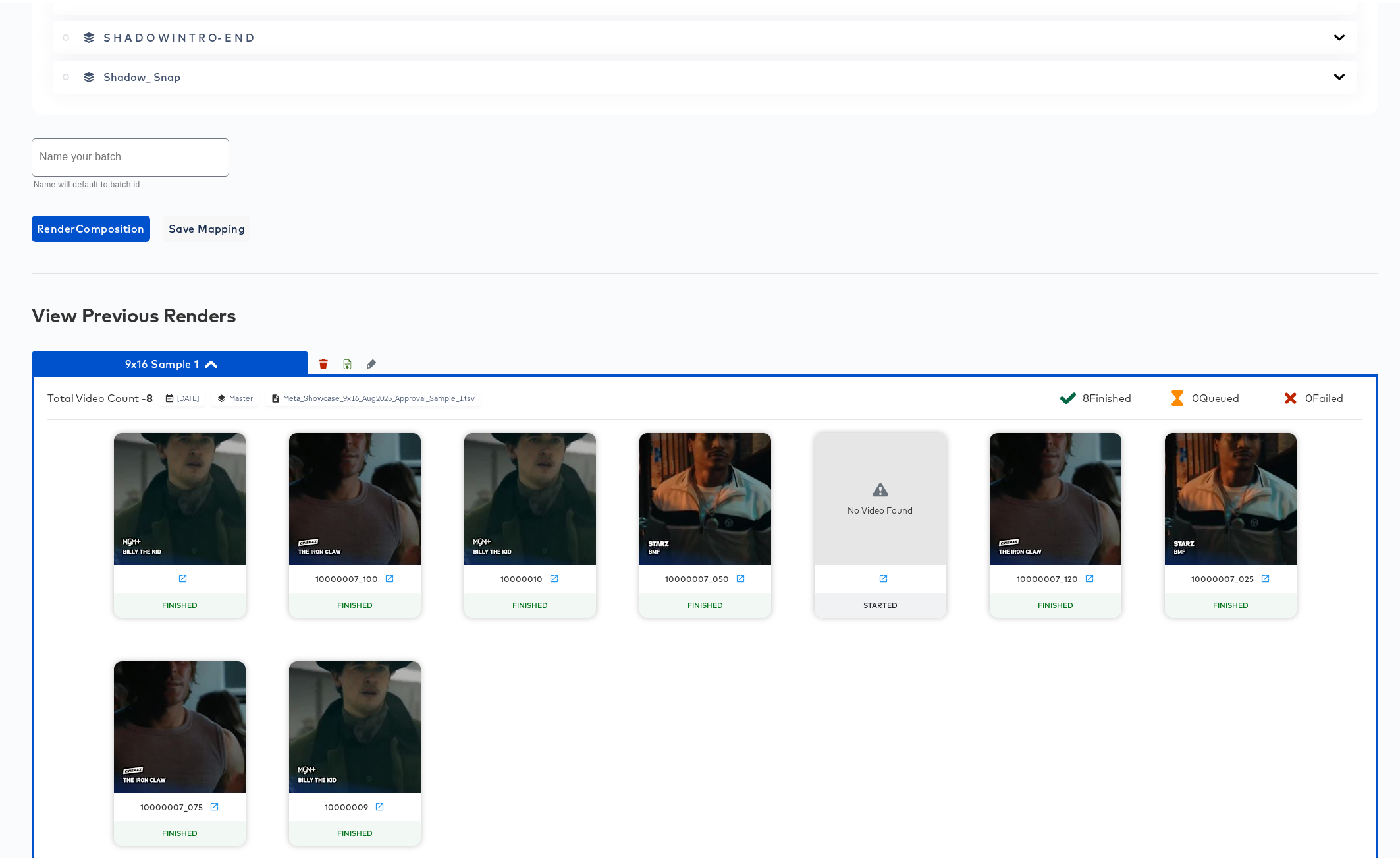
scroll to position [886, 0]
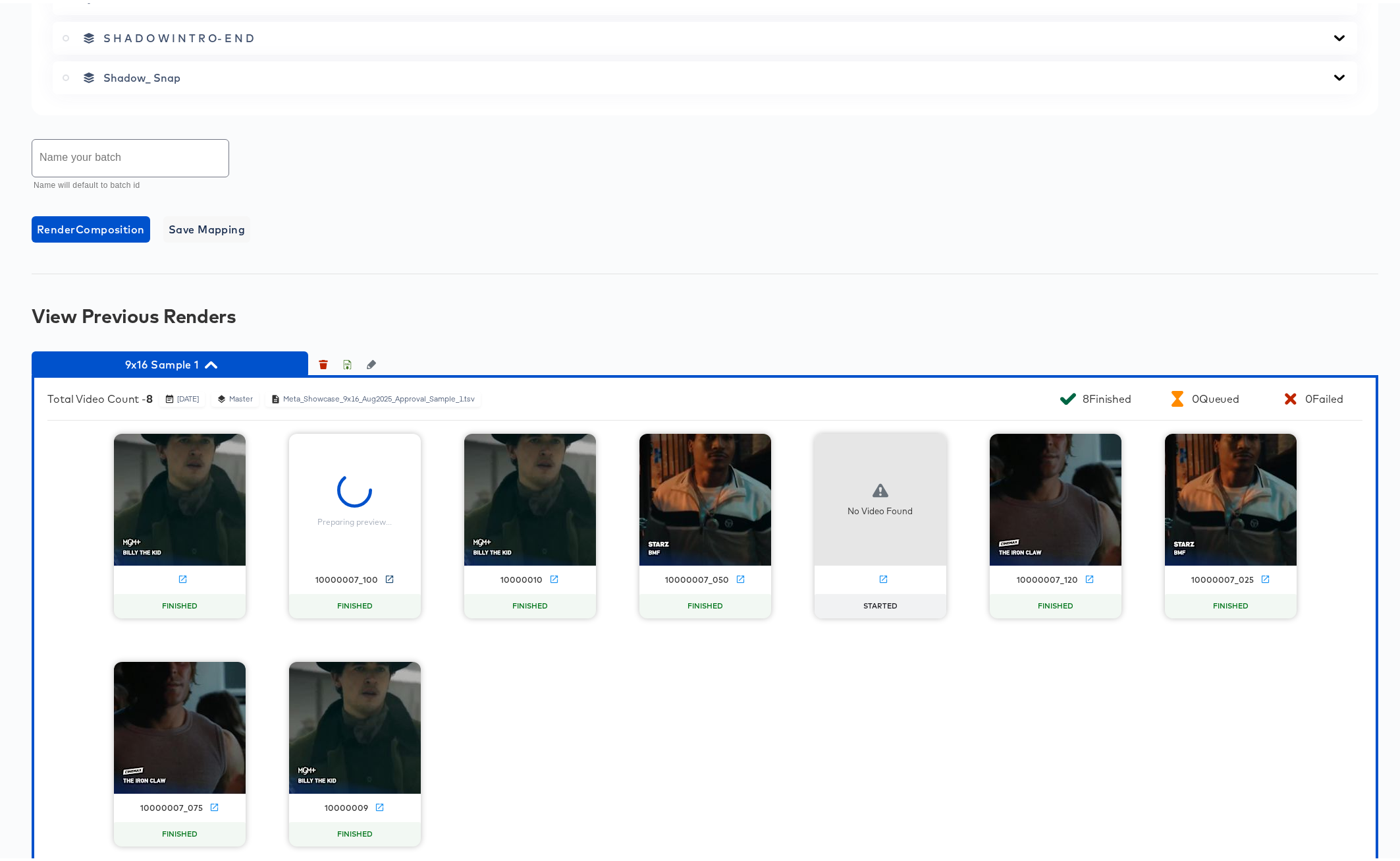
click at [385, 572] on icon at bounding box center [389, 576] width 8 height 8
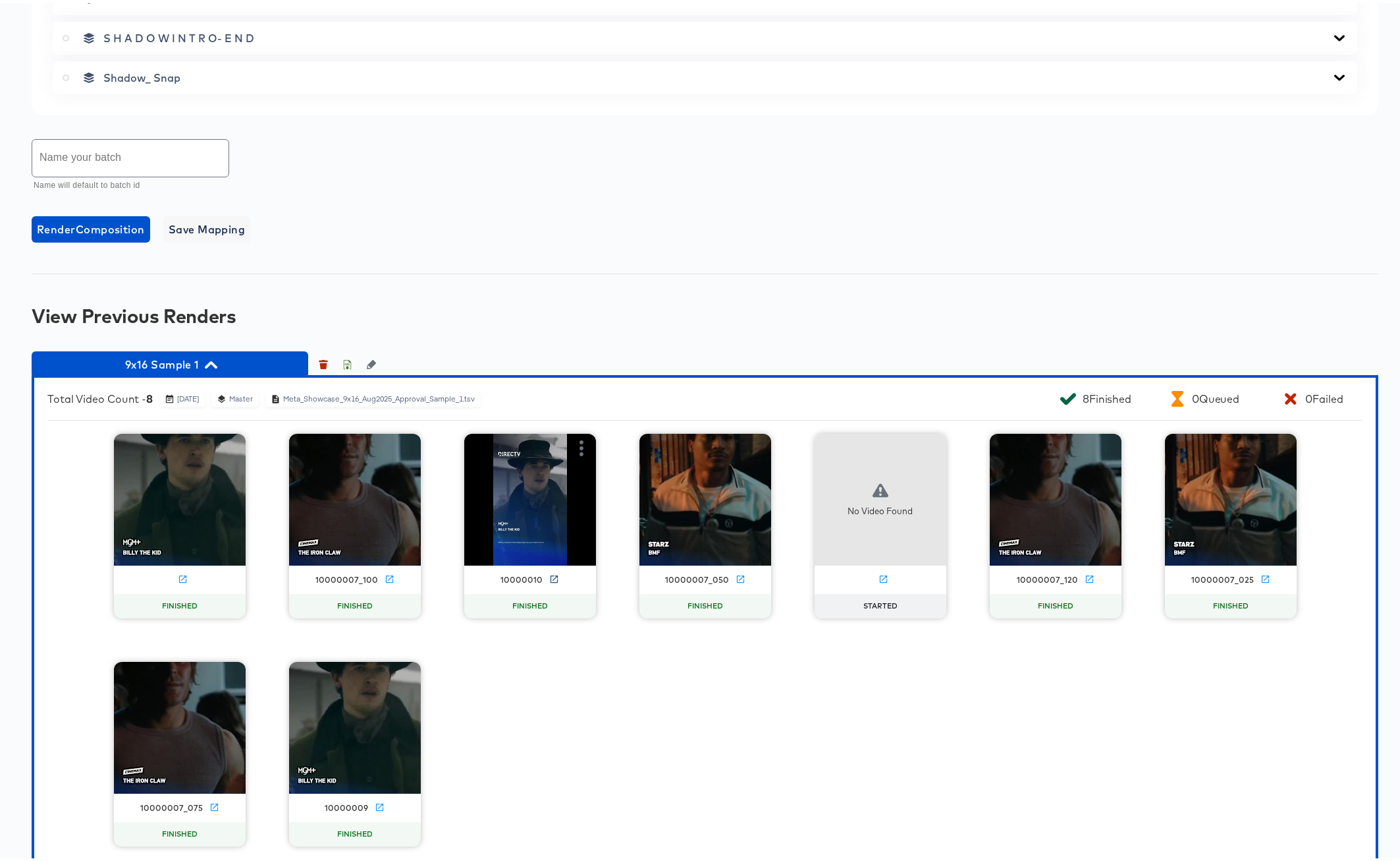
click at [549, 576] on icon at bounding box center [554, 575] width 10 height 10
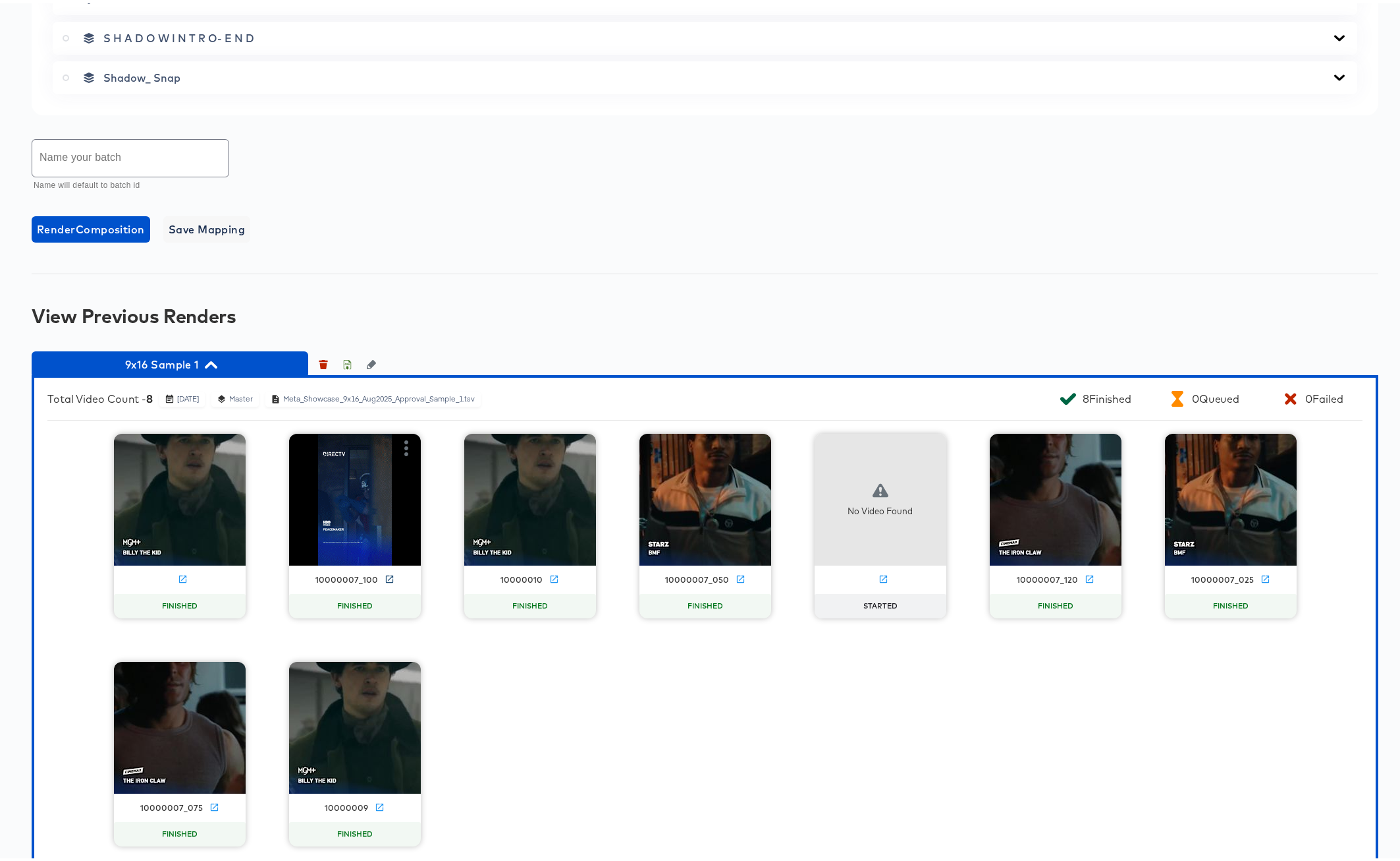
click at [385, 576] on icon at bounding box center [390, 575] width 10 height 10
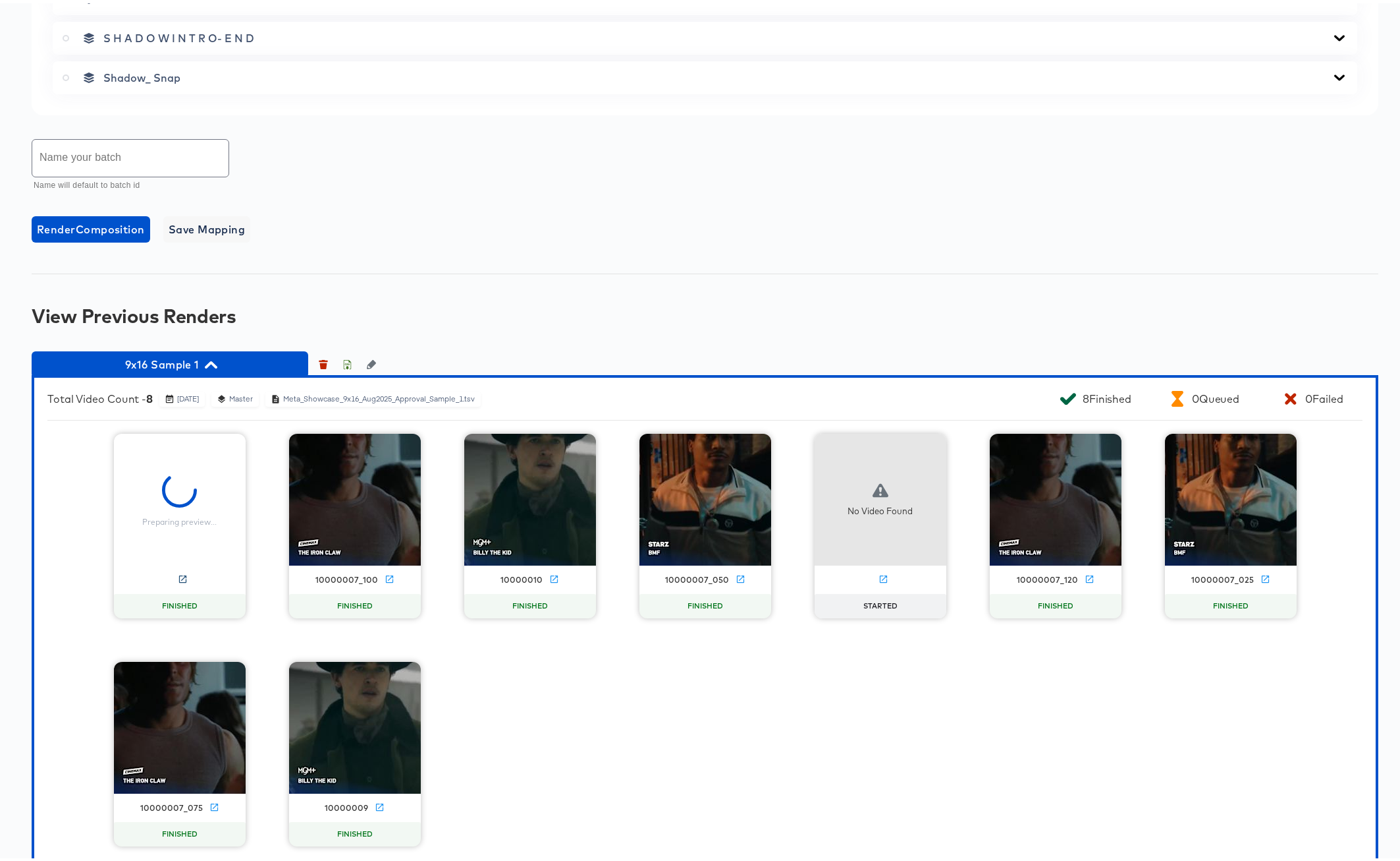
click at [179, 575] on icon at bounding box center [183, 576] width 8 height 8
